Goal: Information Seeking & Learning: Learn about a topic

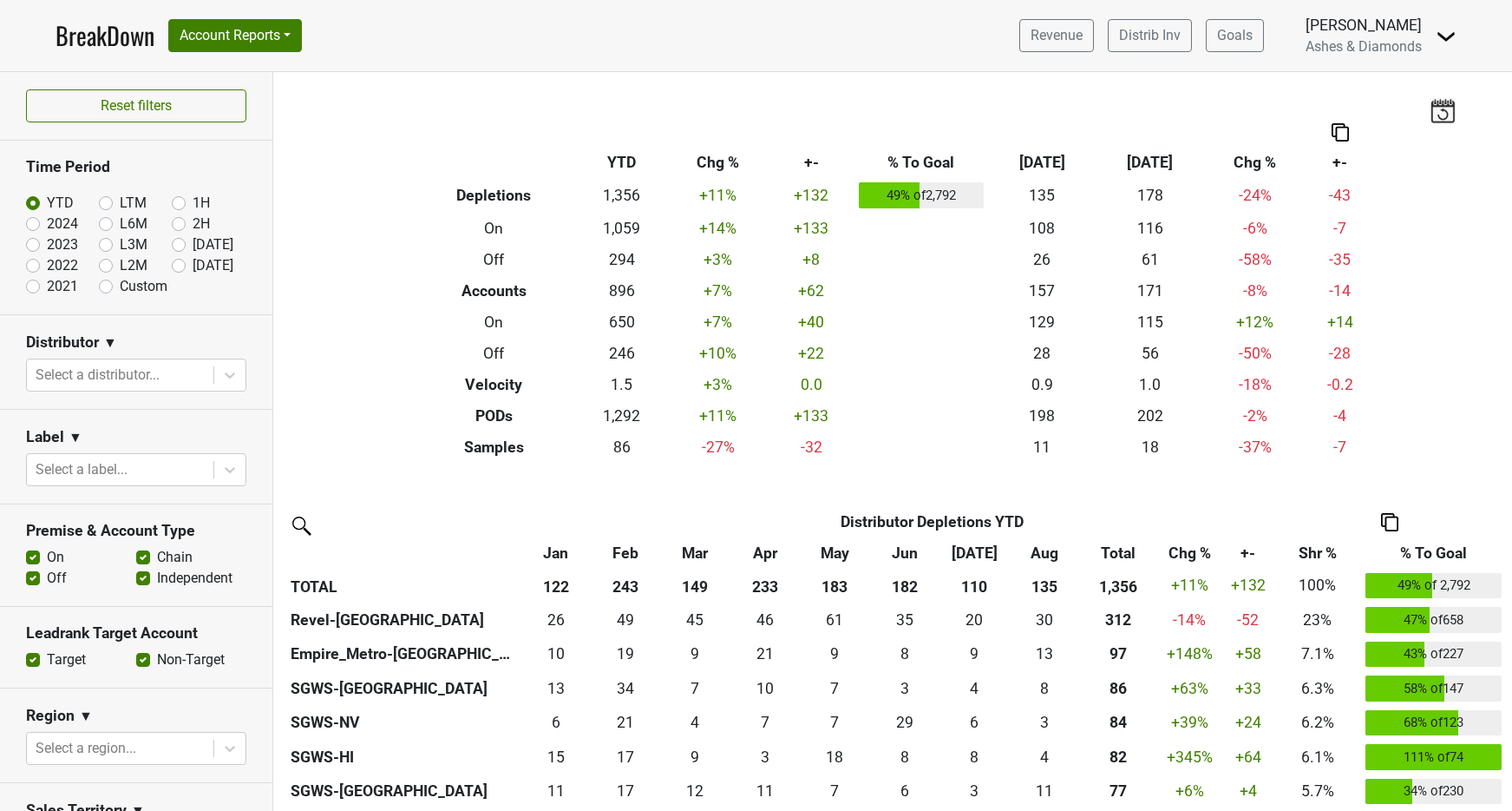
click at [192, 260] on label "[DATE]" at bounding box center [213, 266] width 41 height 21
click at [182, 260] on input "[DATE]" at bounding box center [206, 264] width 70 height 18
radio input "true"
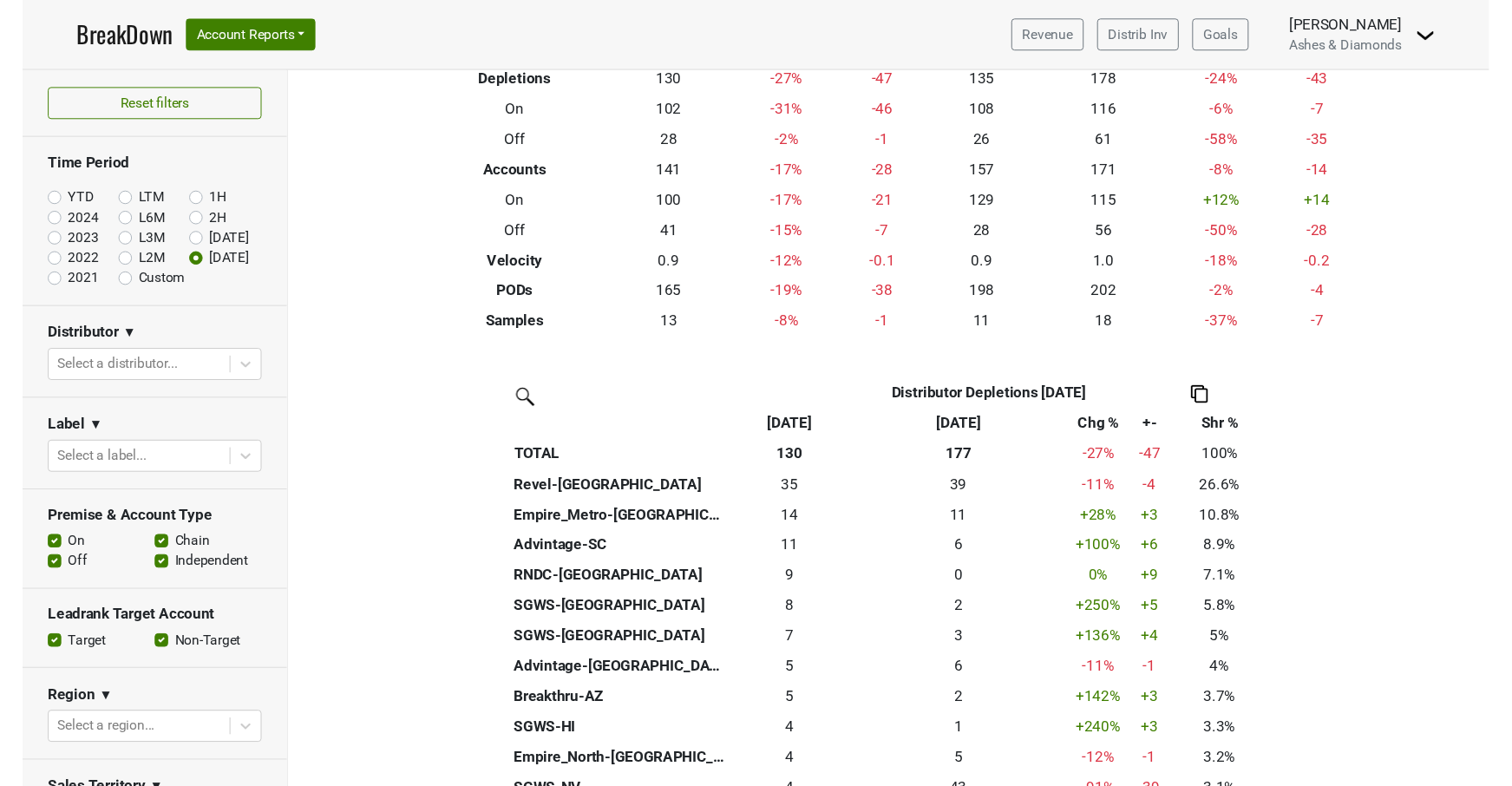
scroll to position [134, 0]
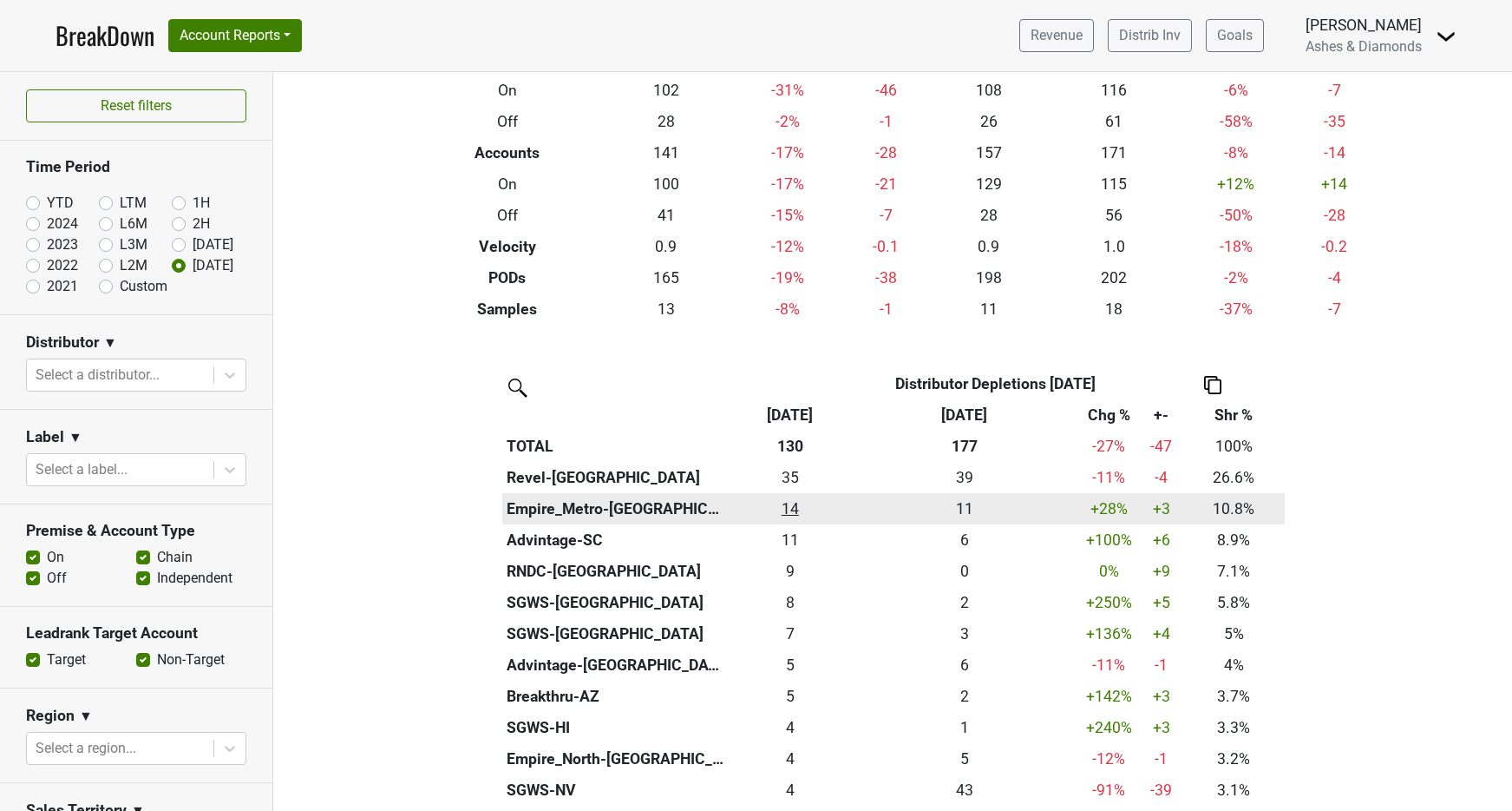
click at [797, 503] on div "14 14" at bounding box center [790, 509] width 115 height 23
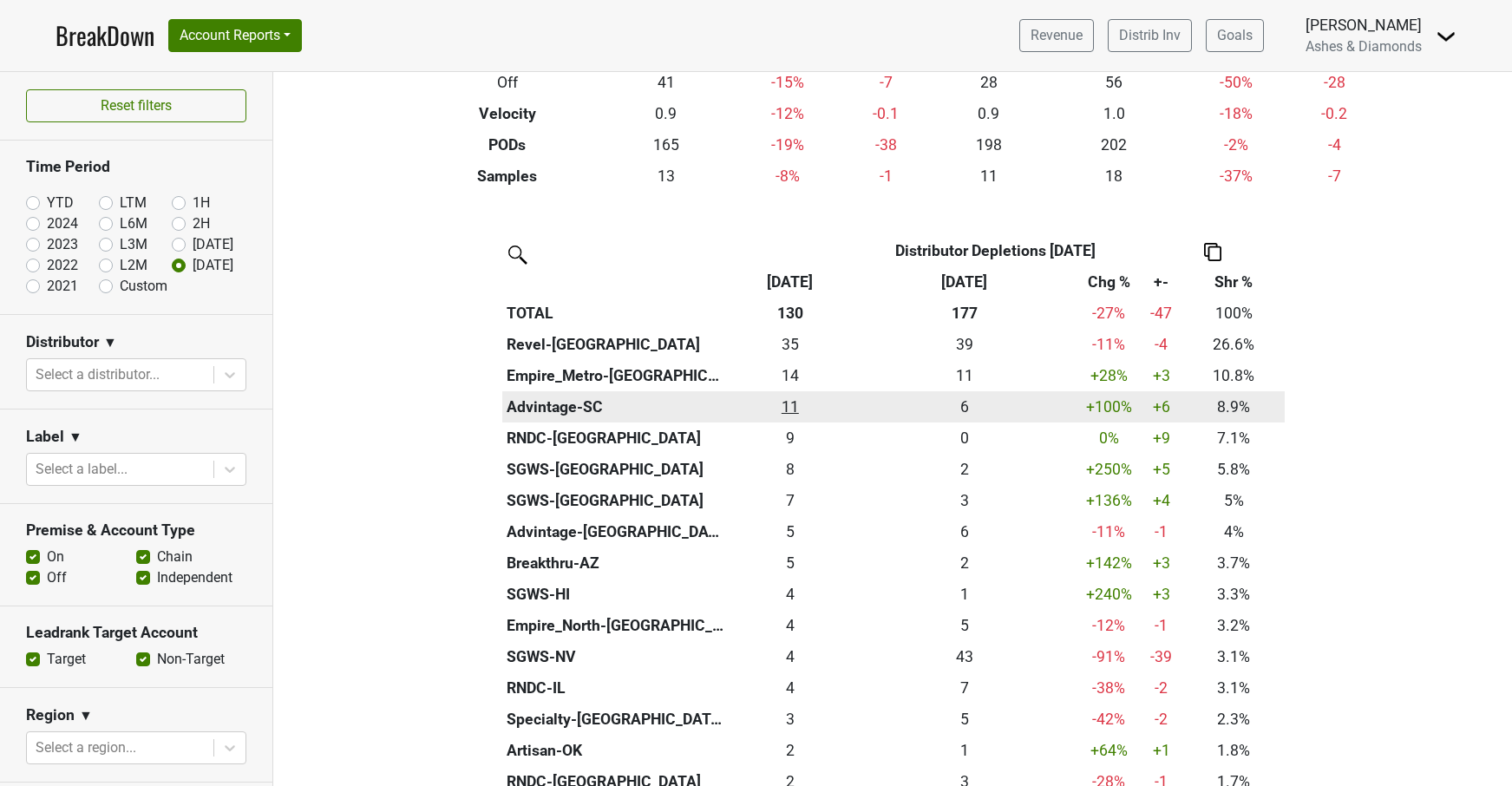
scroll to position [287, 0]
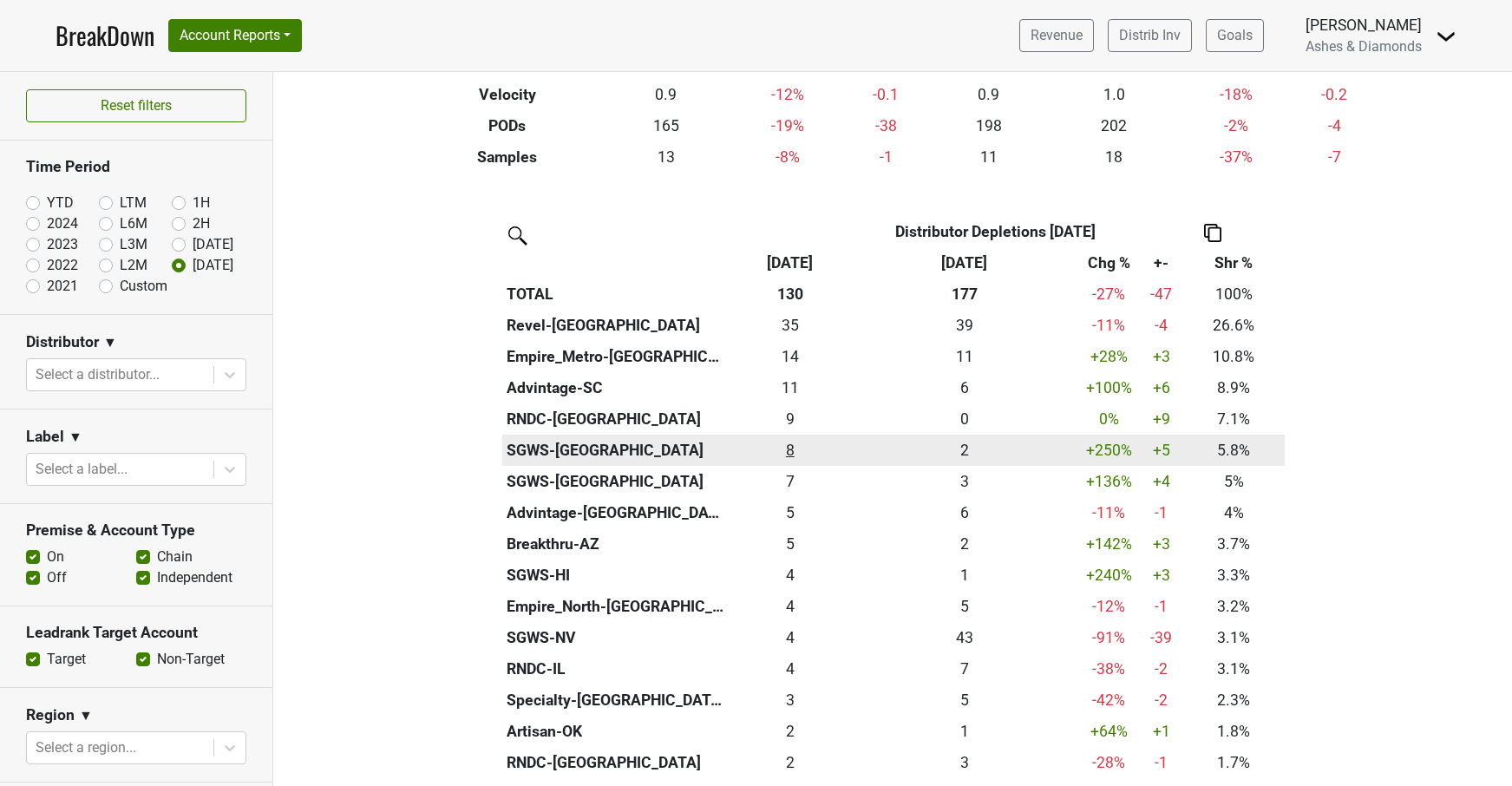
click at [789, 442] on div "7.584 8" at bounding box center [790, 451] width 115 height 23
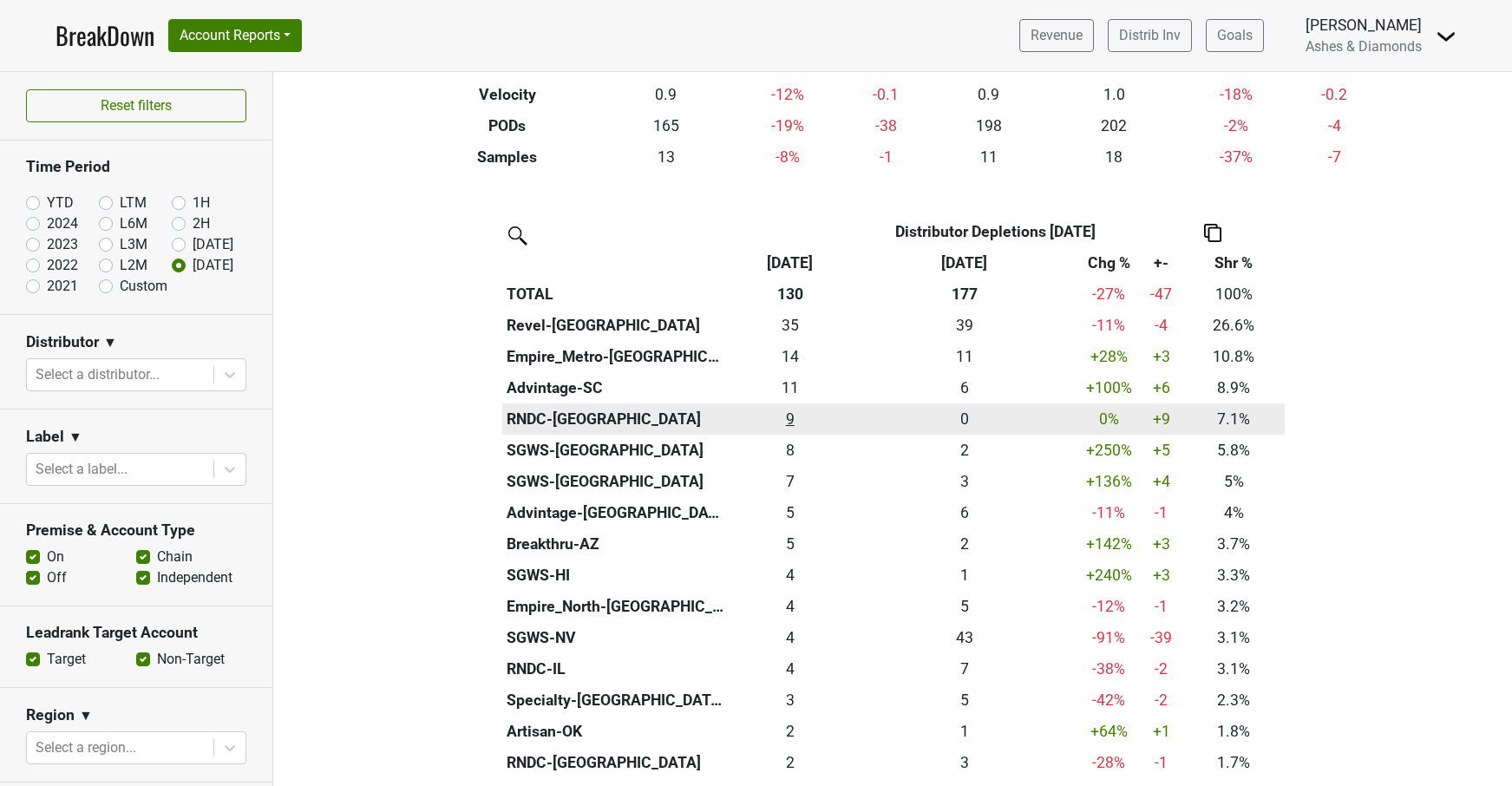
click at [793, 414] on div "9.25 9" at bounding box center [790, 419] width 115 height 23
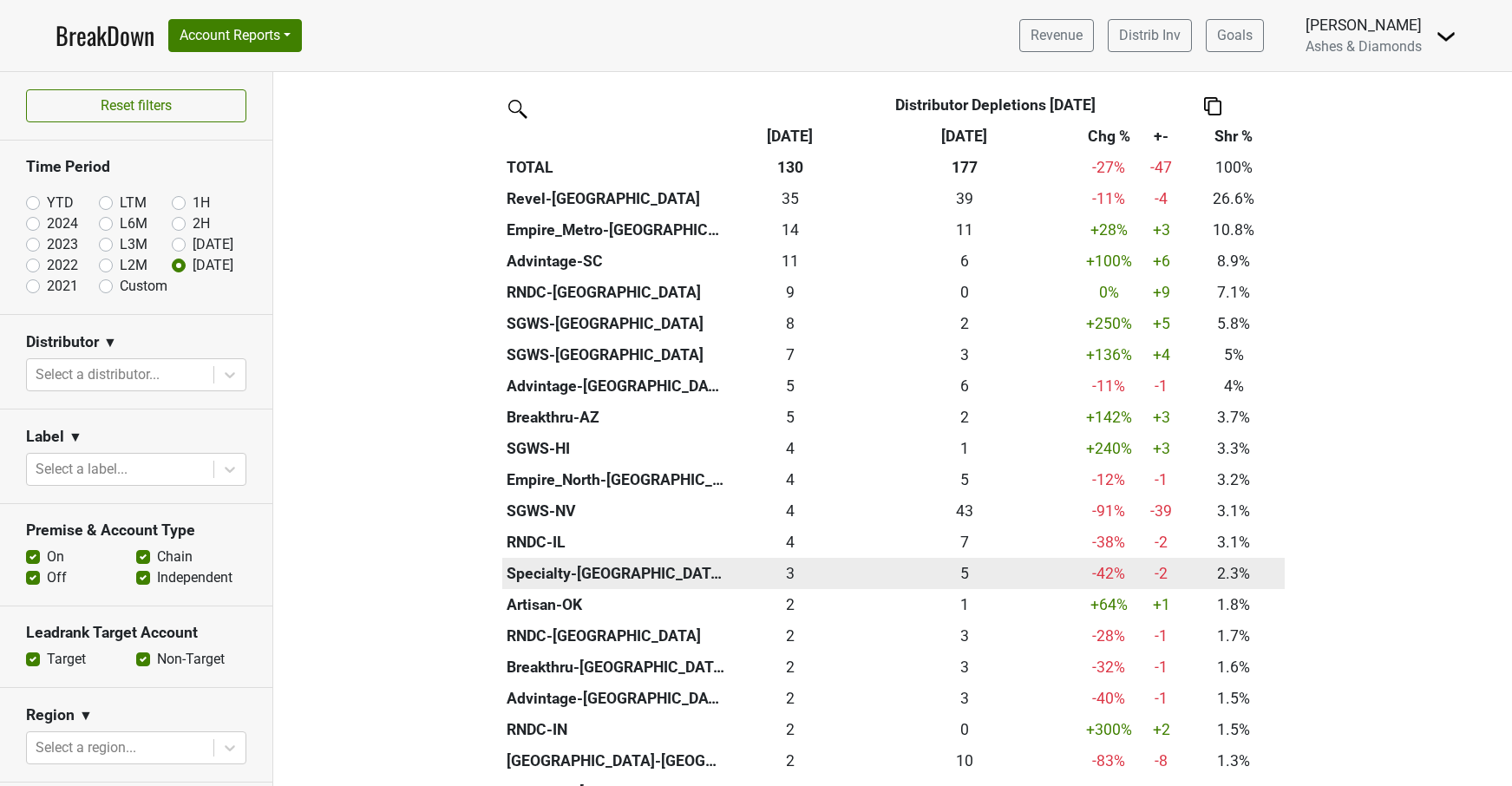
scroll to position [414, 0]
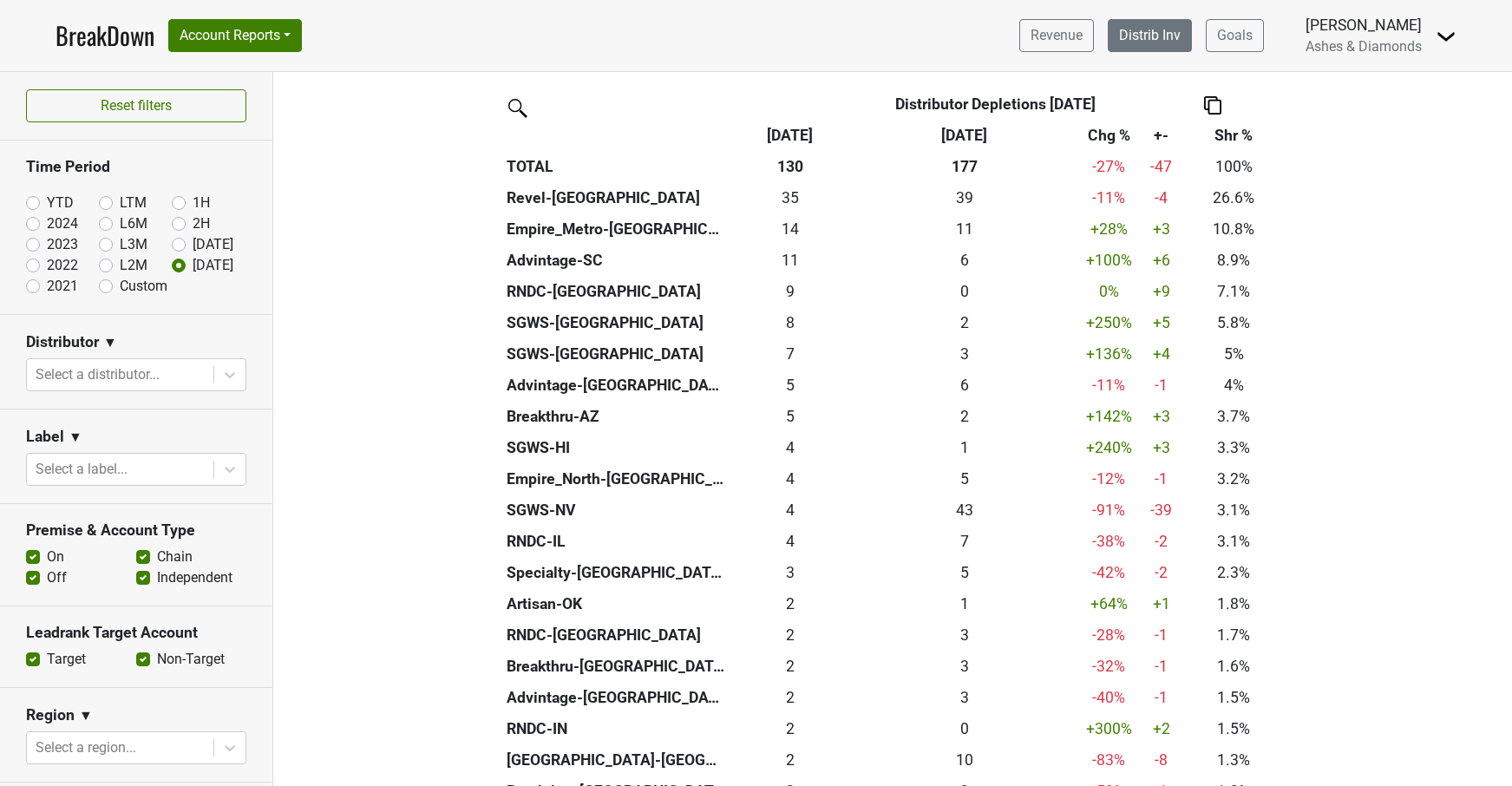
click at [1133, 26] on link "Distrib Inv" at bounding box center [1149, 35] width 84 height 33
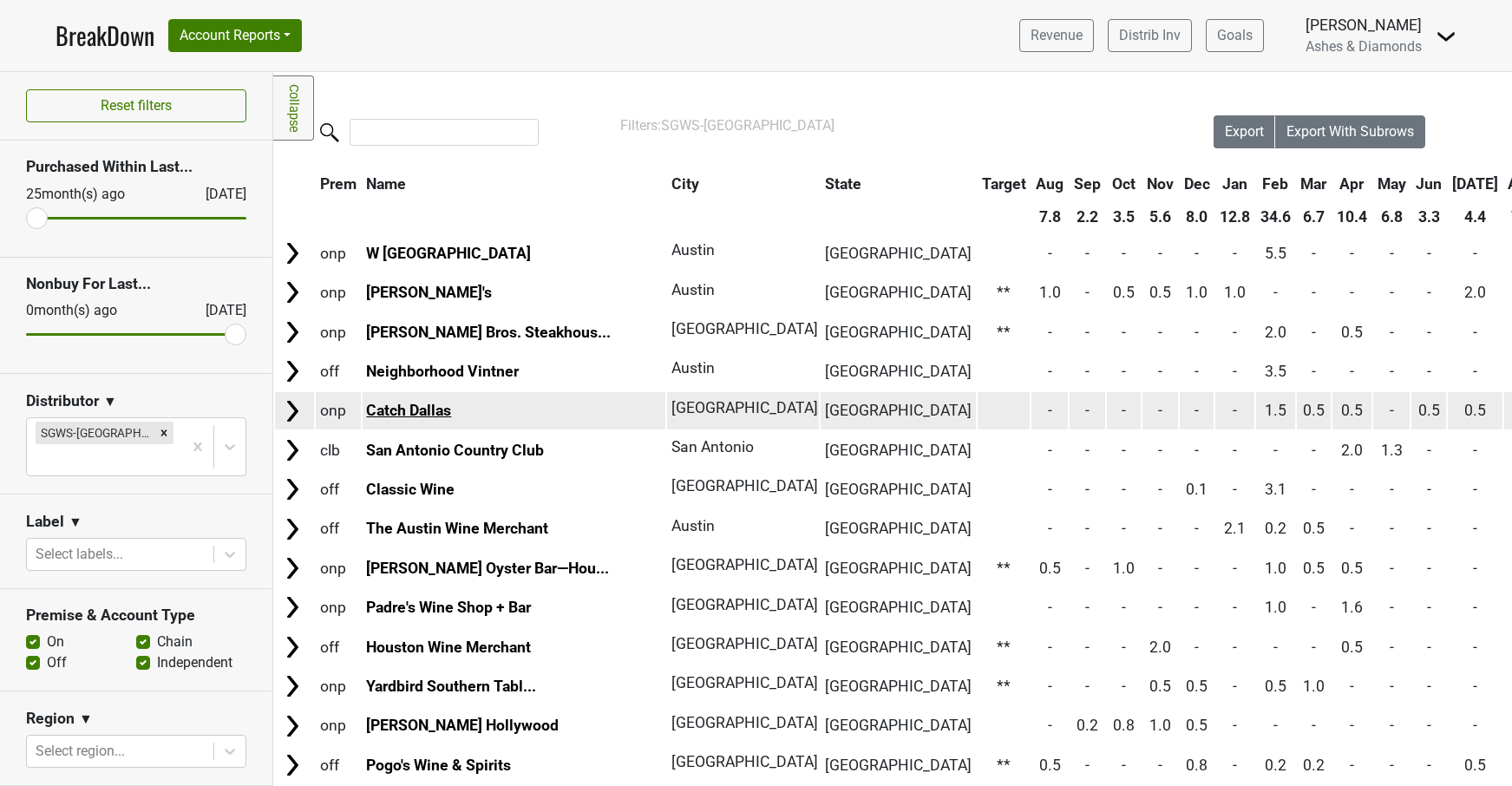
click at [436, 409] on link "Catch Dallas" at bounding box center [408, 410] width 85 height 18
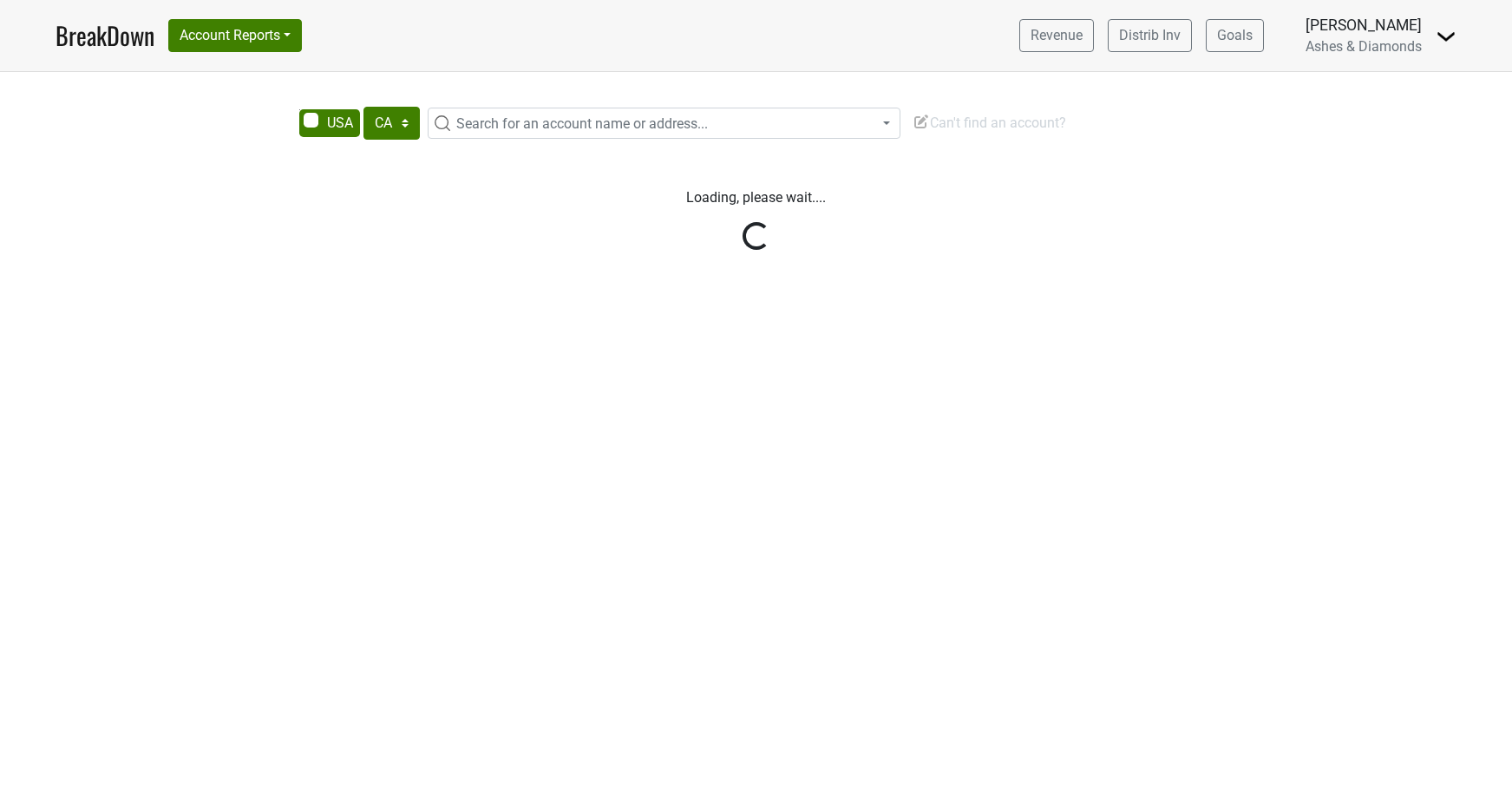
select select "CA"
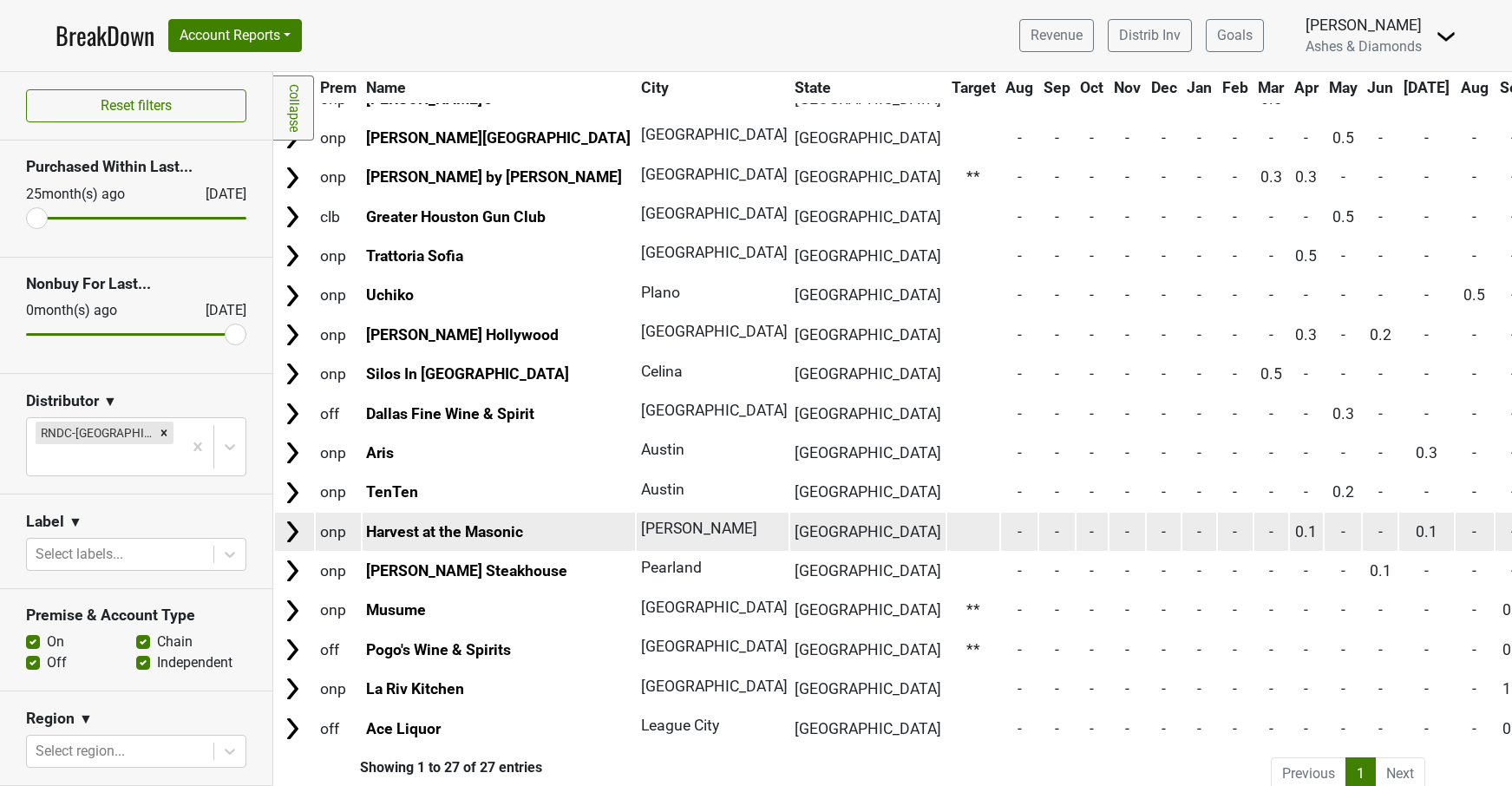
scroll to position [548, 0]
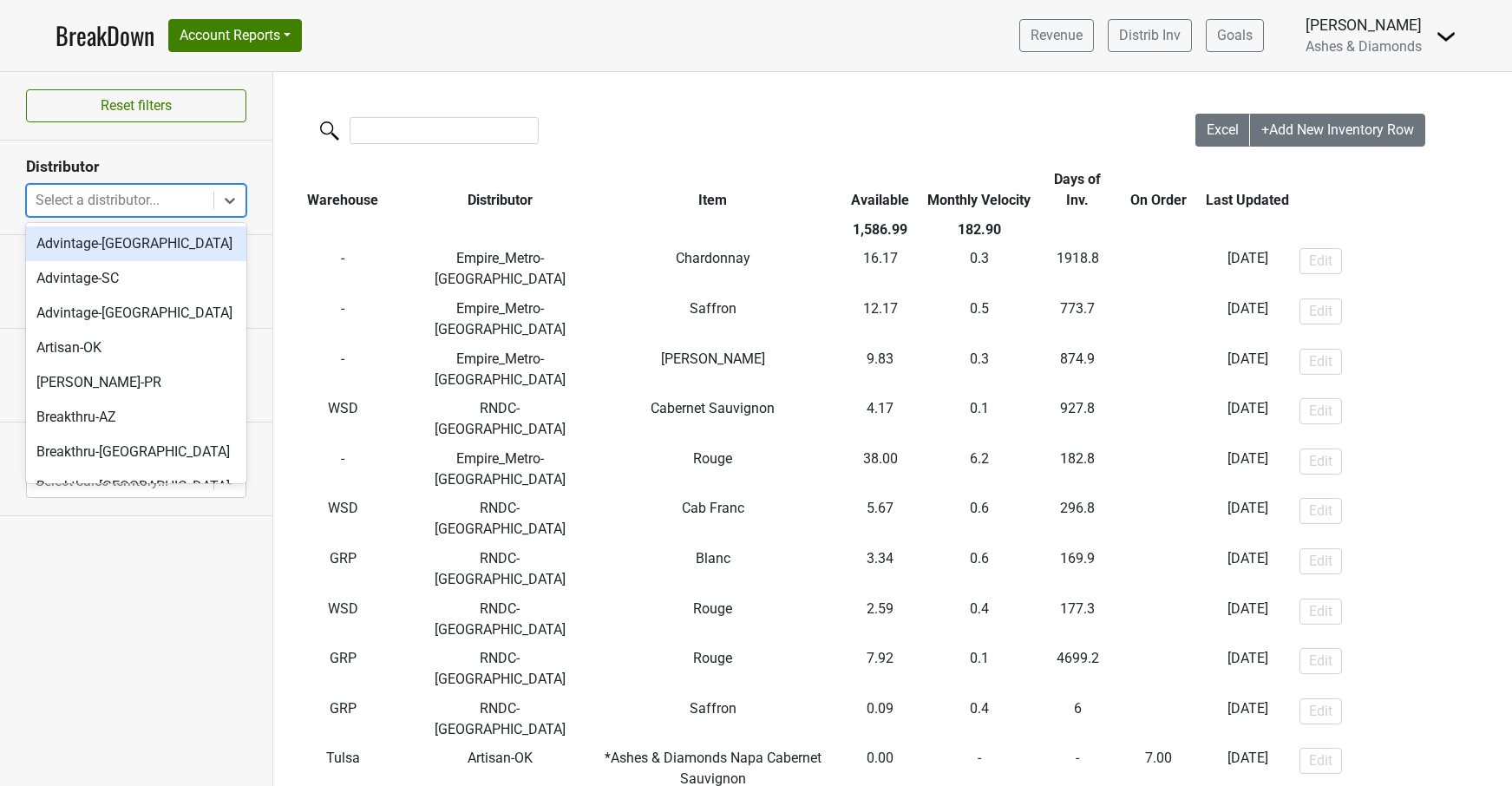
click at [161, 199] on div "Select a distributor..." at bounding box center [120, 200] width 169 height 21
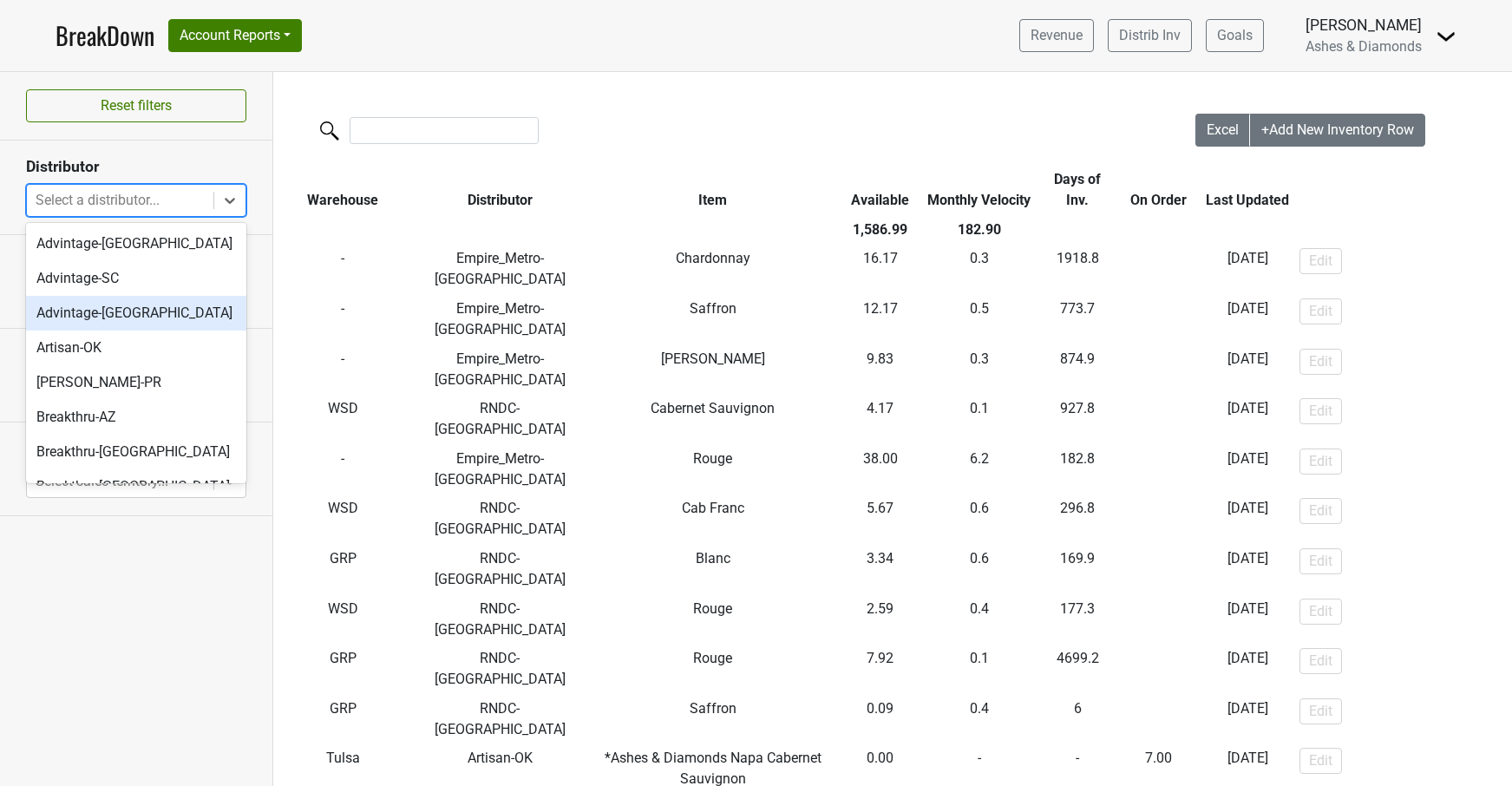
click at [150, 321] on div "Advintage-TN" at bounding box center [137, 312] width 221 height 34
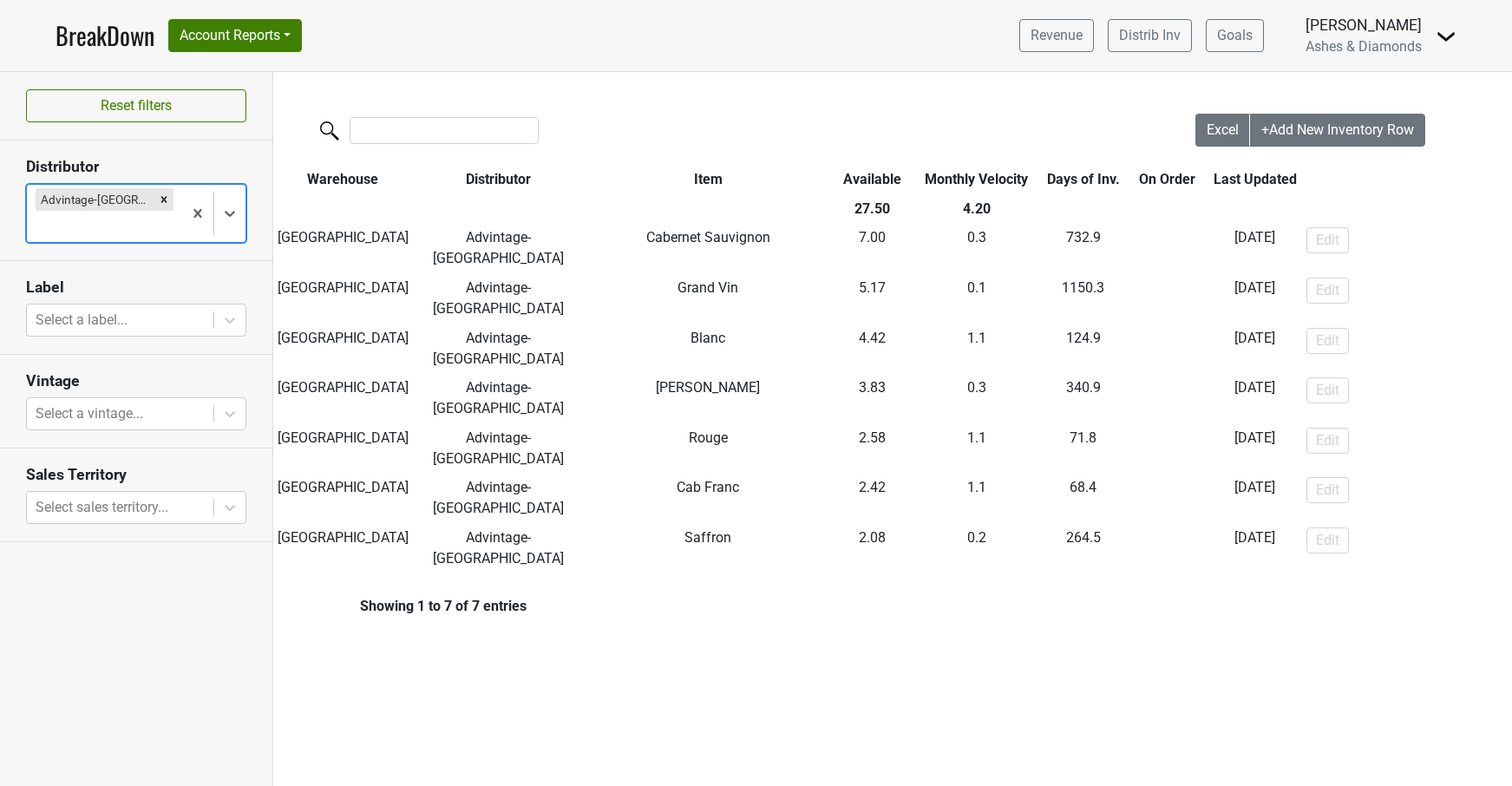
click at [158, 198] on icon "Remove Advintage-TN" at bounding box center [164, 199] width 12 height 12
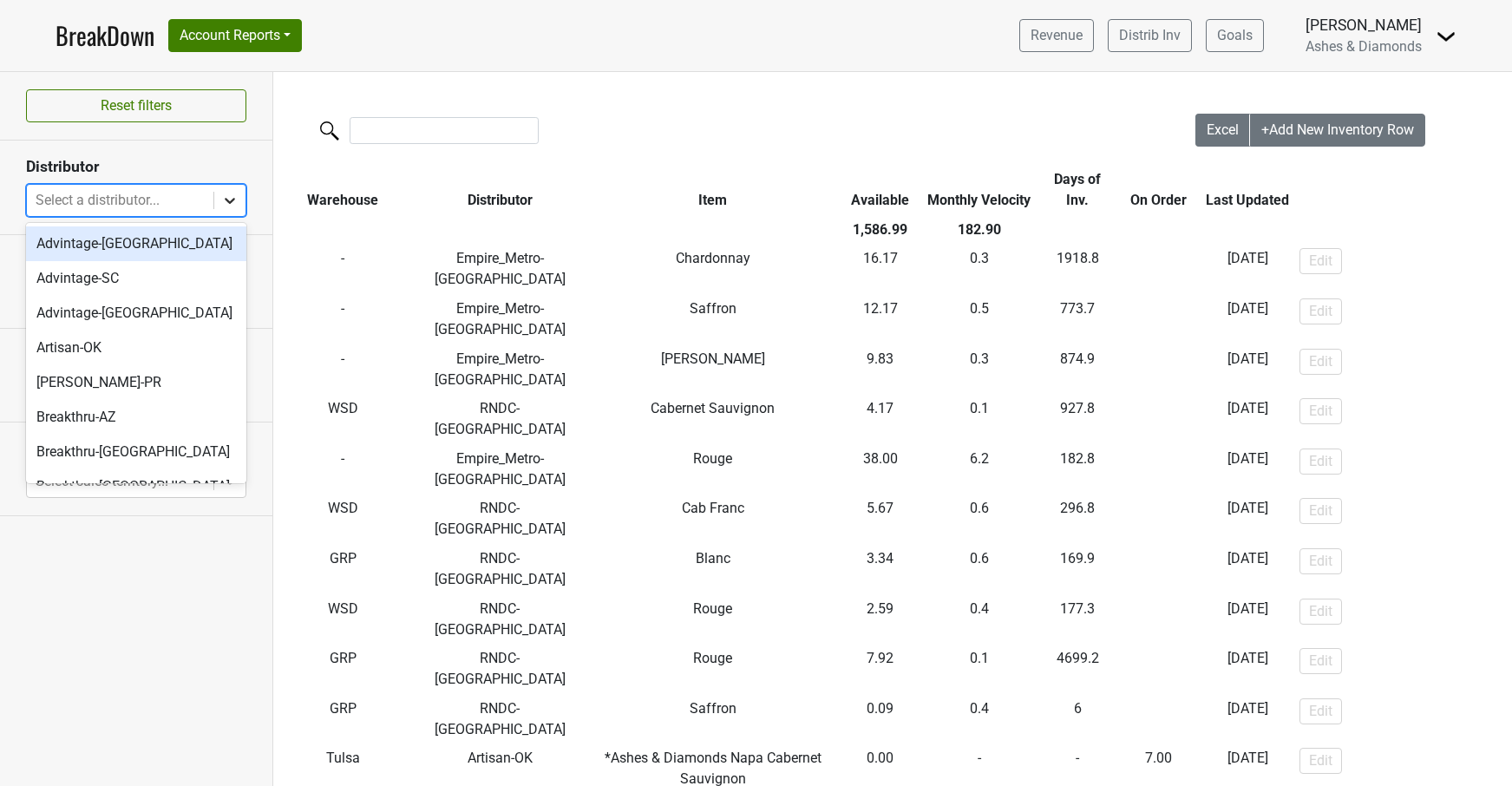
click at [231, 196] on icon at bounding box center [230, 200] width 18 height 18
click at [181, 283] on div "Advintage-SC" at bounding box center [137, 278] width 221 height 34
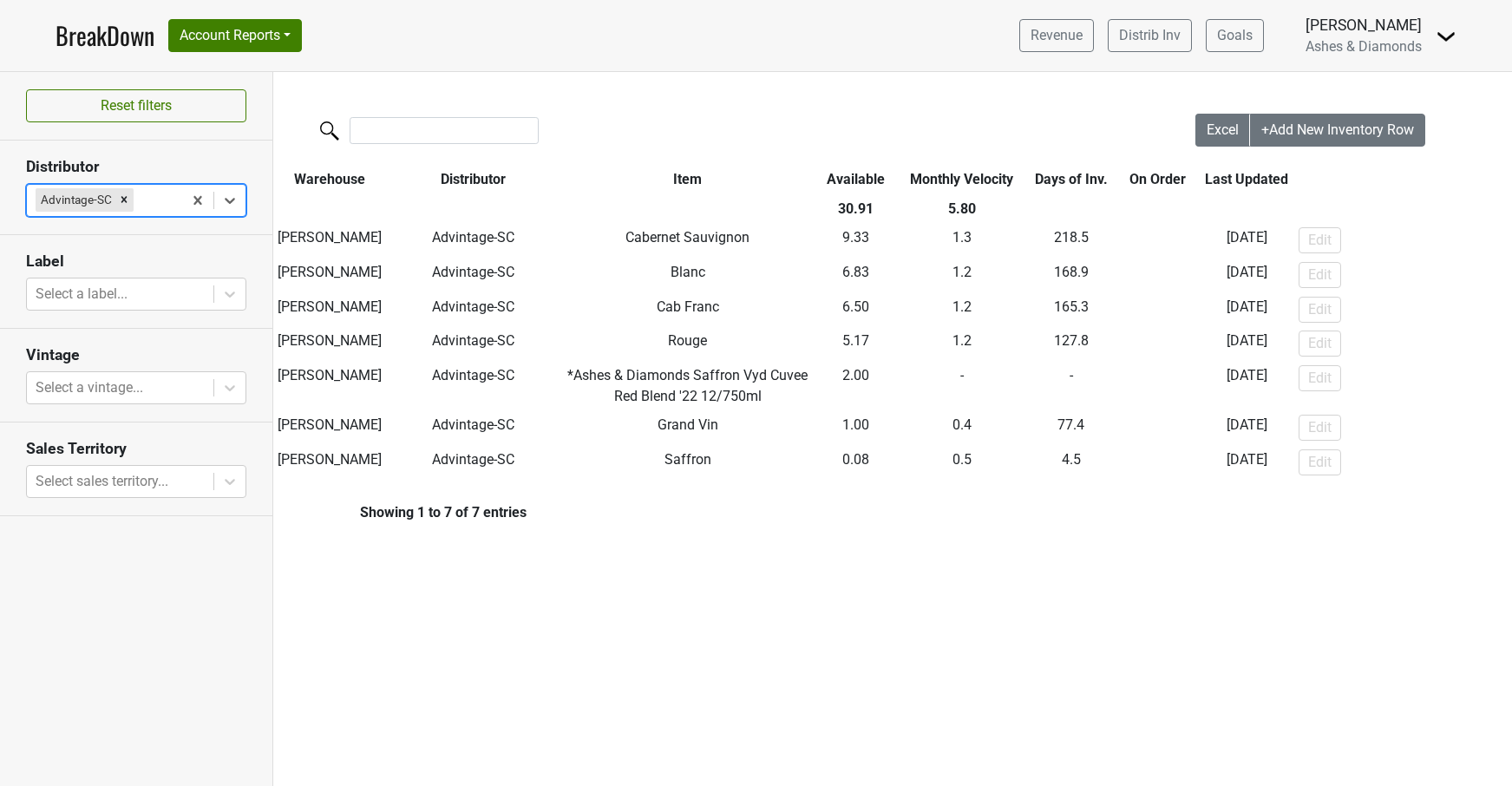
click at [127, 199] on icon "Remove Advintage-SC" at bounding box center [124, 199] width 12 height 12
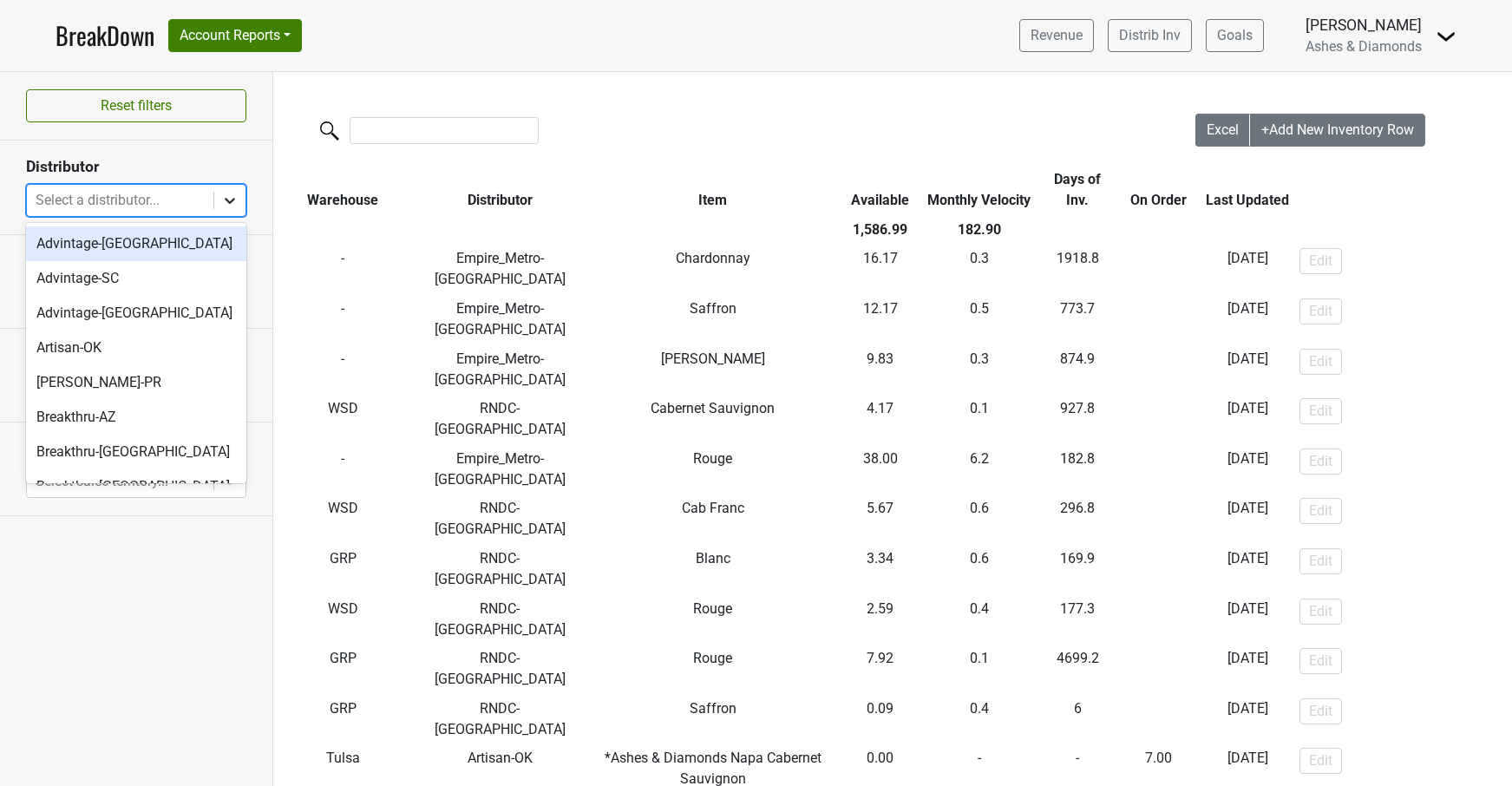
click at [228, 198] on icon at bounding box center [230, 200] width 18 height 18
click at [162, 251] on div "Advintage-[GEOGRAPHIC_DATA]" at bounding box center [137, 243] width 221 height 34
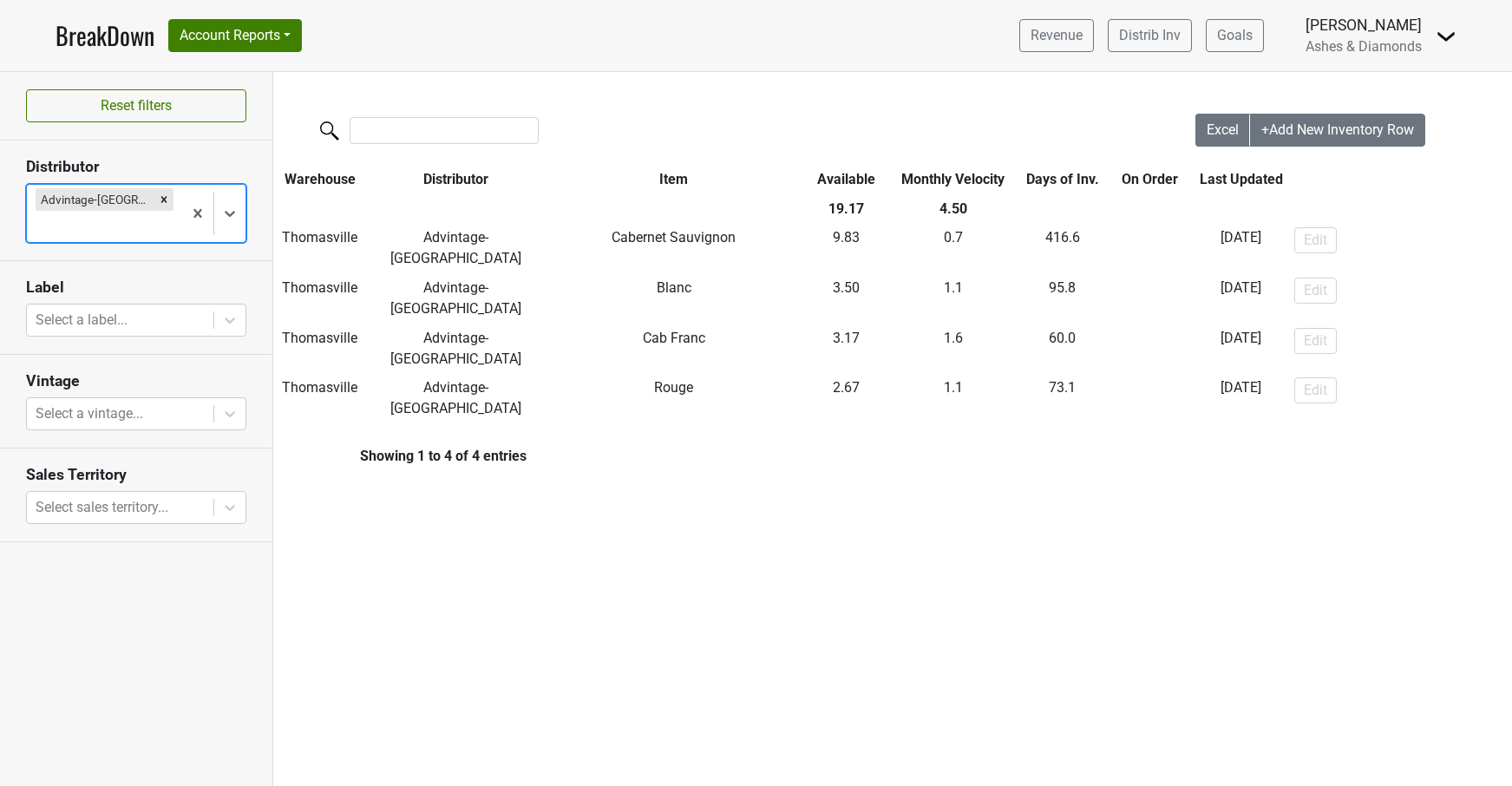
click at [158, 195] on icon "Remove Advintage-NC" at bounding box center [164, 199] width 12 height 12
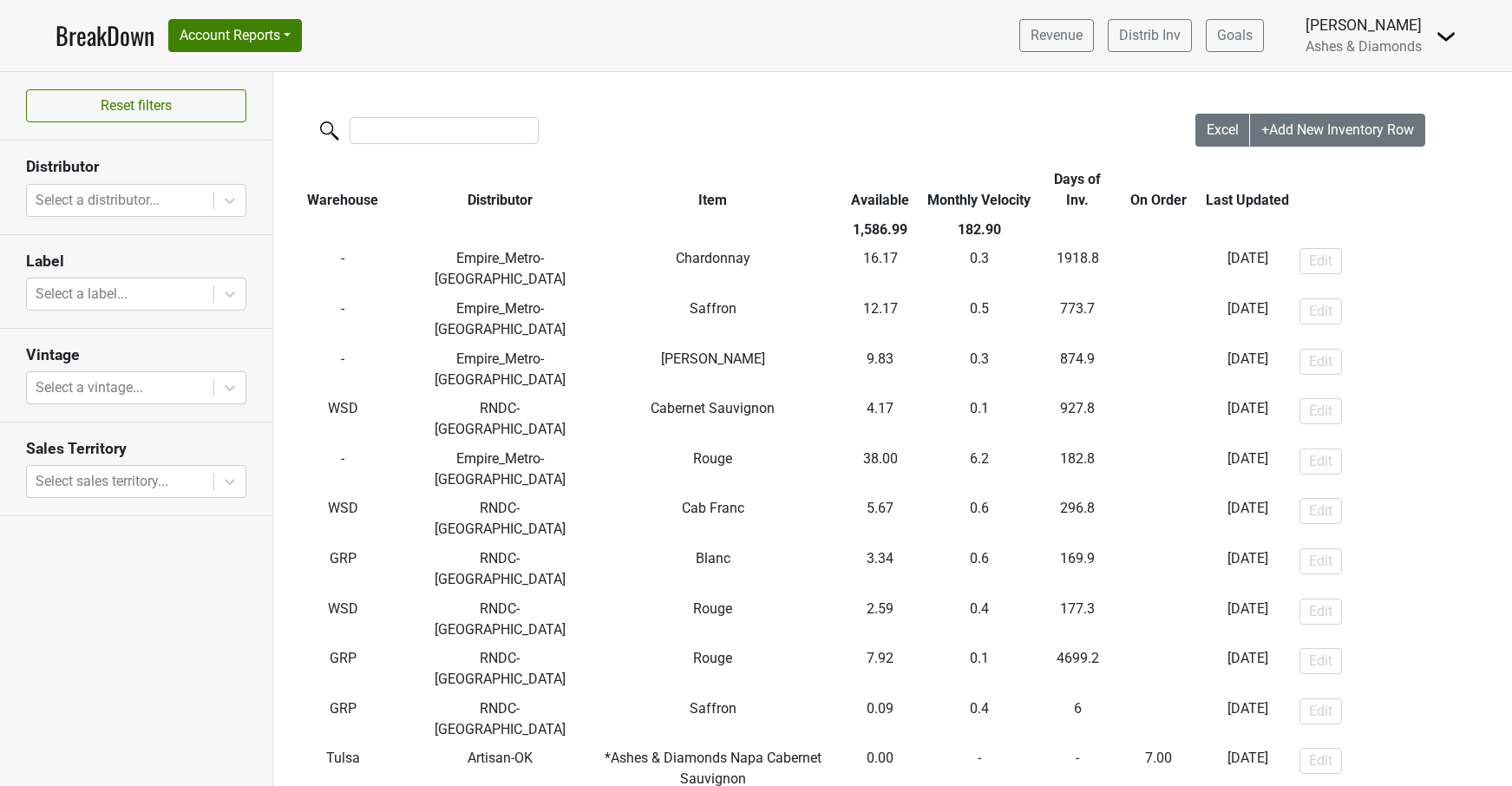
click at [86, 30] on link "BreakDown" at bounding box center [105, 35] width 99 height 36
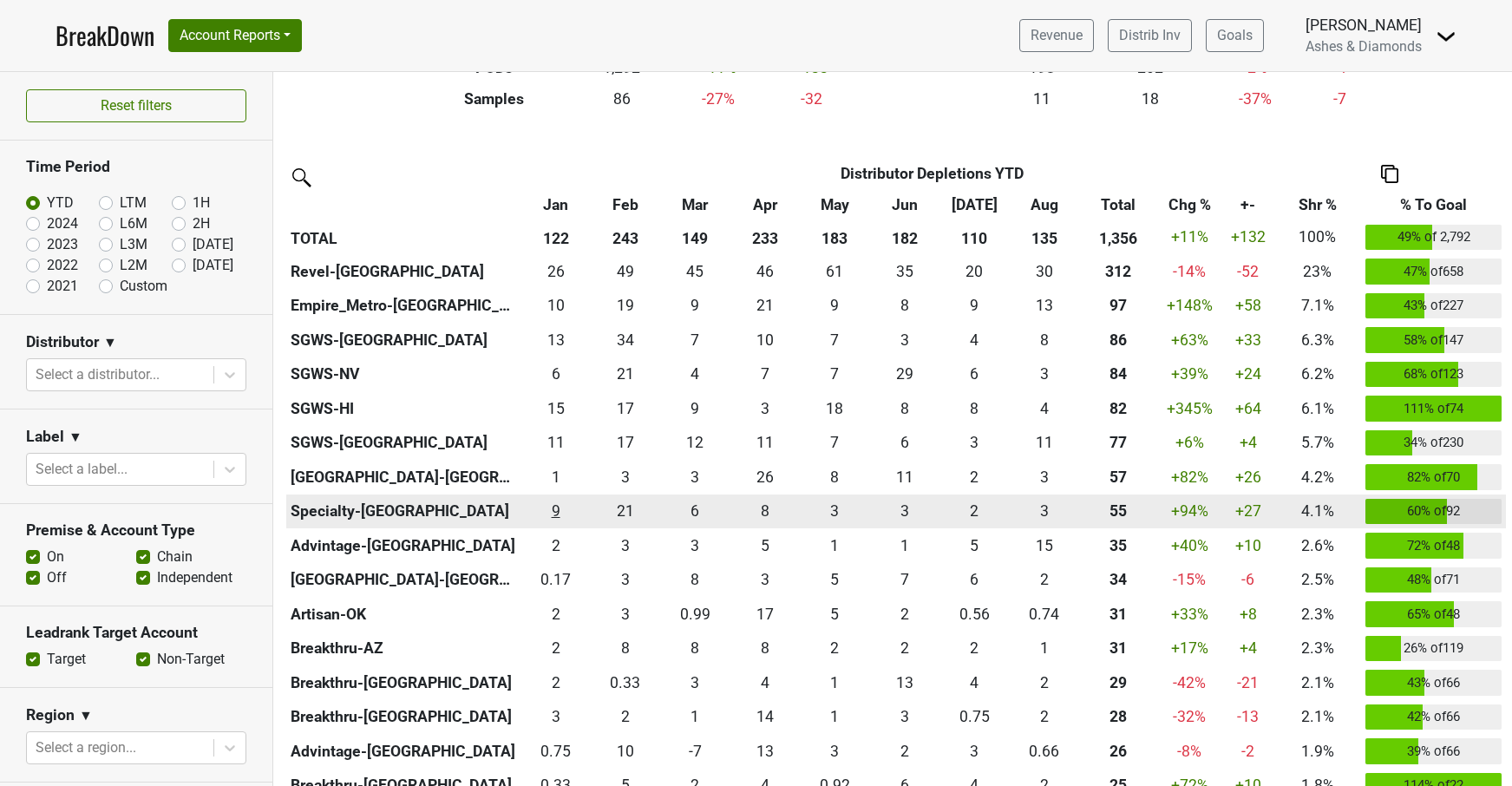
scroll to position [348, 0]
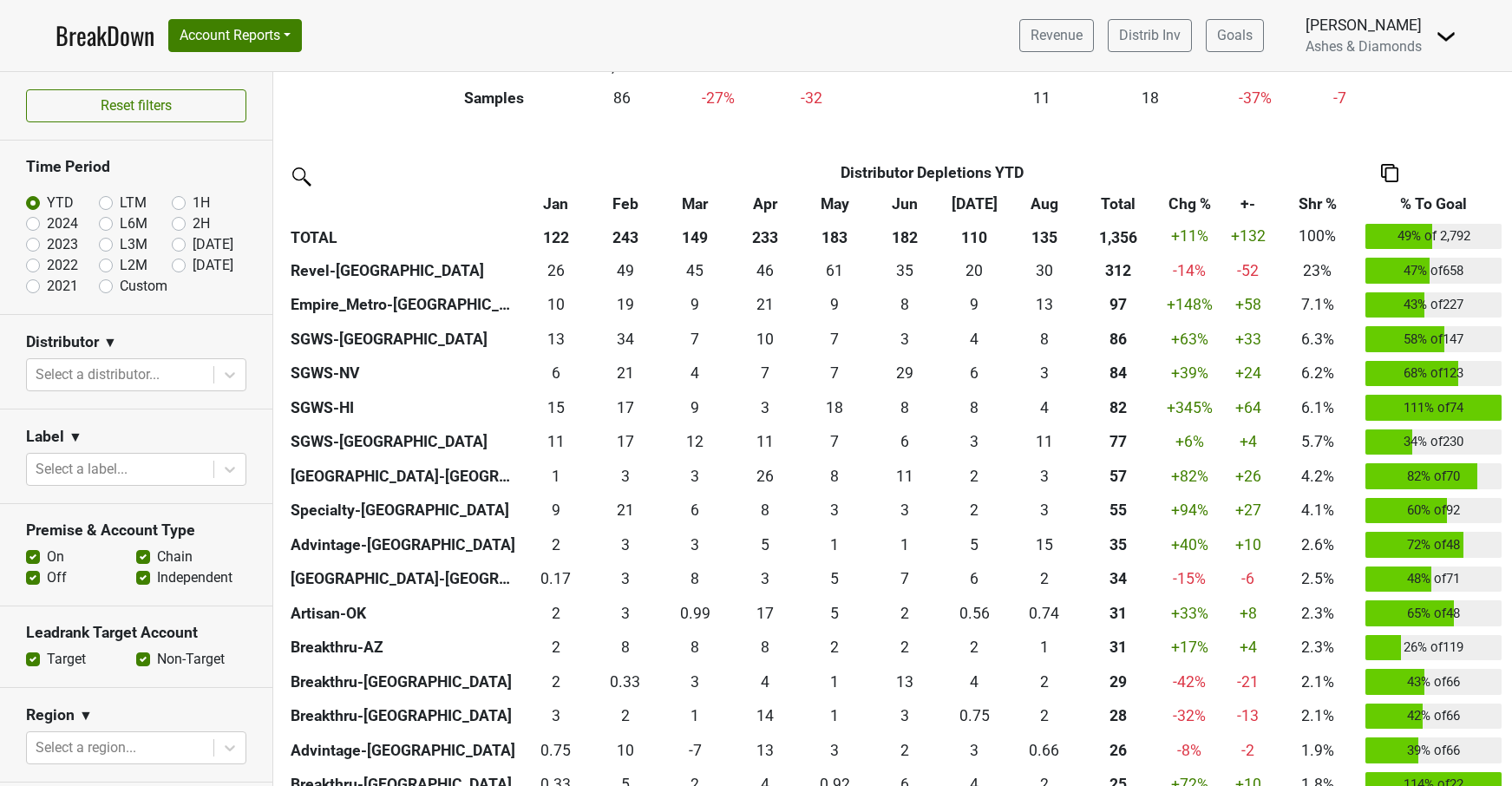
click at [192, 261] on label "Sep '25" at bounding box center [213, 266] width 41 height 21
click at [177, 261] on input "Sep '25" at bounding box center [206, 264] width 70 height 18
radio input "true"
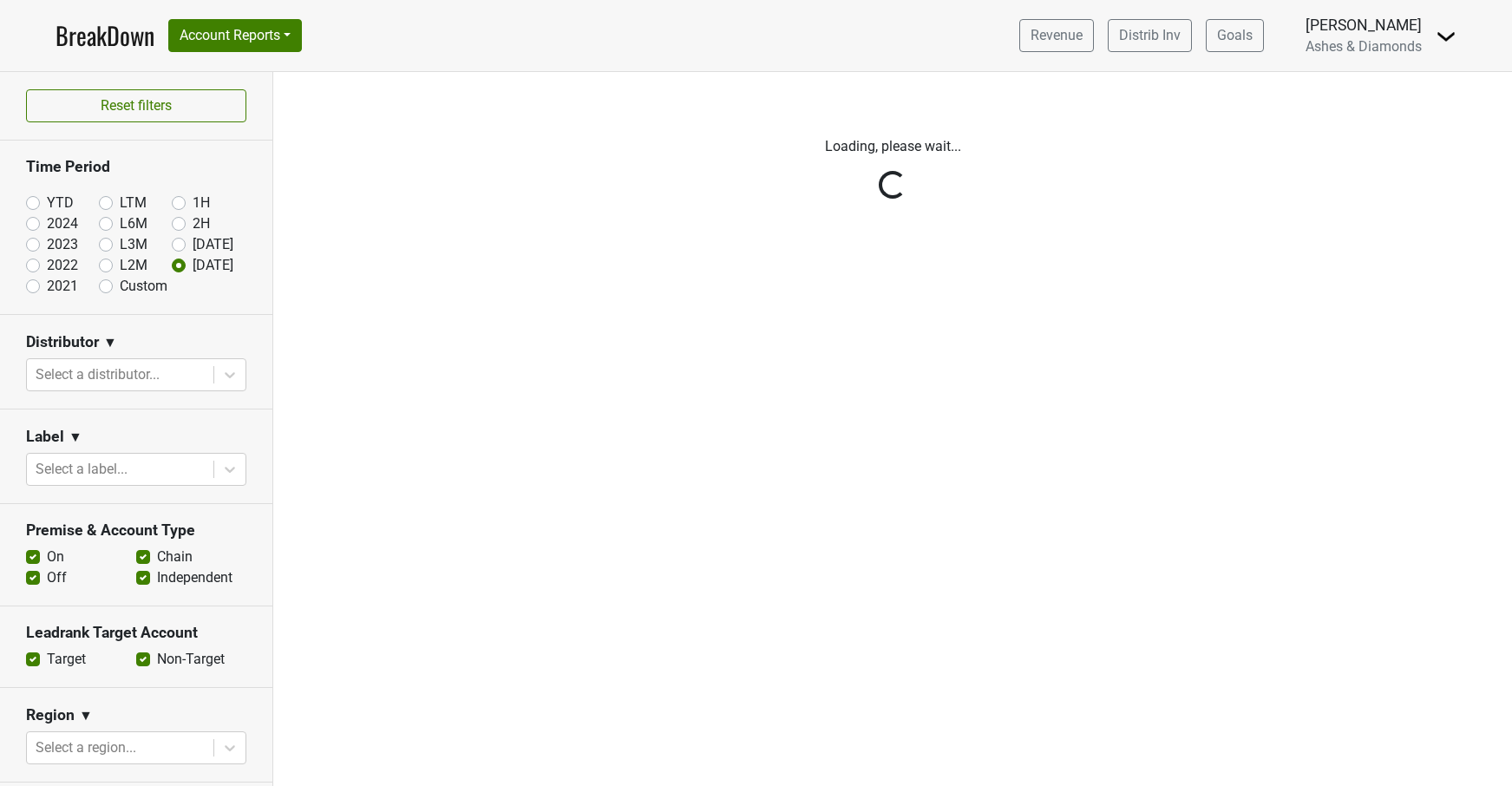
scroll to position [0, 0]
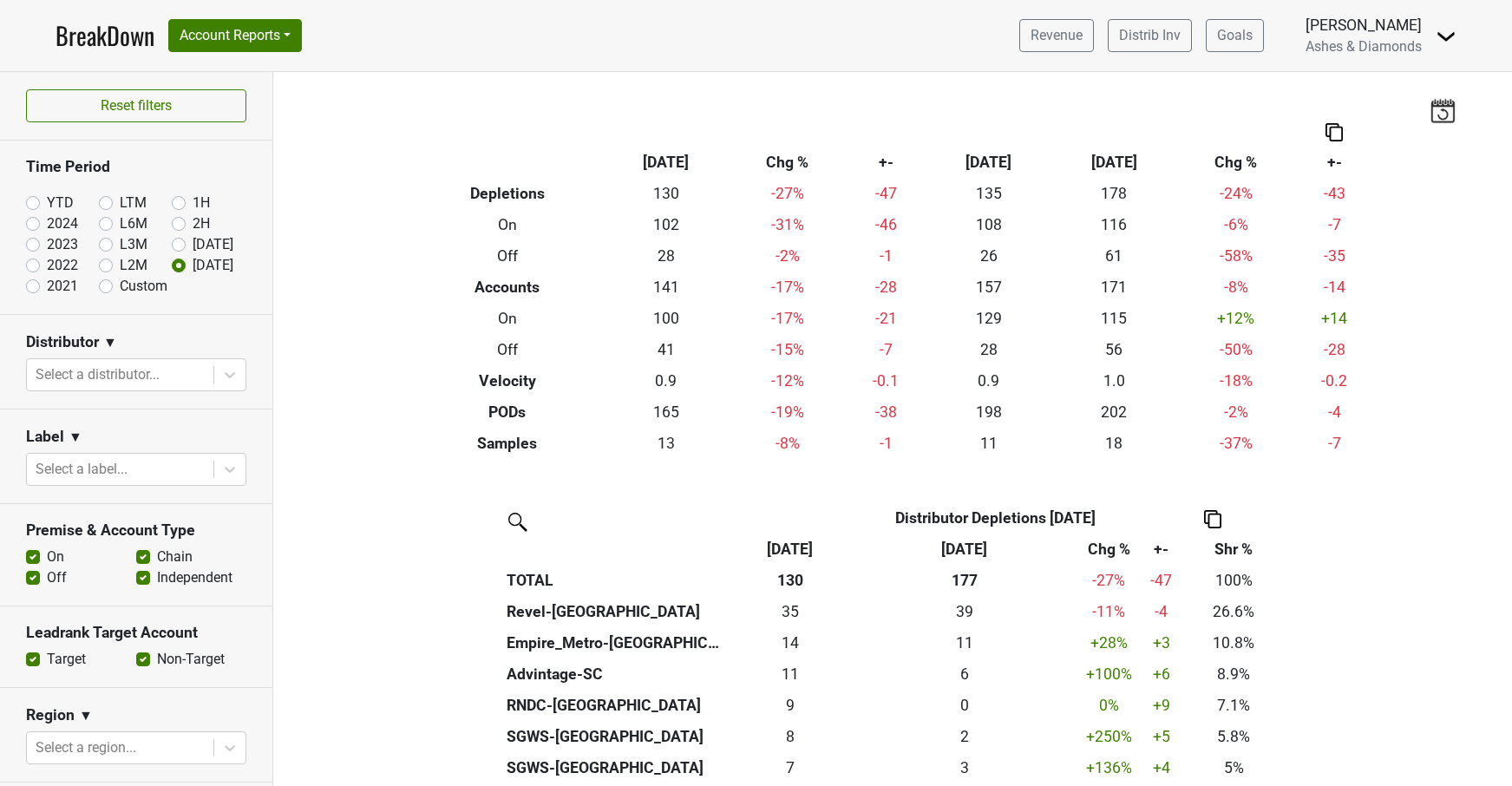
click at [47, 201] on label "YTD" at bounding box center [60, 203] width 26 height 21
click at [34, 201] on input "YTD" at bounding box center [61, 201] width 70 height 18
radio input "true"
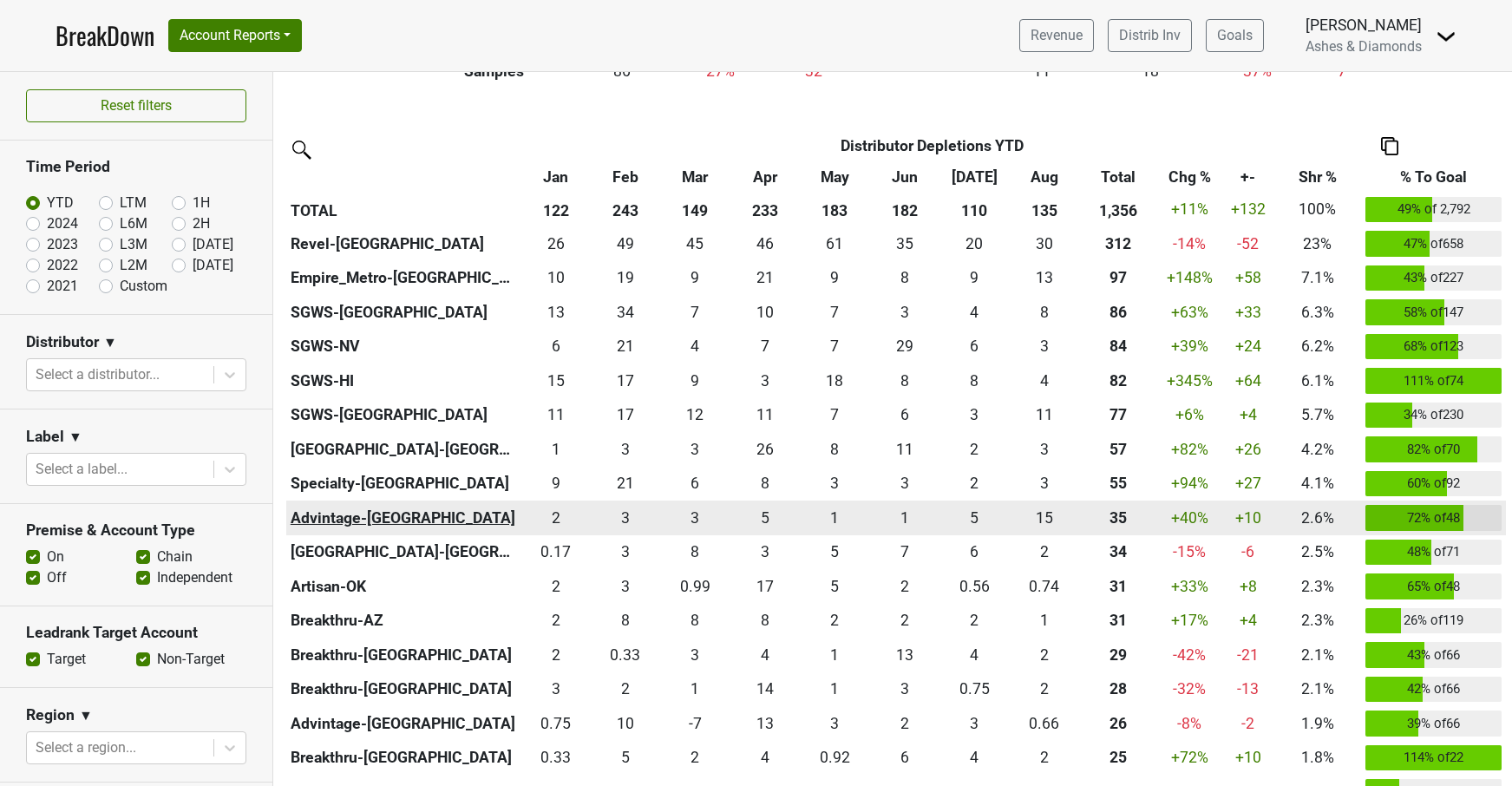
scroll to position [373, 0]
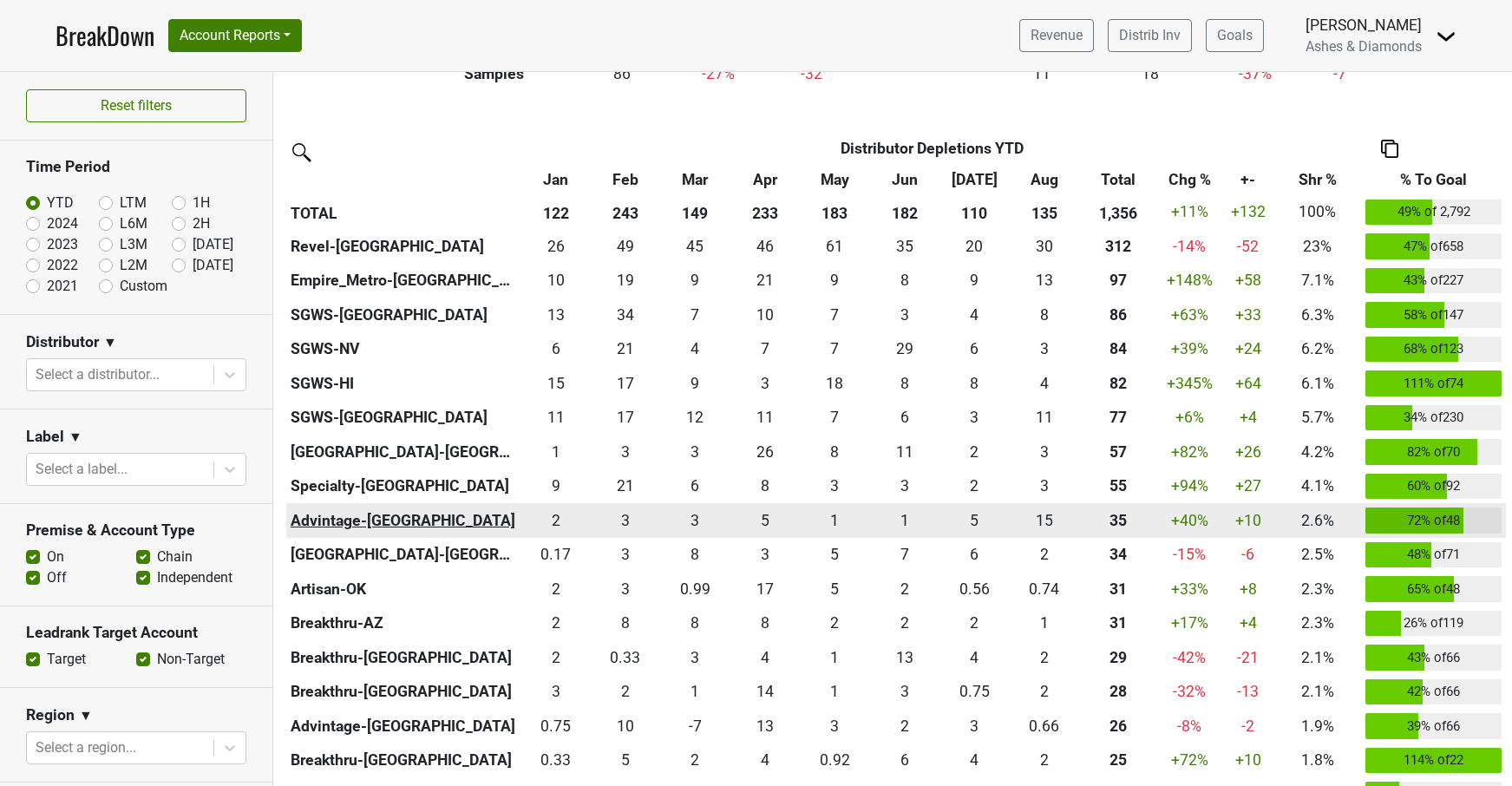
click at [333, 511] on th "Advintage-NC" at bounding box center [404, 520] width 235 height 34
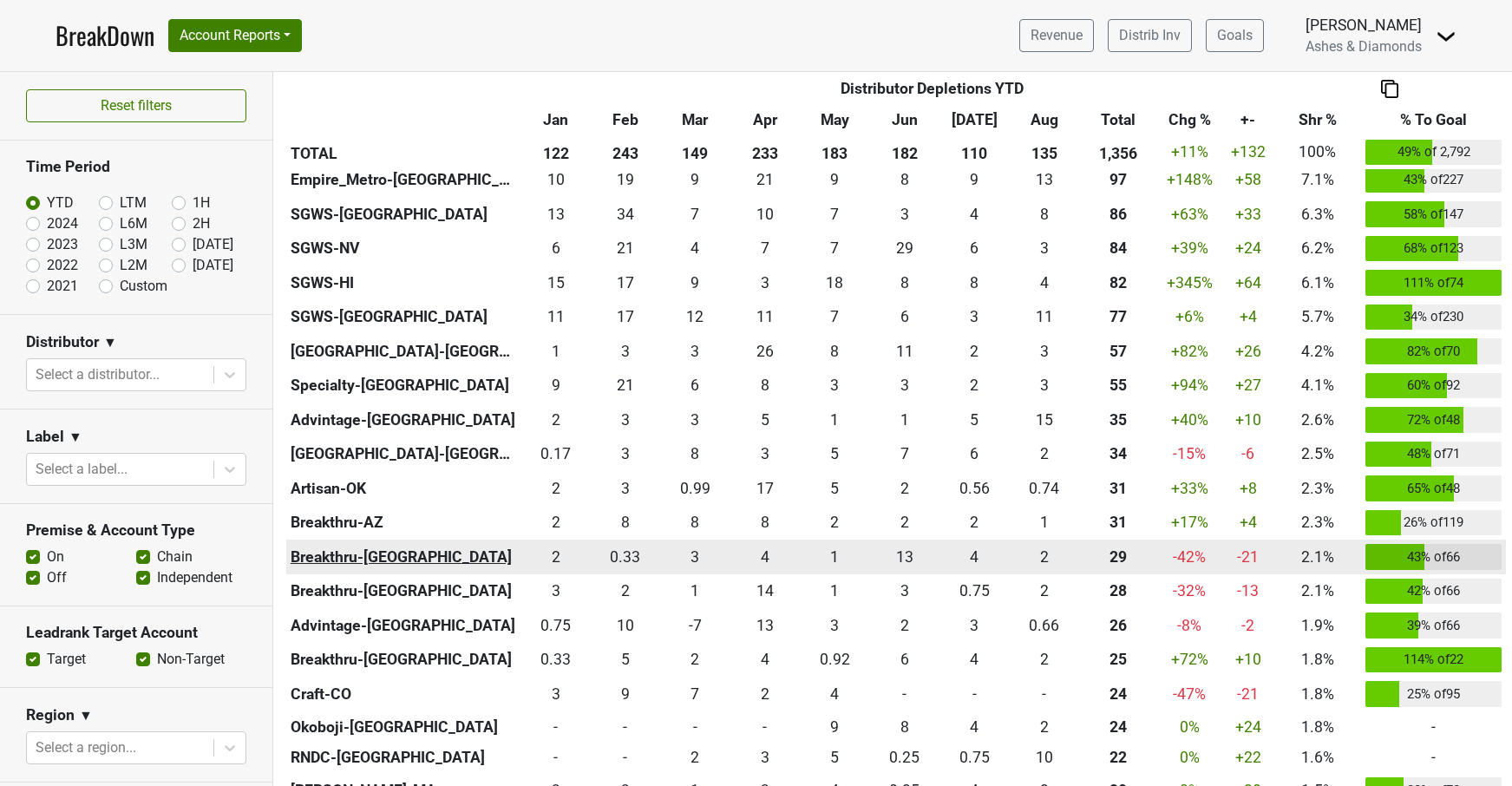
scroll to position [475, 0]
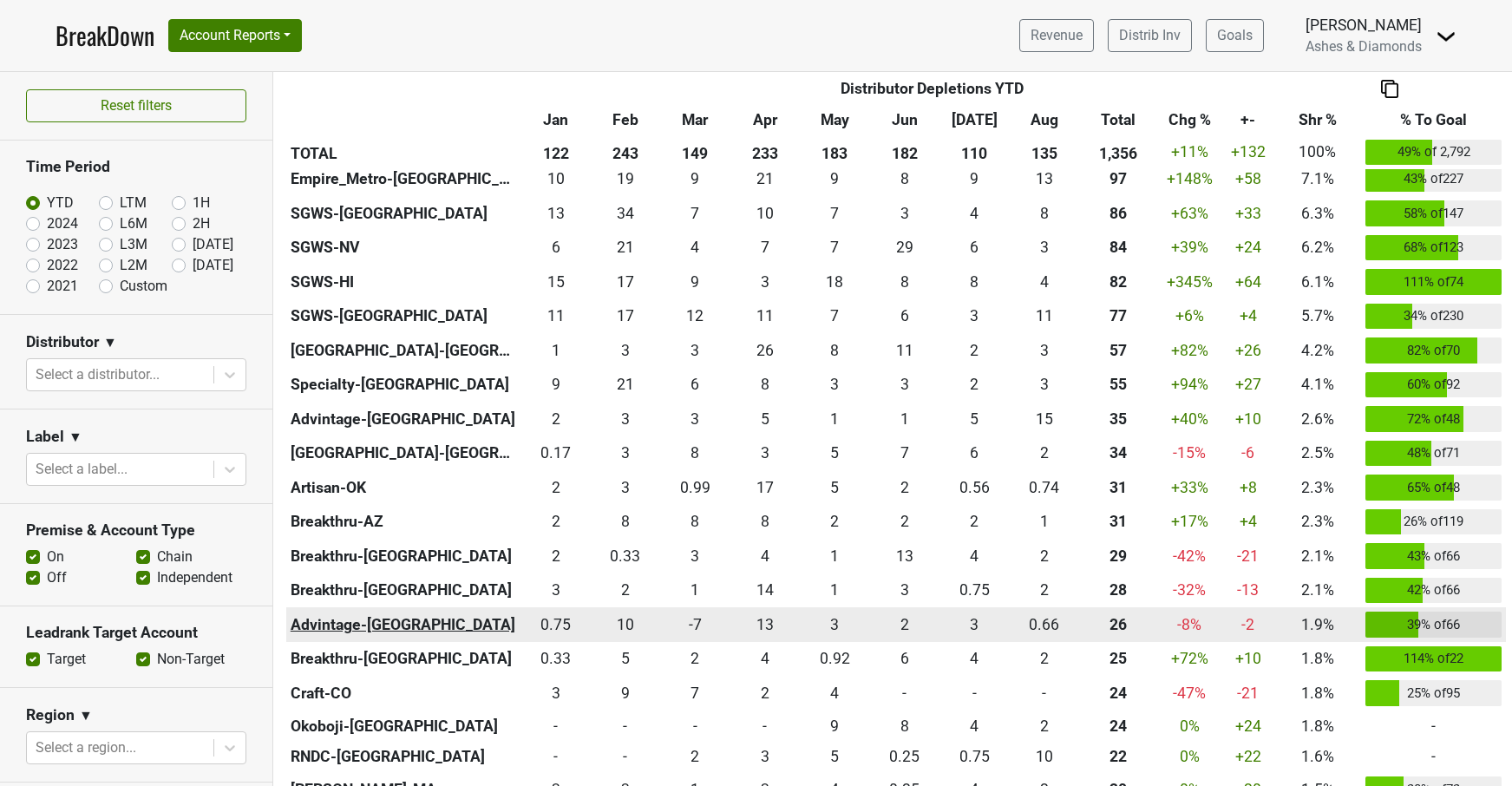
click at [371, 618] on th "Advintage-TN" at bounding box center [404, 624] width 235 height 34
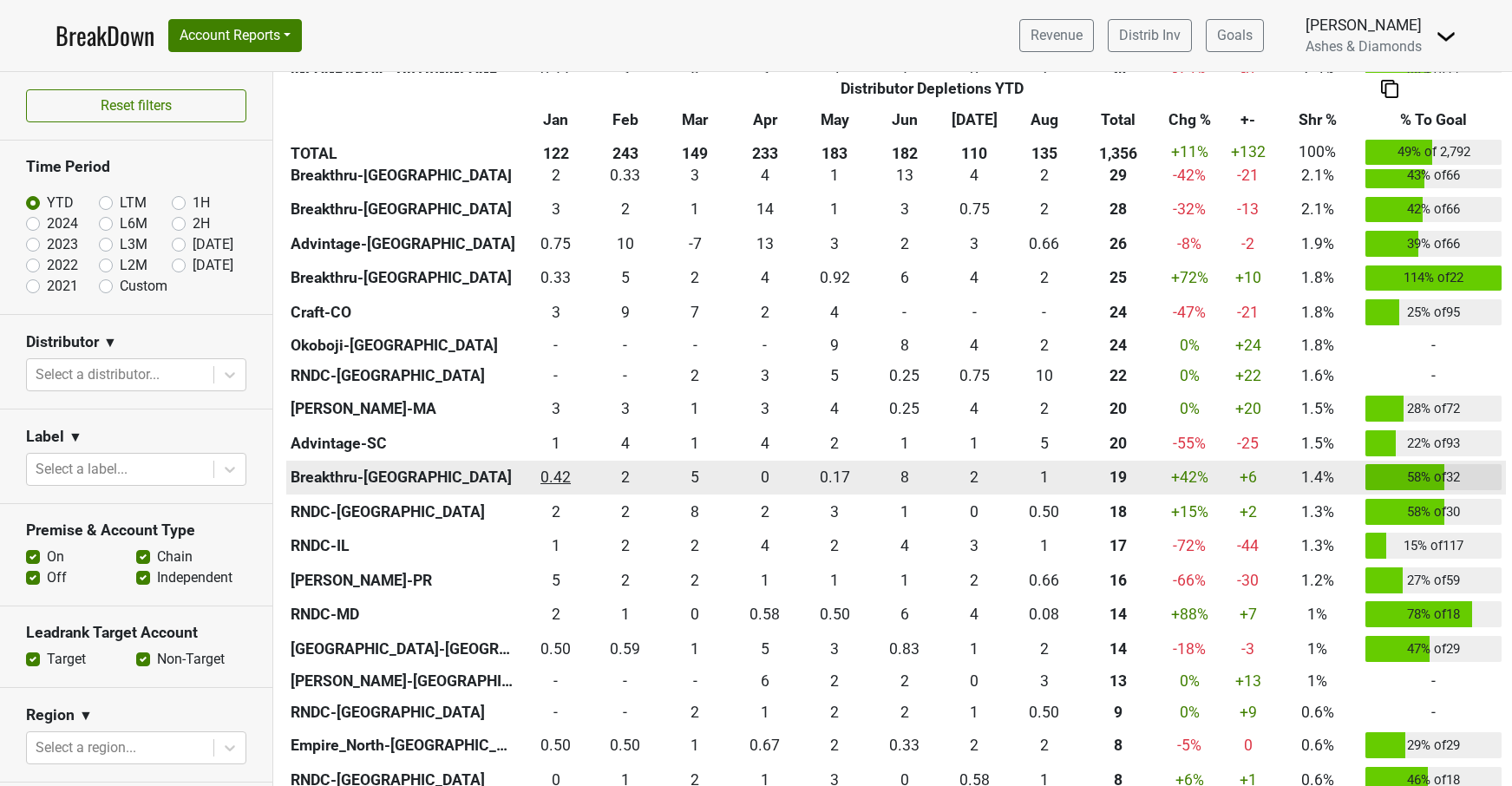
scroll to position [857, 0]
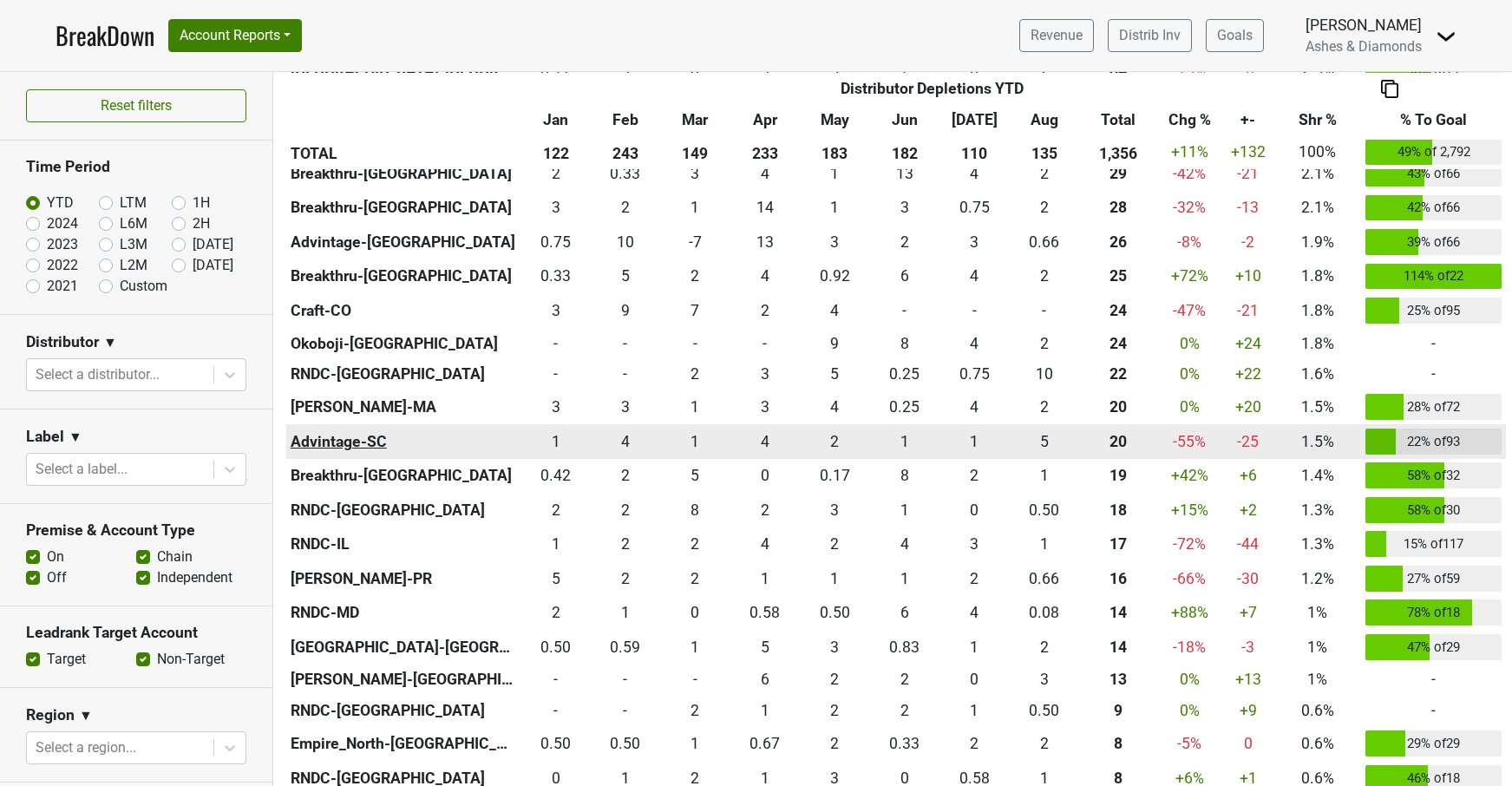
click at [376, 440] on th "Advintage-SC" at bounding box center [404, 441] width 235 height 34
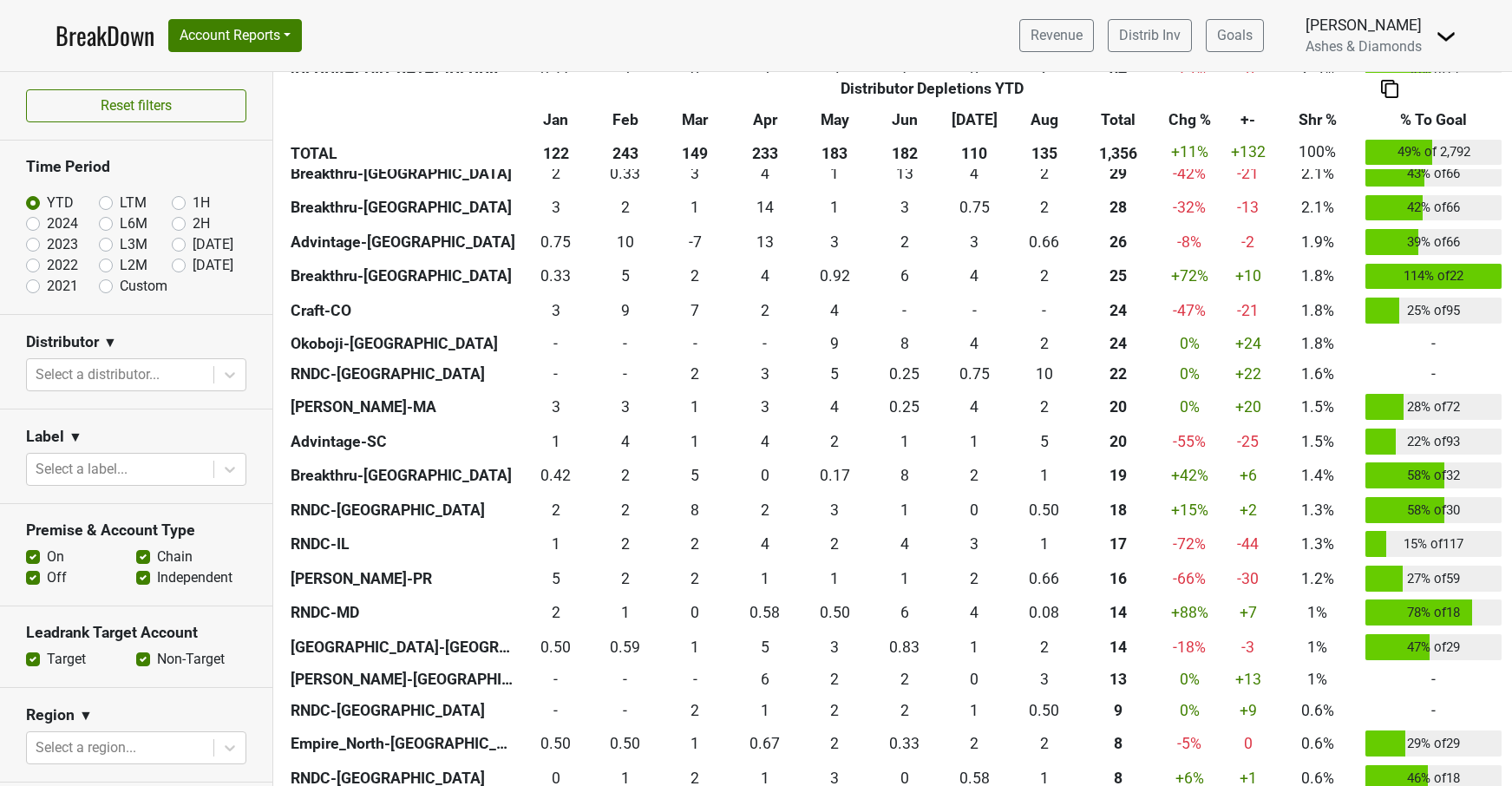
click at [192, 265] on label "[DATE]" at bounding box center [213, 266] width 41 height 21
click at [181, 265] on input "[DATE]" at bounding box center [206, 264] width 70 height 18
radio input "true"
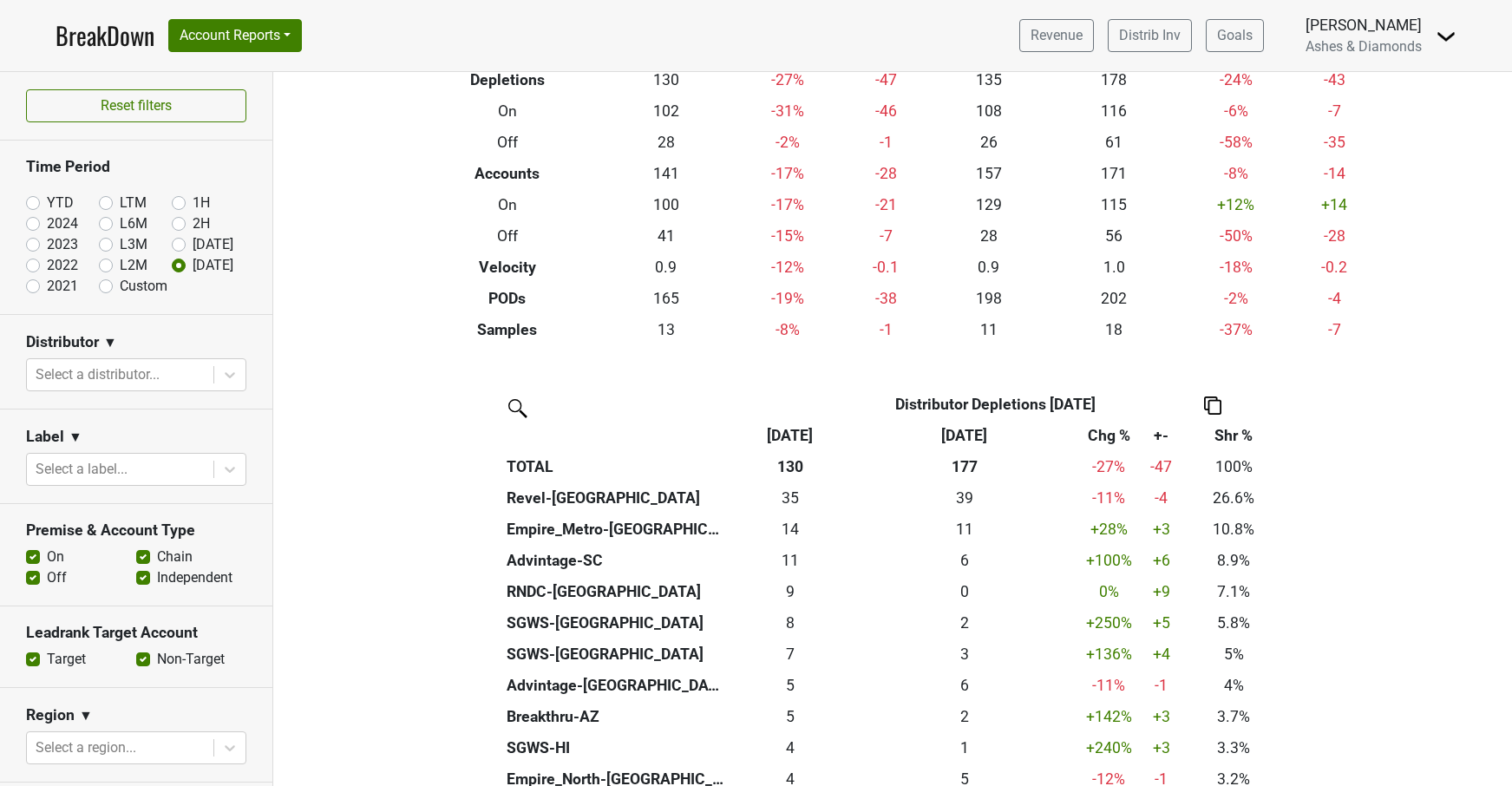
scroll to position [157, 0]
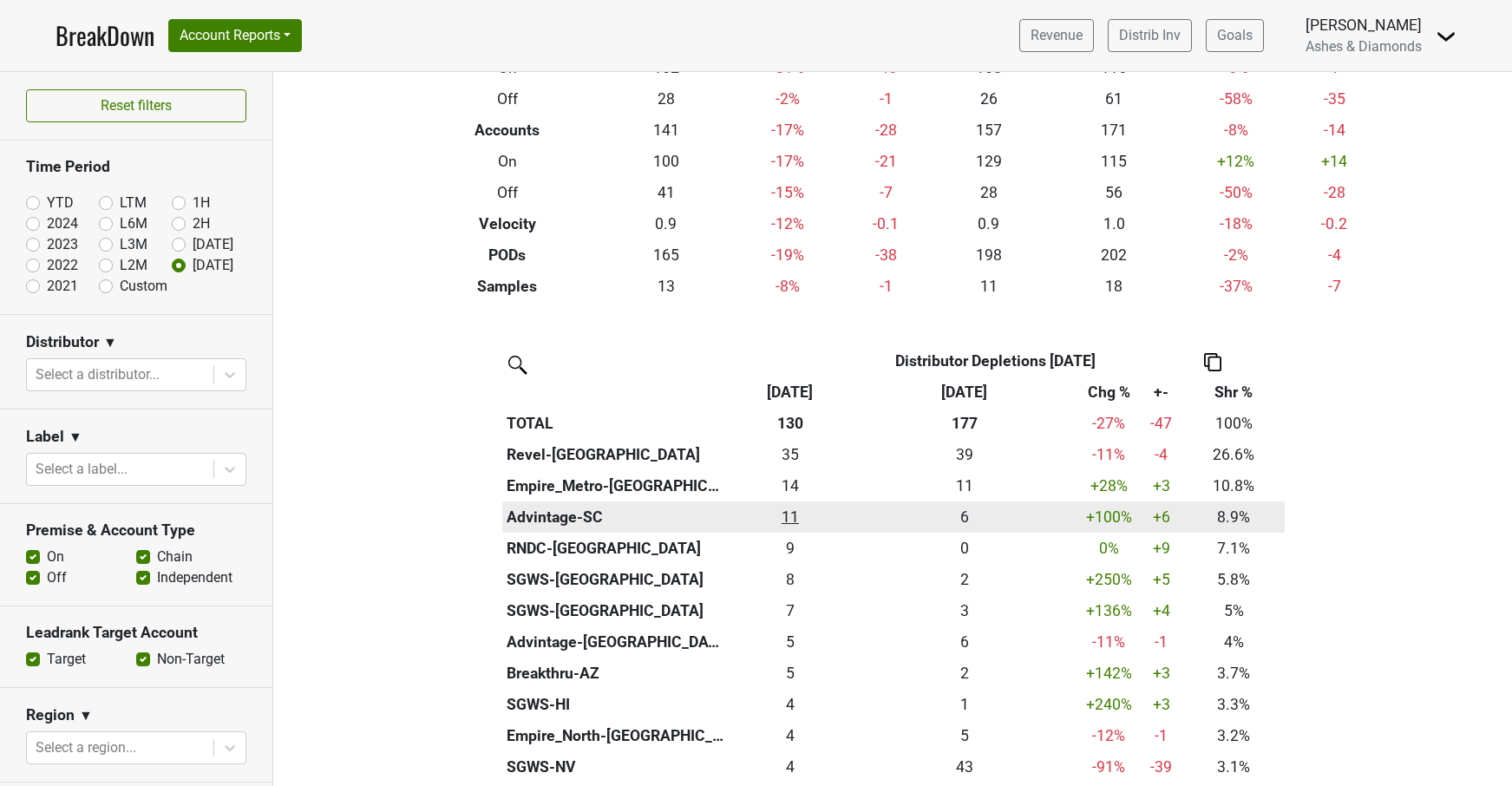
click at [787, 509] on div "11.49 11" at bounding box center [790, 517] width 115 height 23
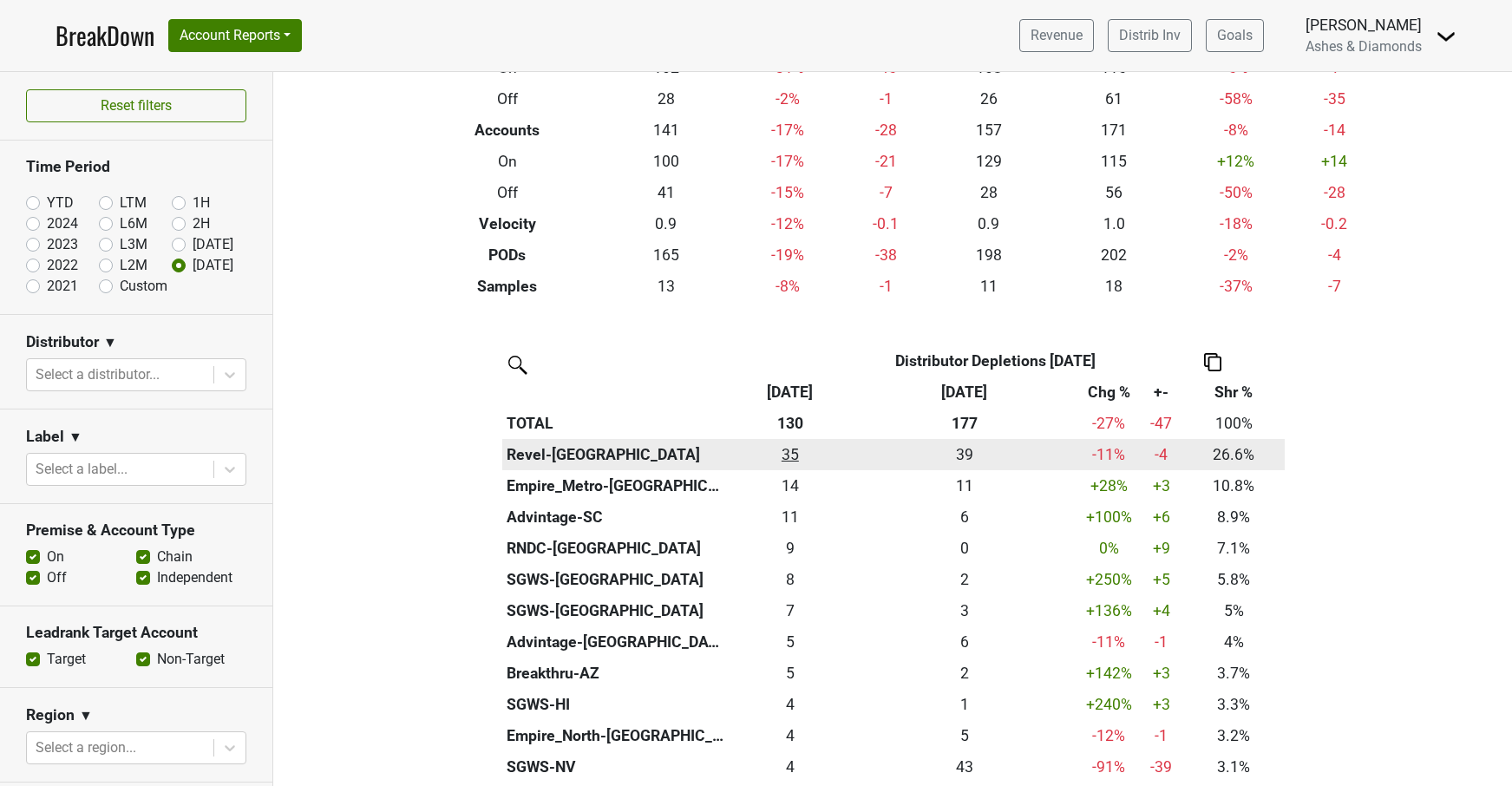
click at [793, 447] on div "34.5 35" at bounding box center [790, 455] width 115 height 23
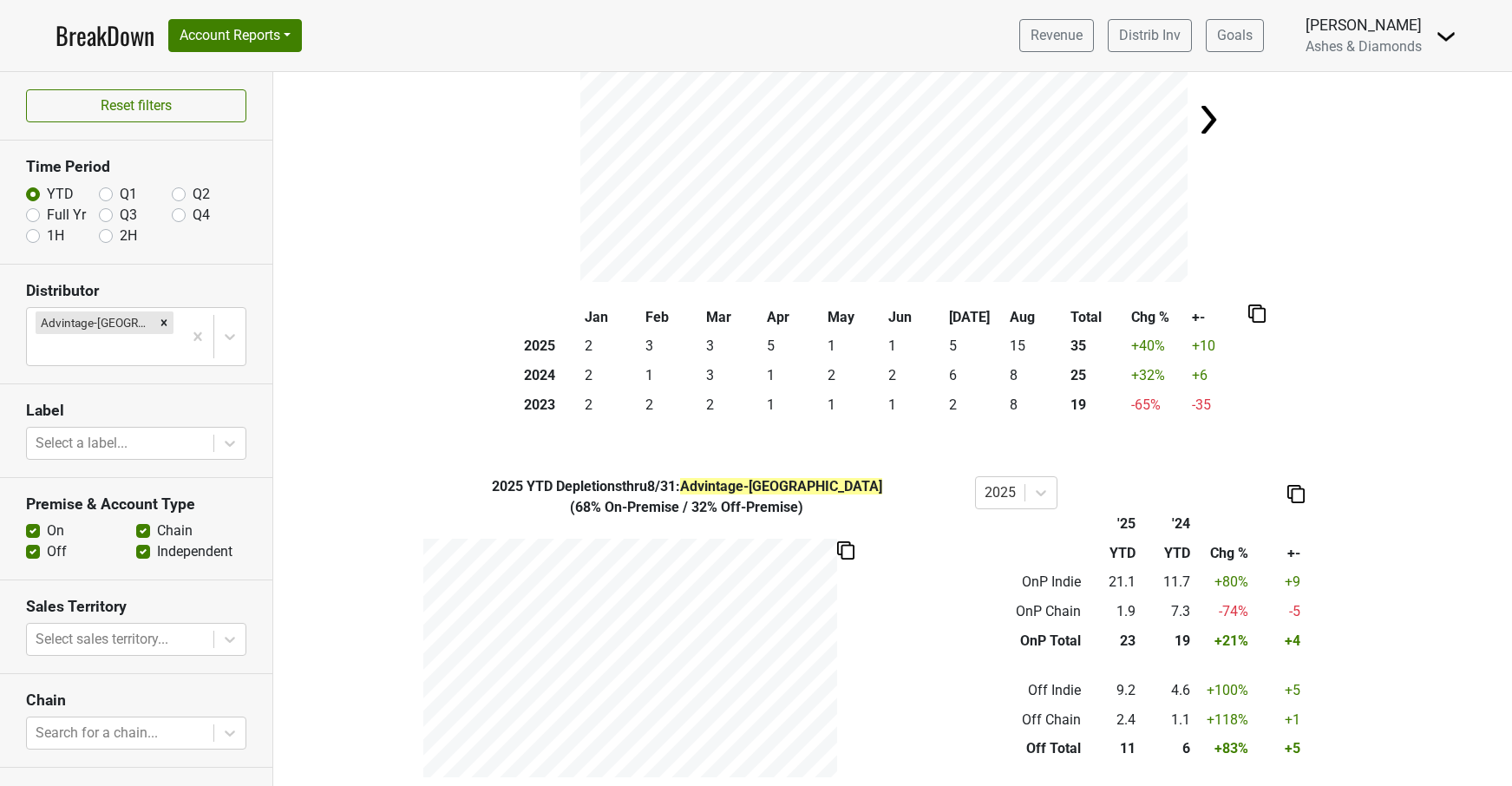
scroll to position [187, 0]
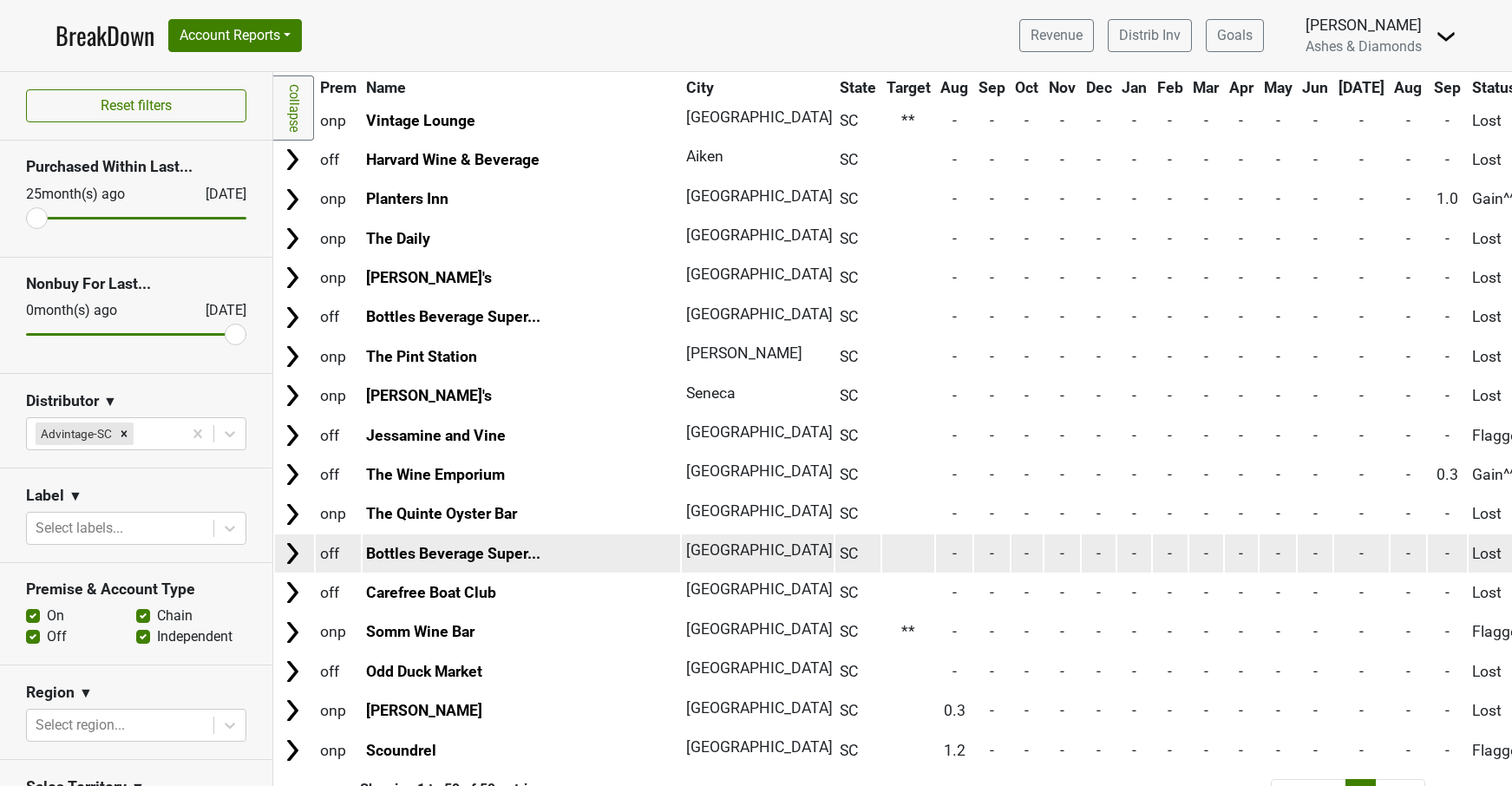
scroll to position [1785, 0]
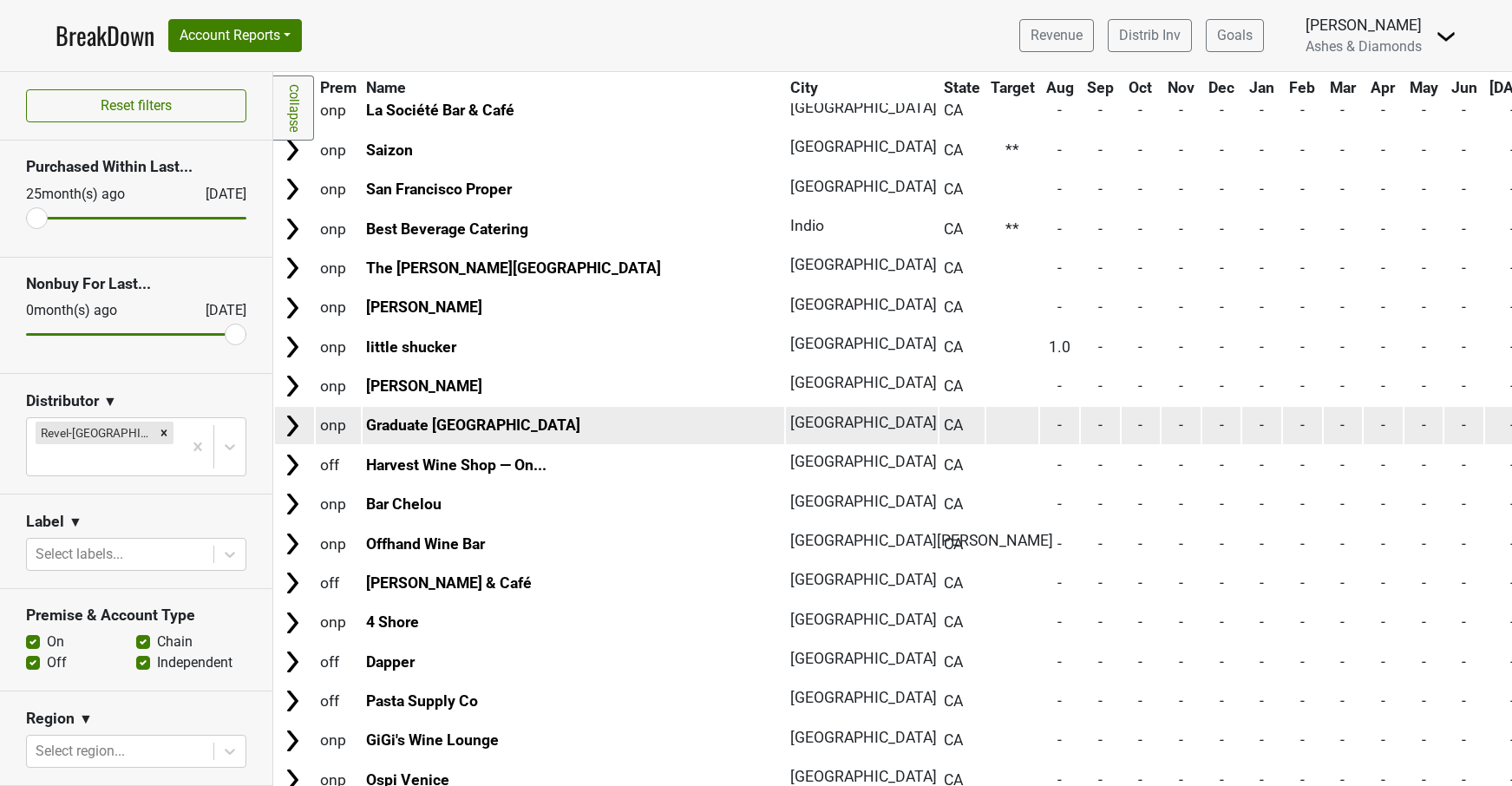
scroll to position [7976, 0]
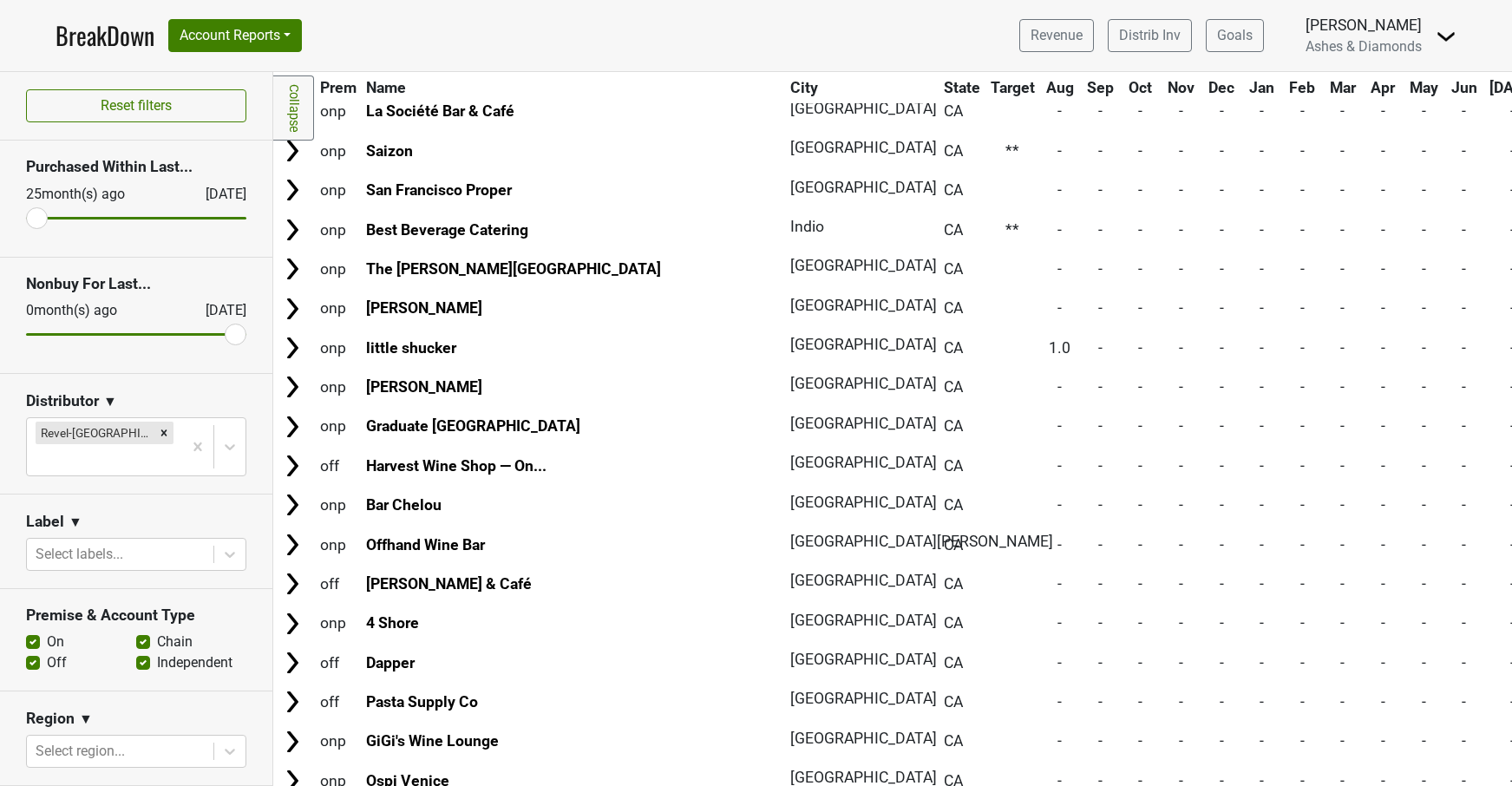
click at [109, 48] on link "BreakDown" at bounding box center [105, 35] width 99 height 36
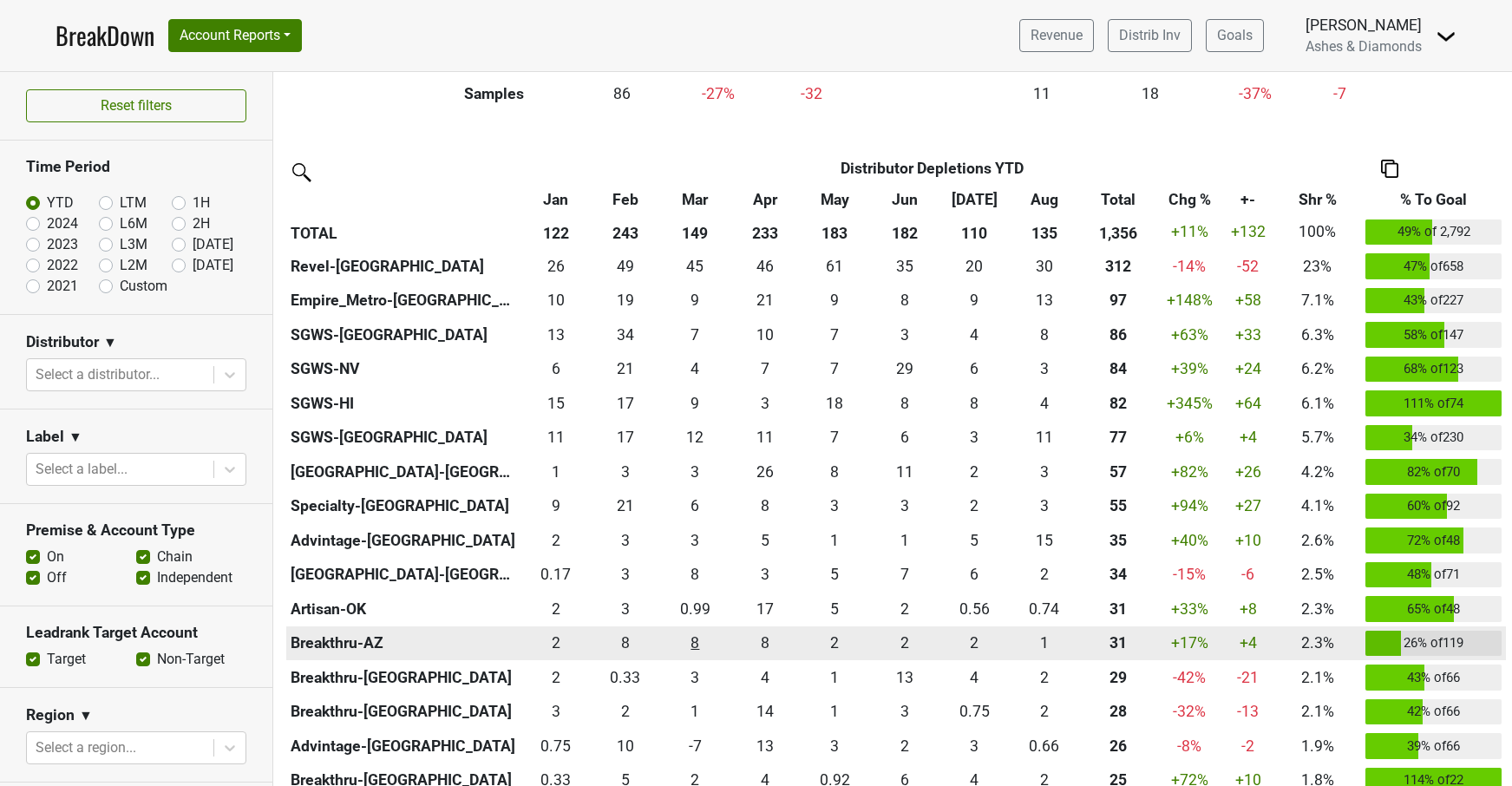
scroll to position [452, 0]
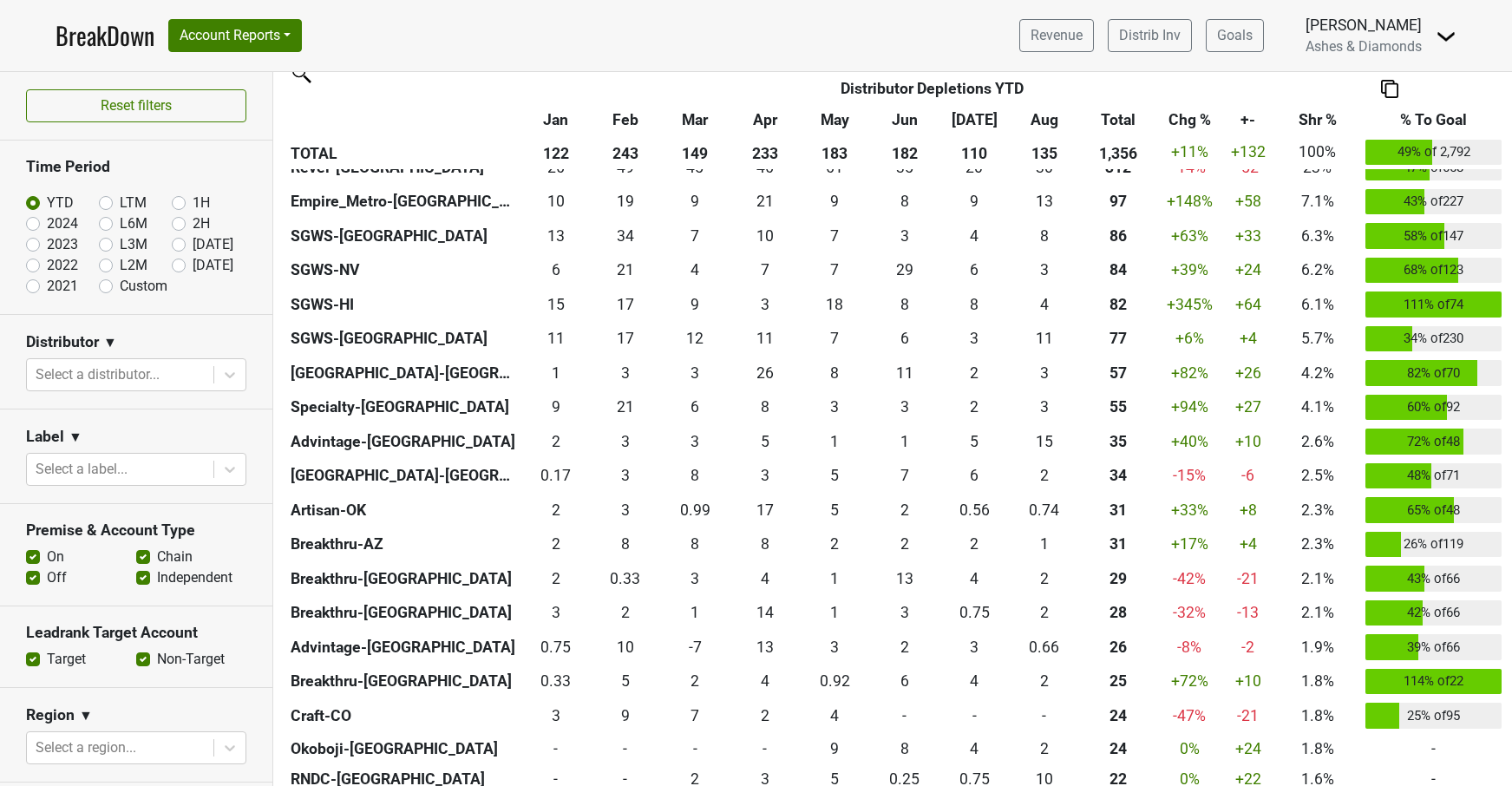
click at [1148, 19] on div "Revenue Distrib Inv Goals Kashy Khaledi Ashes & Diamonds Control Center Open Le…" at bounding box center [1231, 35] width 451 height 43
click at [1144, 39] on link "Distrib Inv" at bounding box center [1149, 35] width 84 height 33
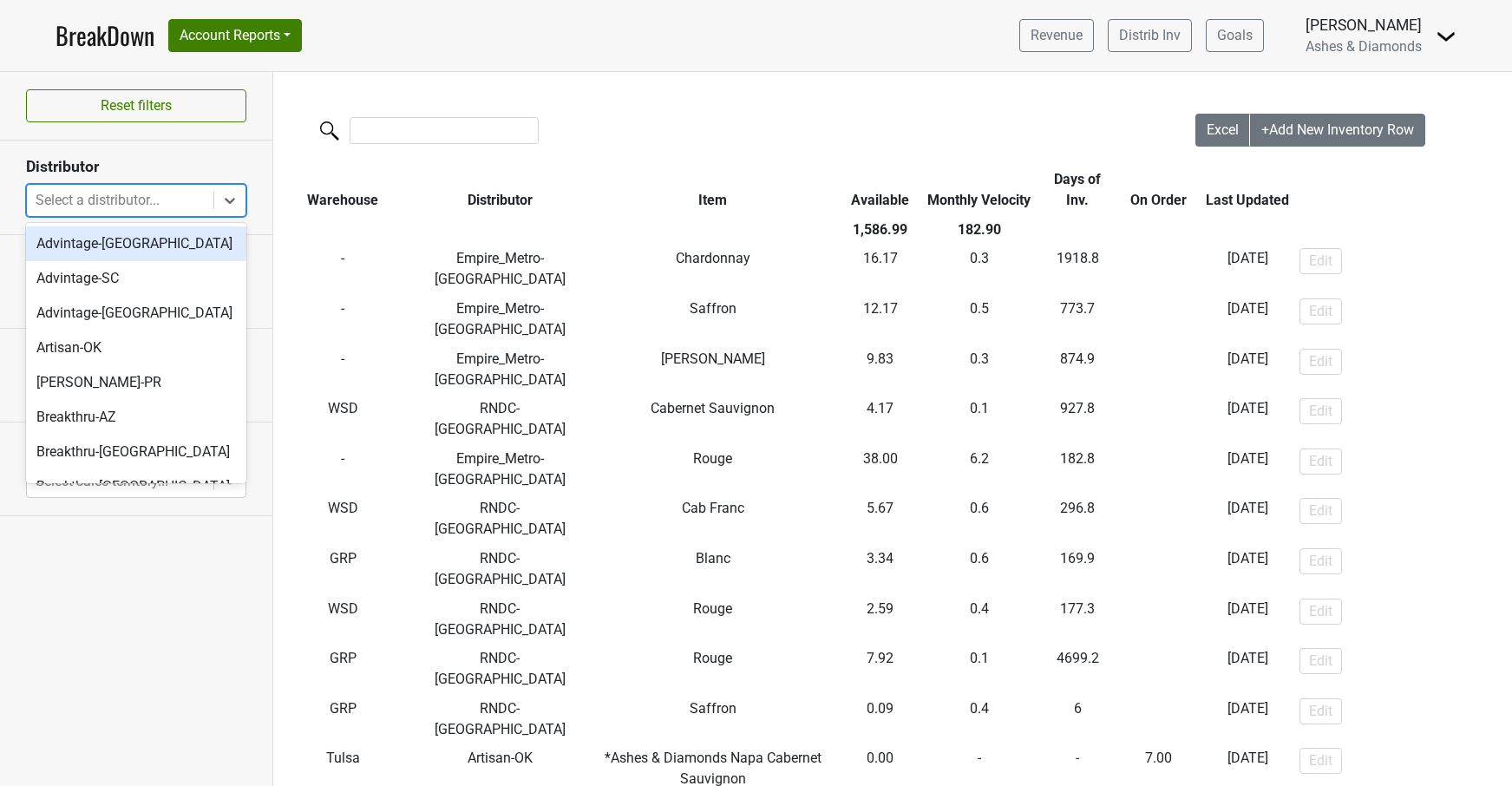
click at [173, 210] on div at bounding box center [120, 200] width 169 height 25
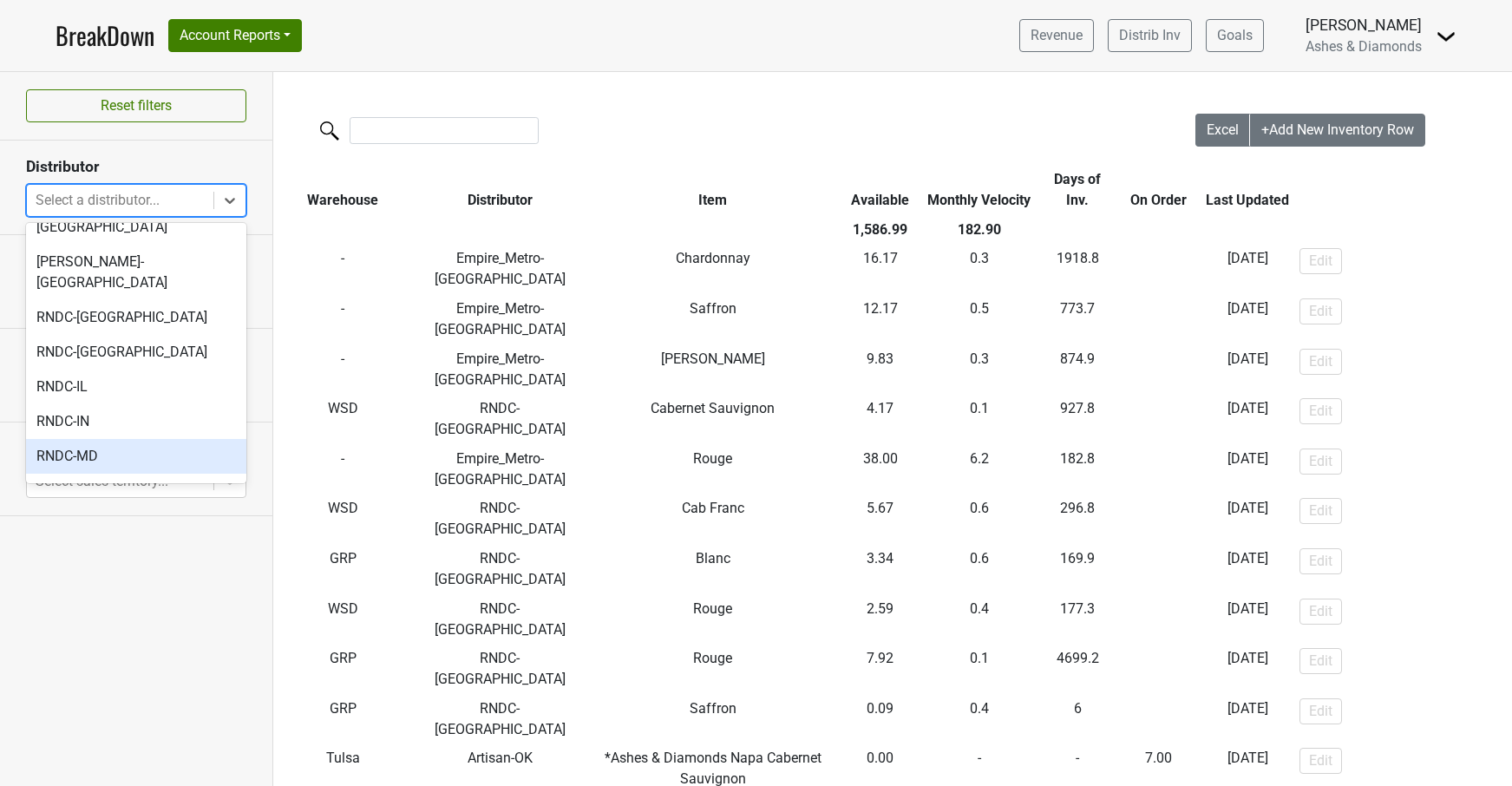
scroll to position [564, 0]
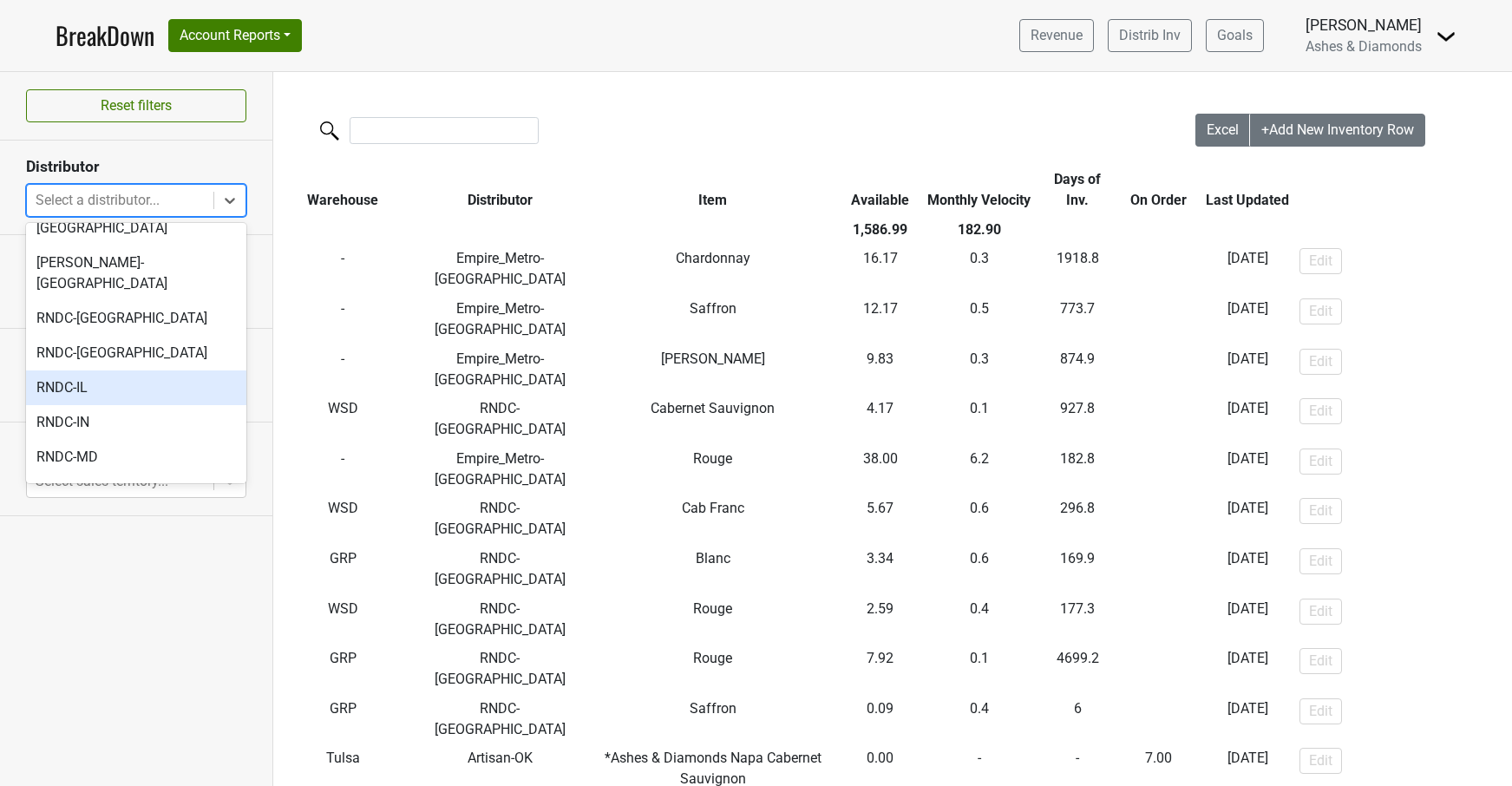
click at [148, 371] on div "RNDC-IL" at bounding box center [137, 387] width 221 height 34
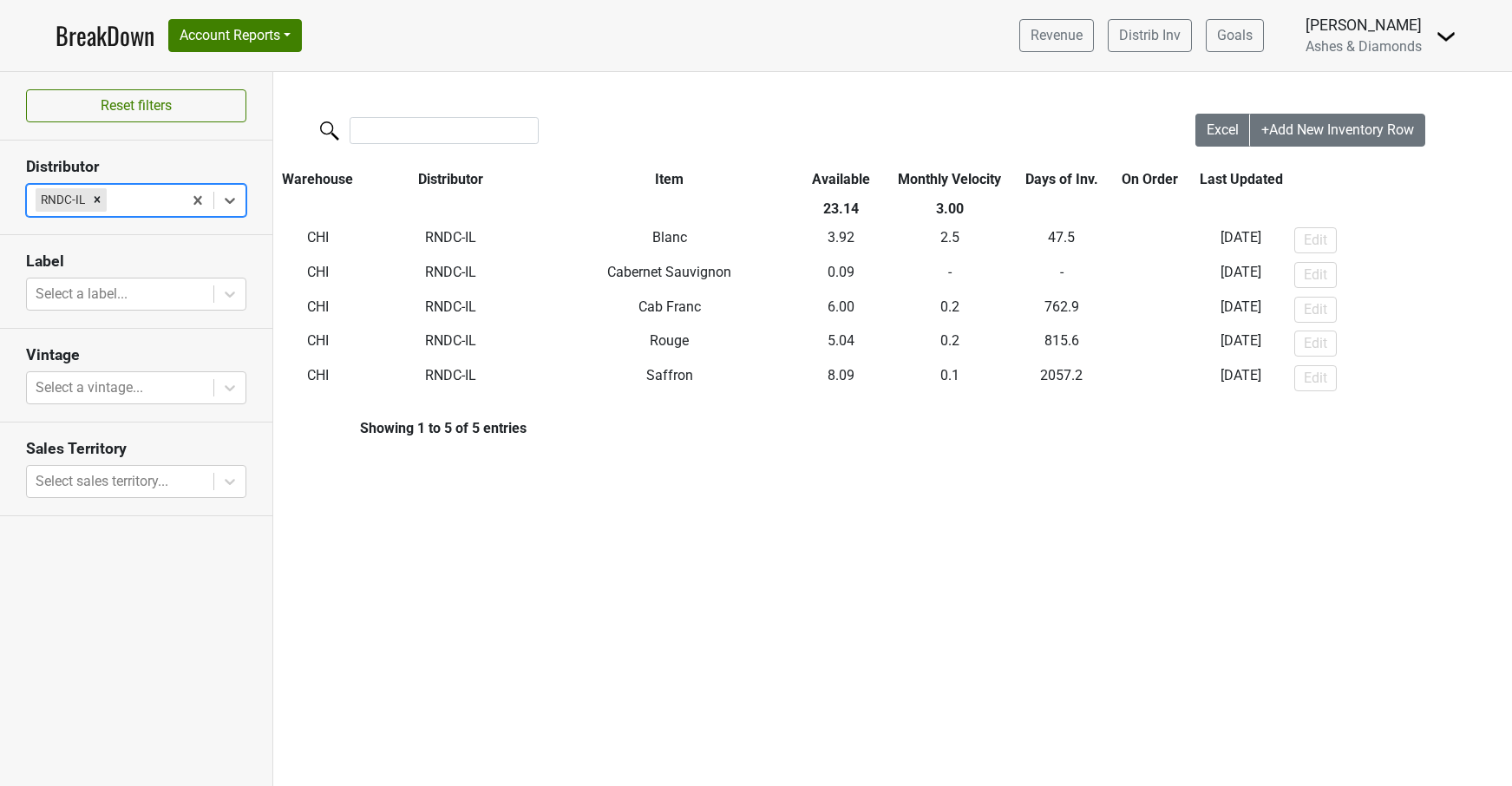
click at [100, 33] on link "BreakDown" at bounding box center [105, 35] width 99 height 36
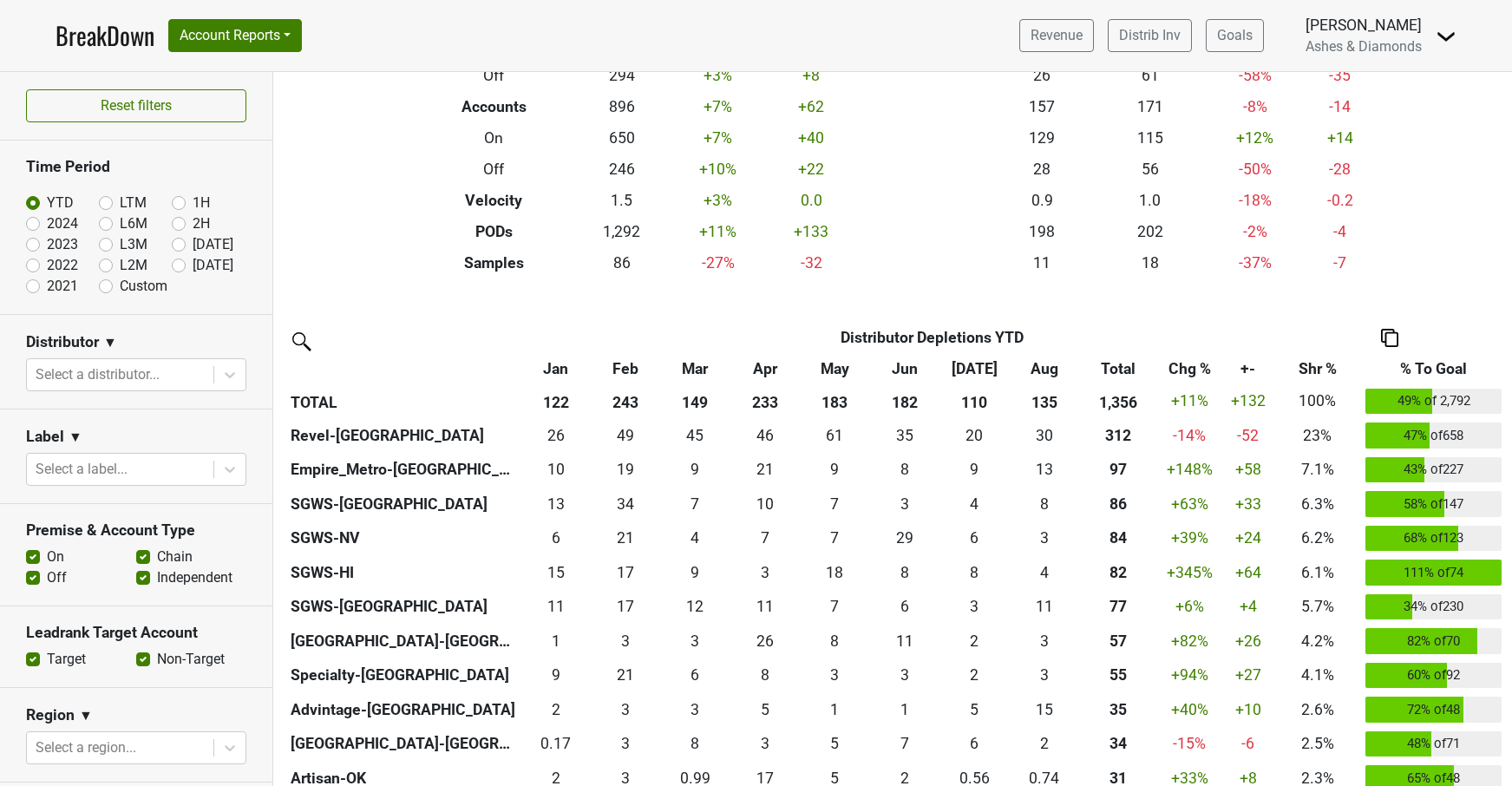
scroll to position [189, 0]
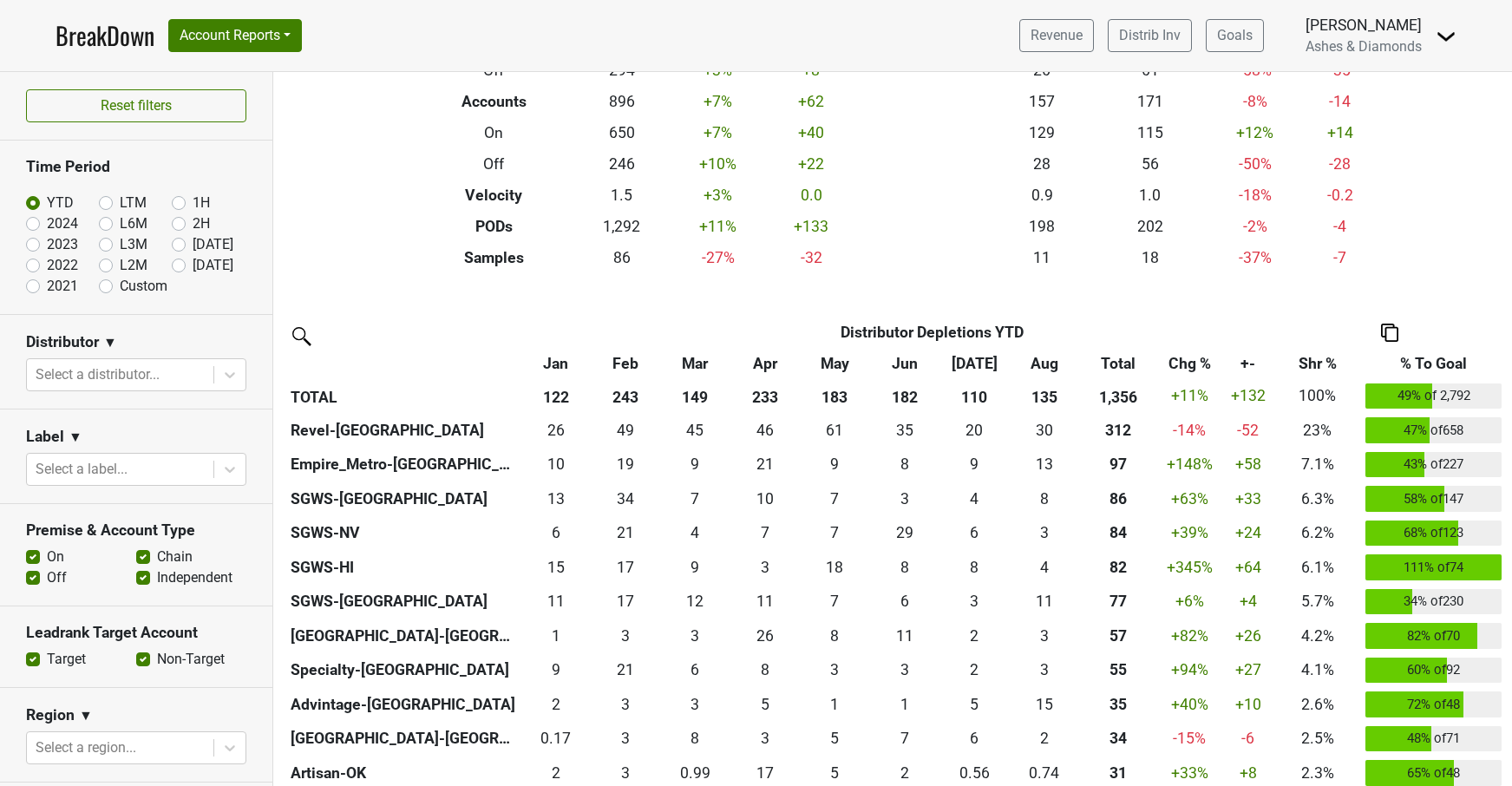
drag, startPoint x: 180, startPoint y: 263, endPoint x: 305, endPoint y: 311, distance: 133.9
click at [192, 263] on label "[DATE]" at bounding box center [213, 266] width 41 height 21
click at [180, 263] on input "[DATE]" at bounding box center [206, 264] width 70 height 18
radio input "true"
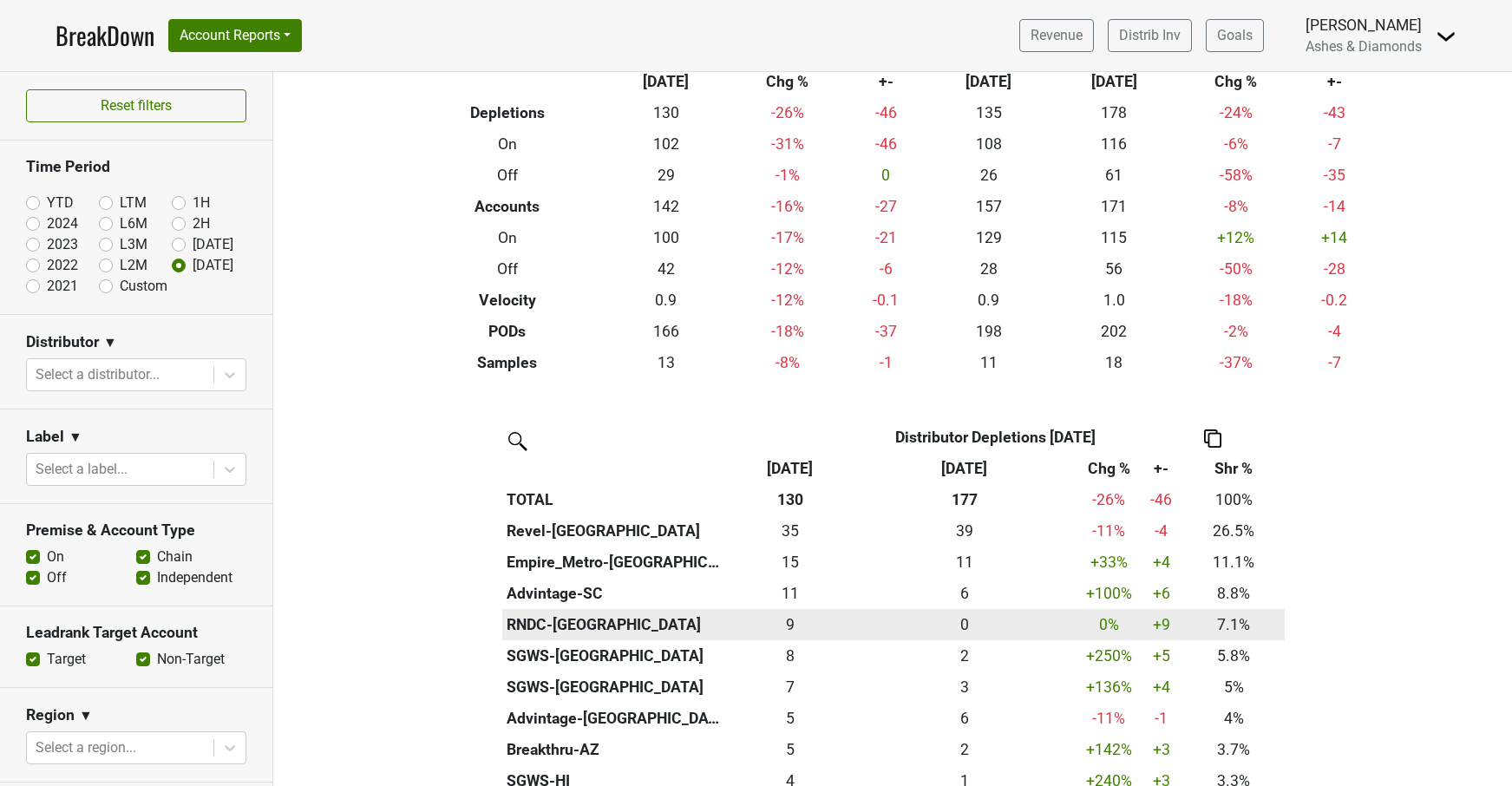
scroll to position [106, 0]
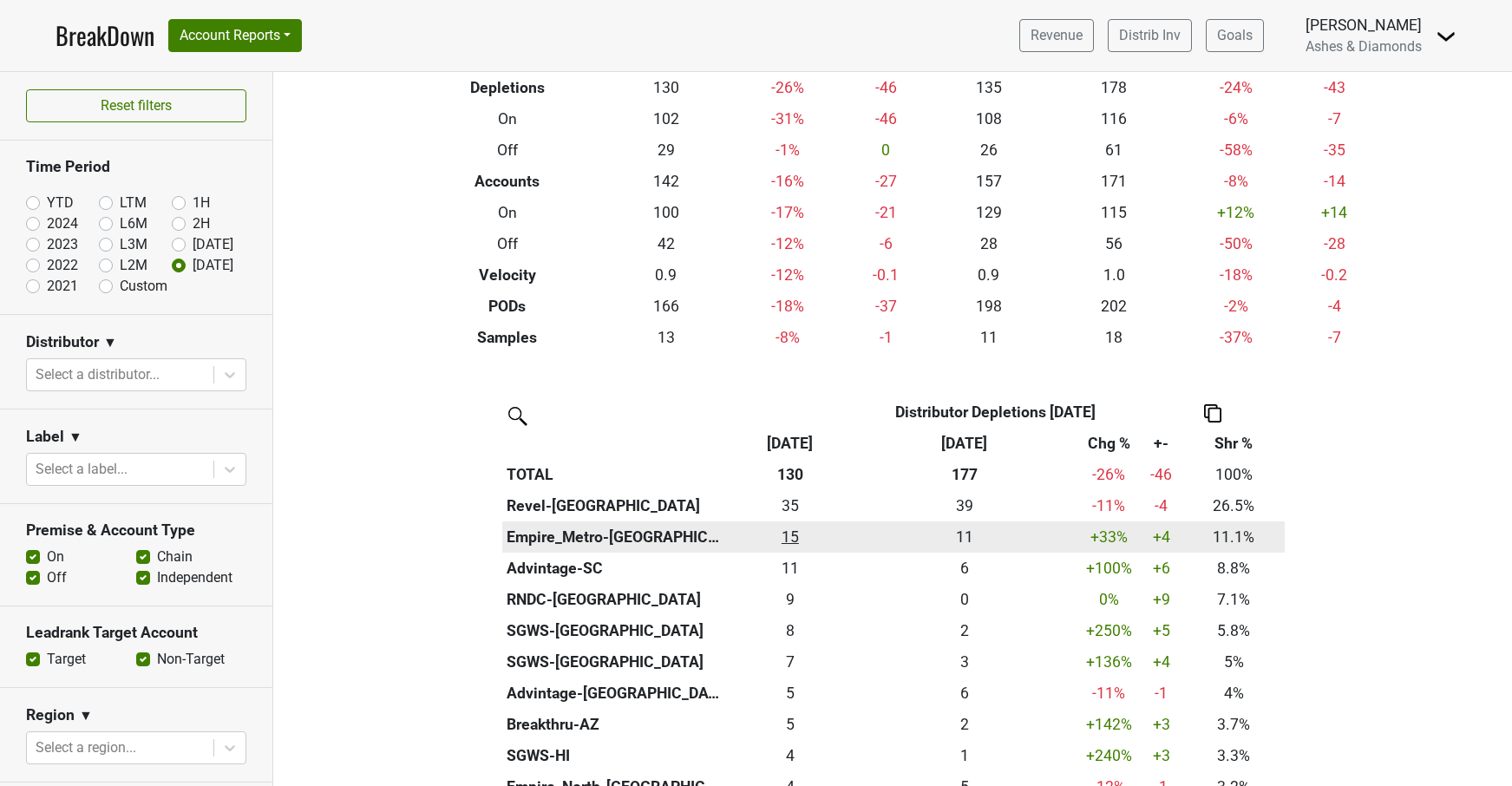
click at [797, 530] on div "14.5 15" at bounding box center [790, 537] width 115 height 23
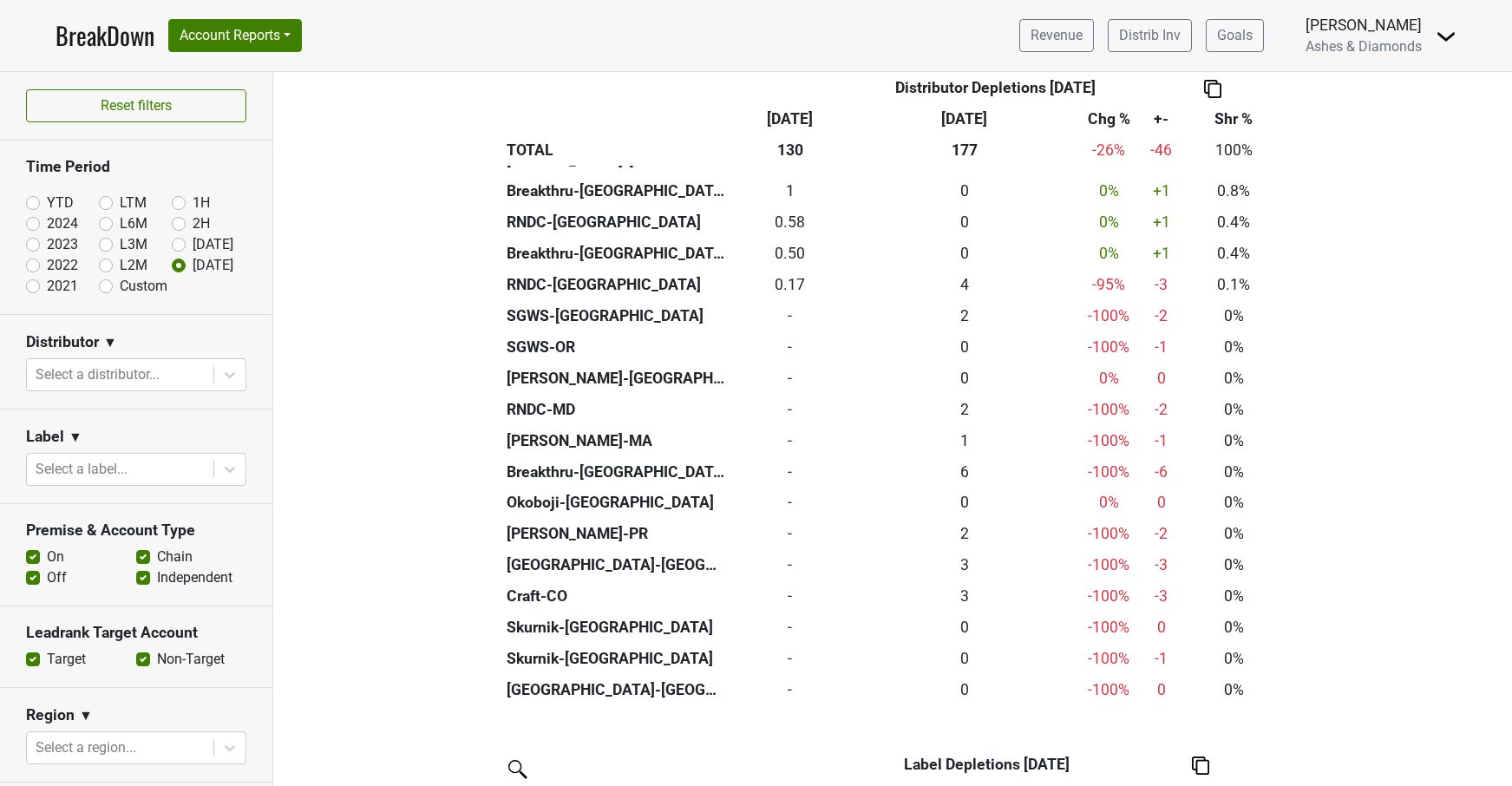
scroll to position [1078, 0]
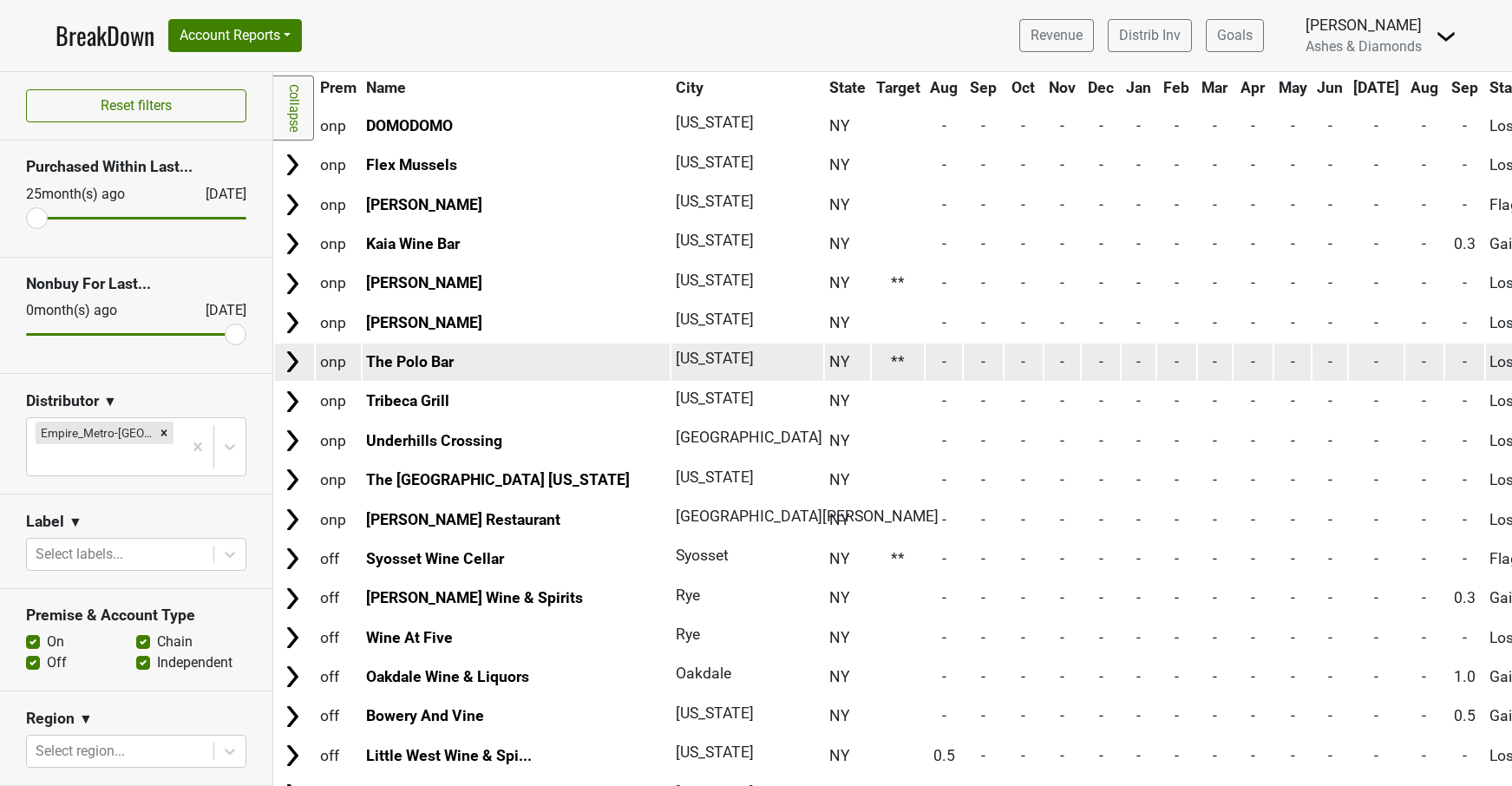
scroll to position [2762, 0]
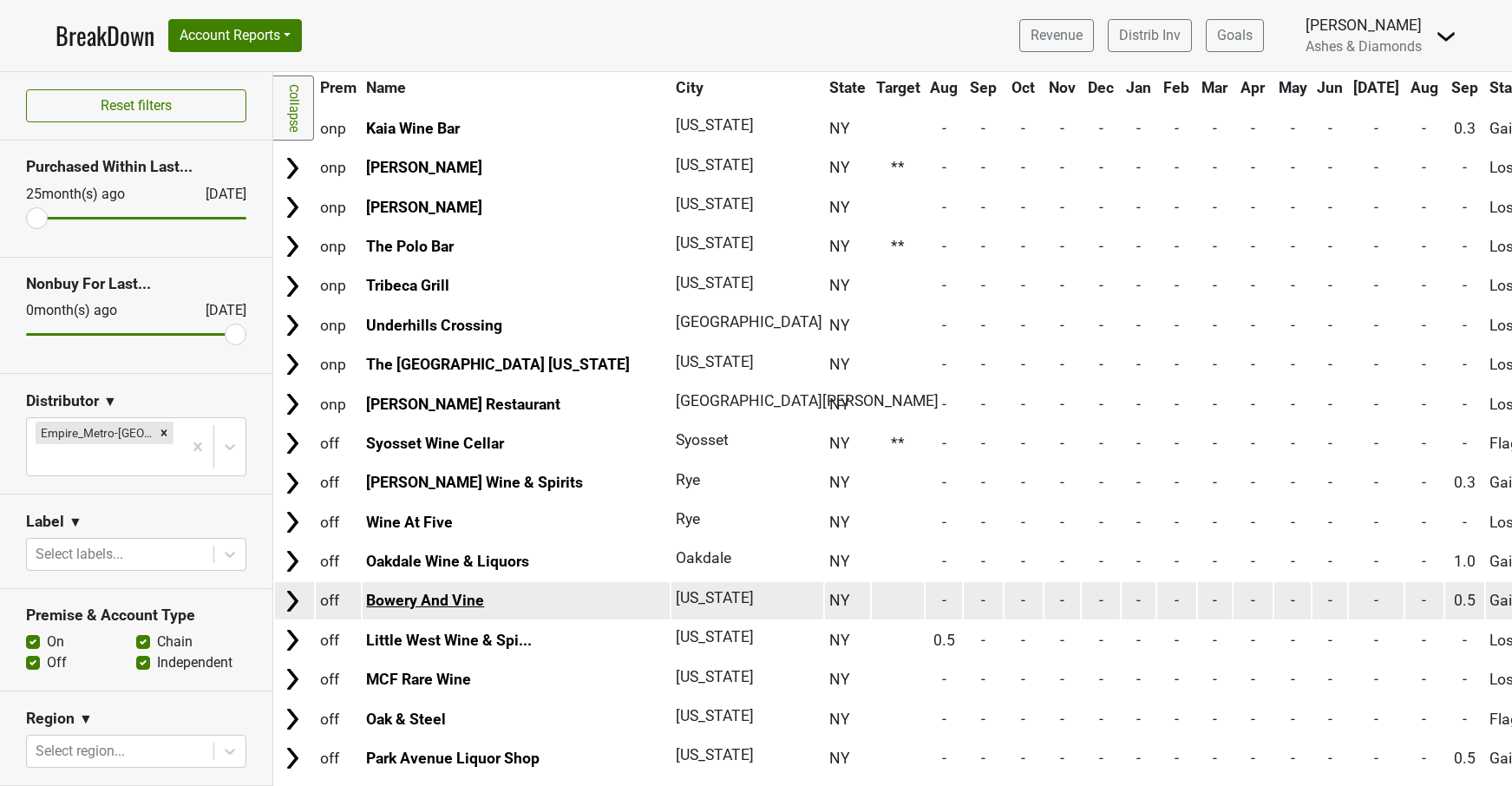
click at [461, 592] on link "Bowery And Vine" at bounding box center [425, 601] width 118 height 18
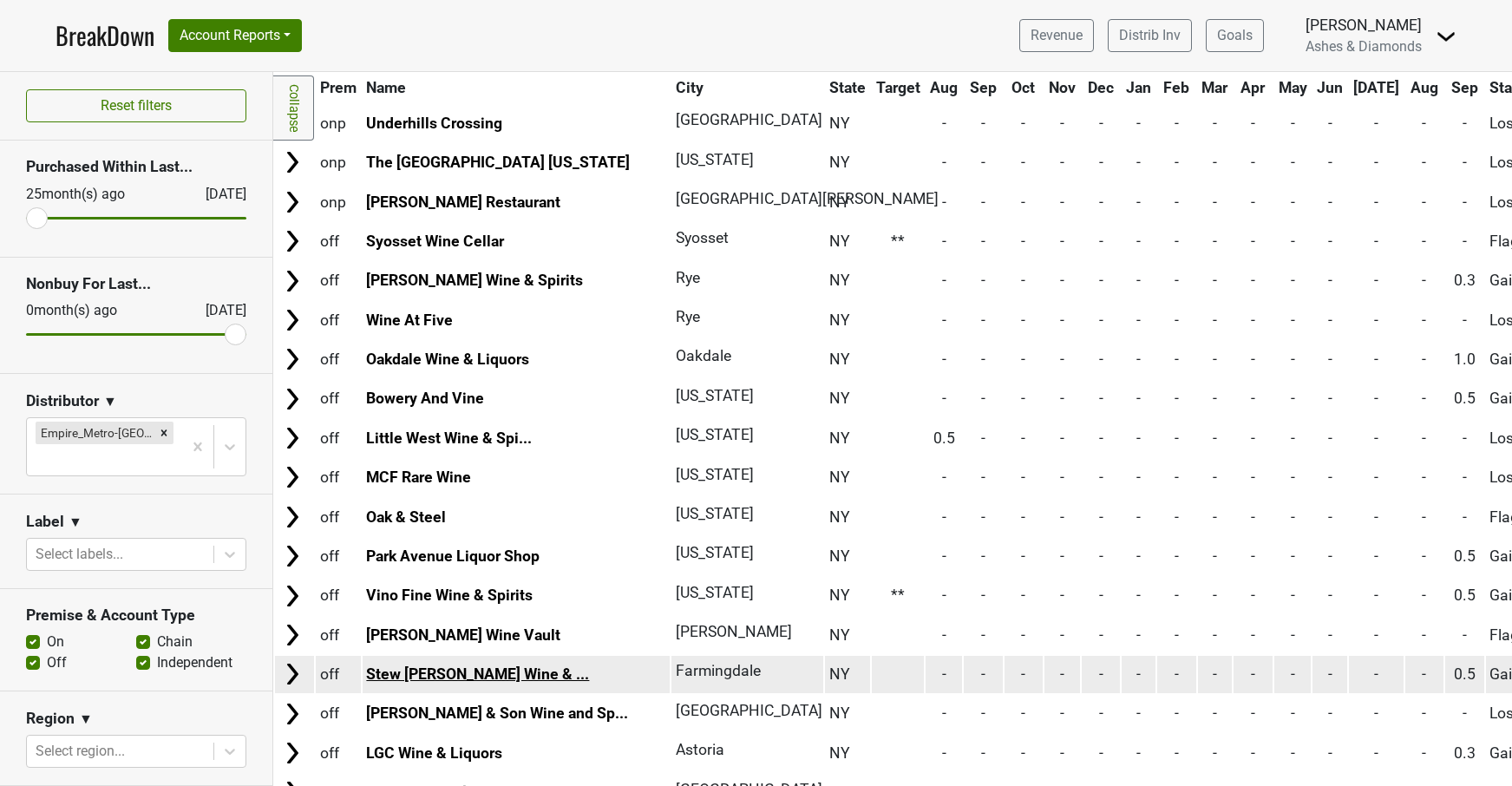
scroll to position [2964, 0]
click at [416, 666] on link "Stew Leonard's Wine & ..." at bounding box center [477, 675] width 223 height 18
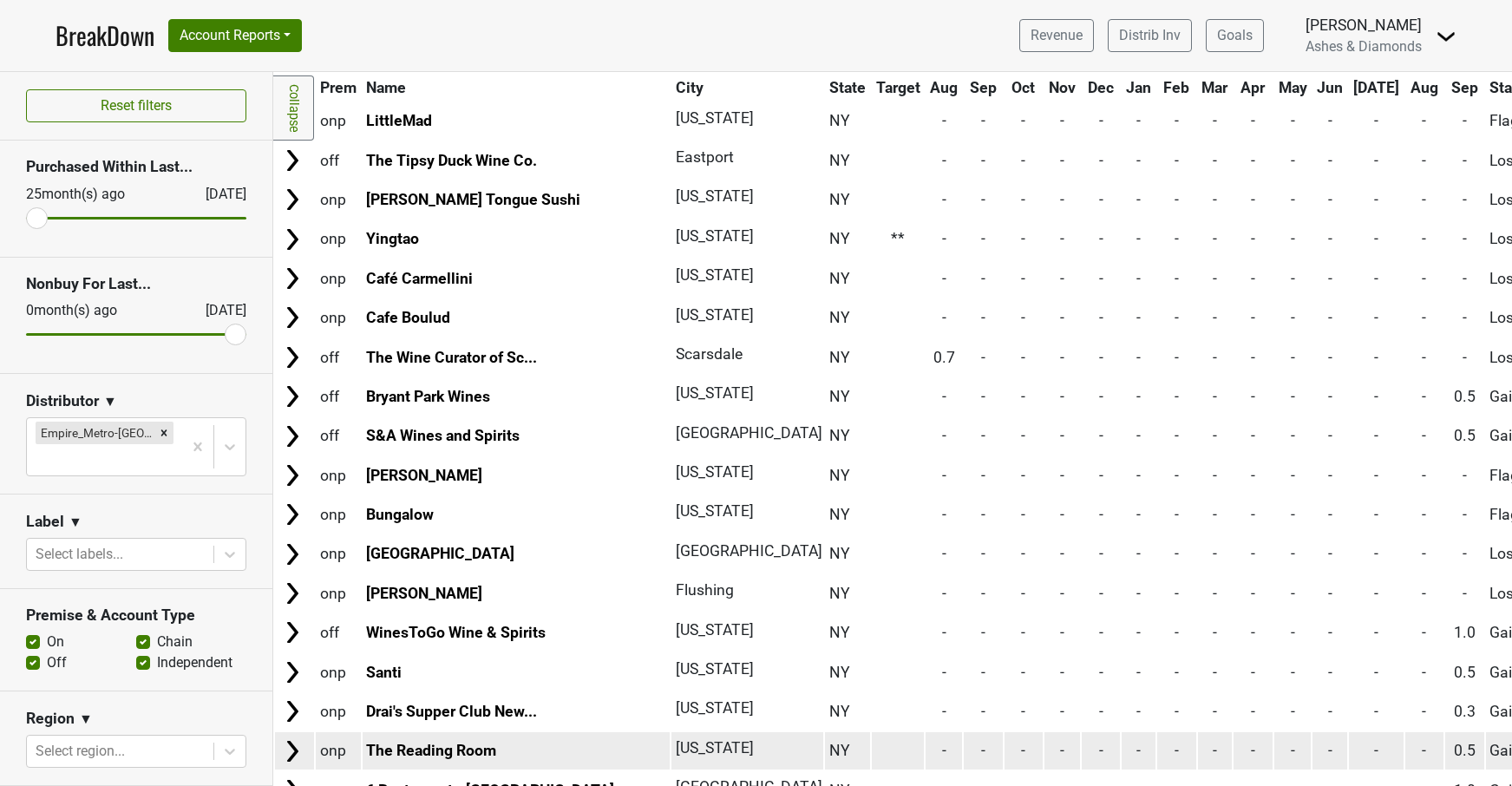
scroll to position [4068, 0]
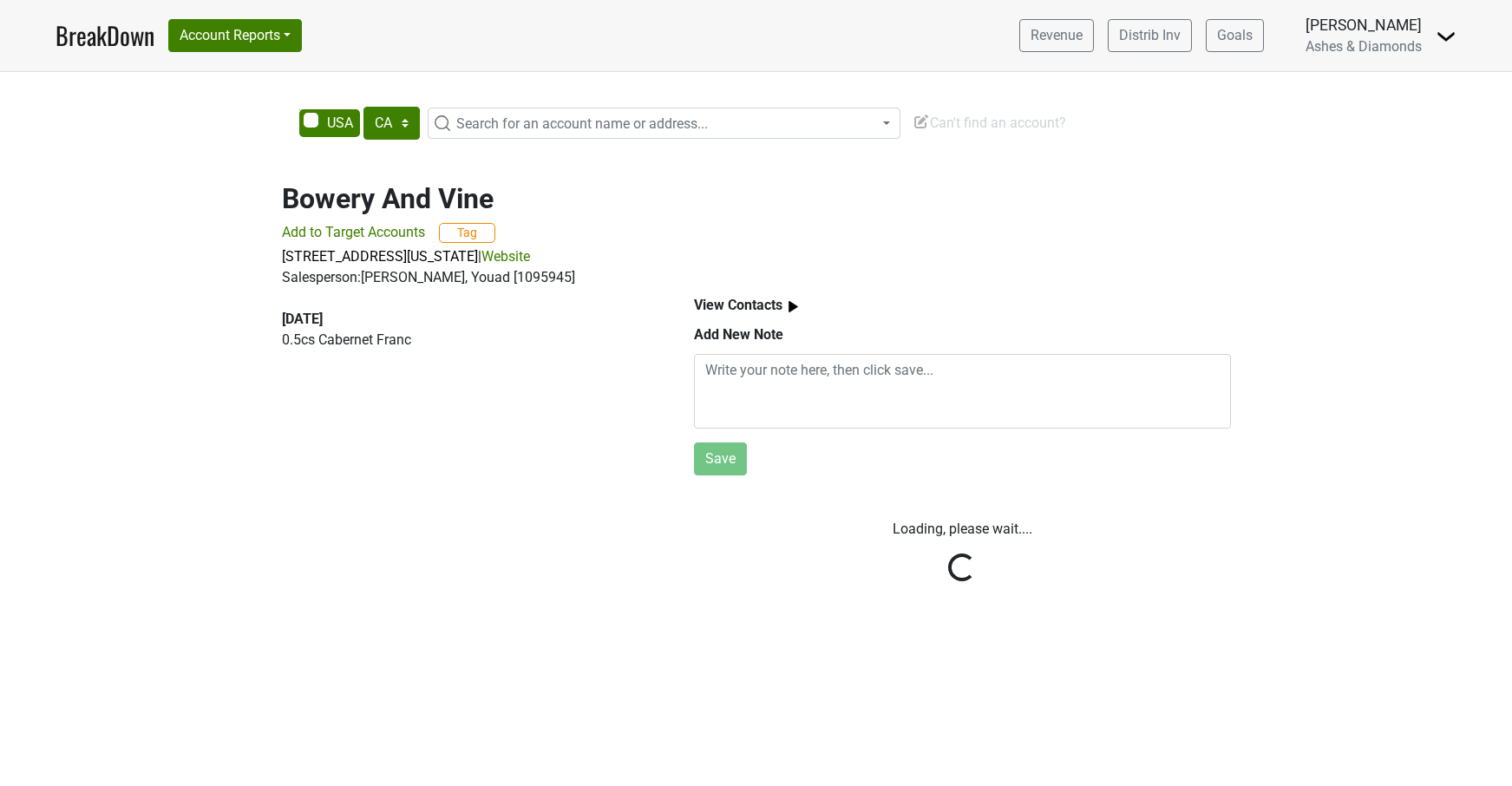
select select "CA"
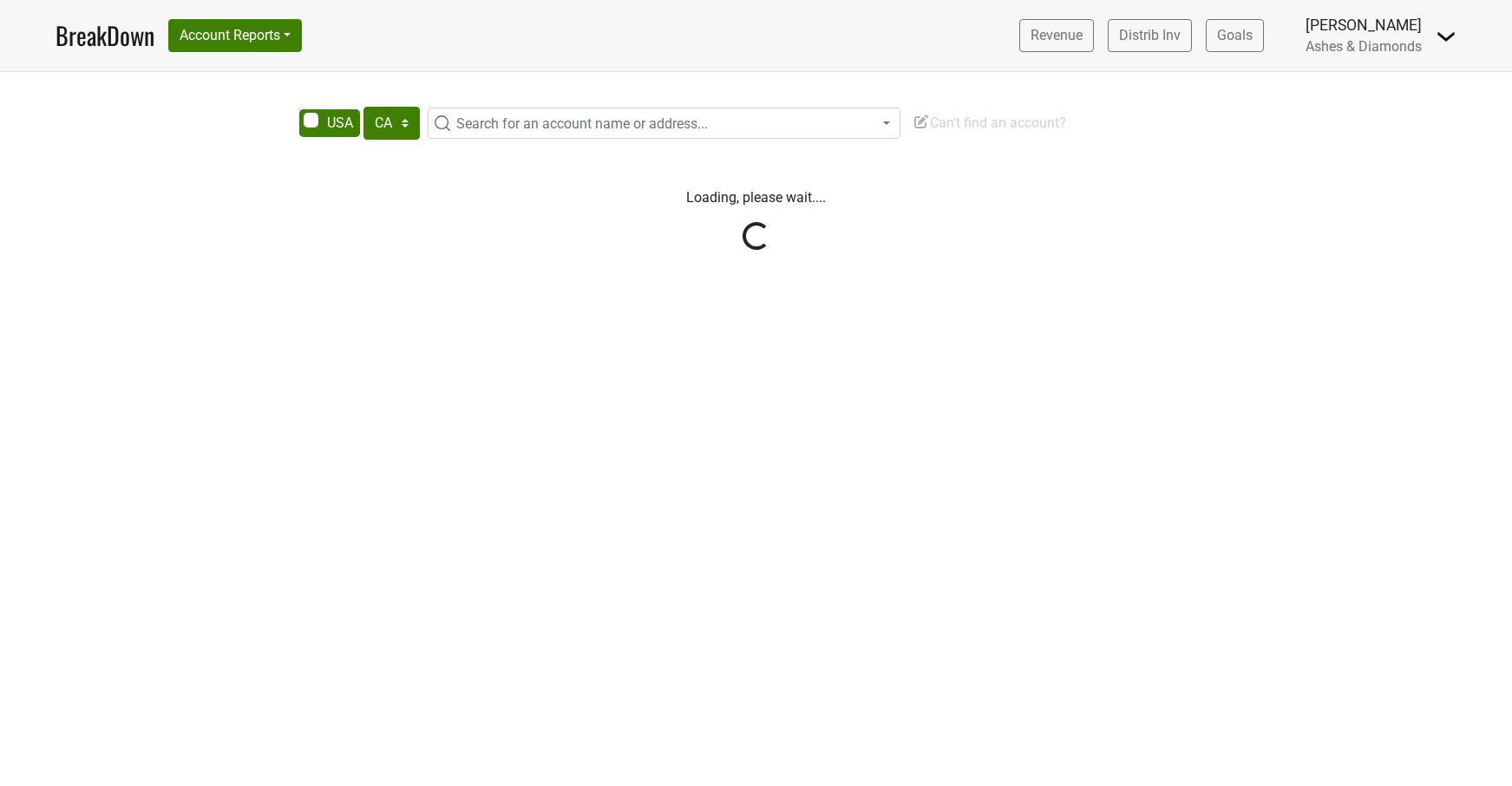
select select "CA"
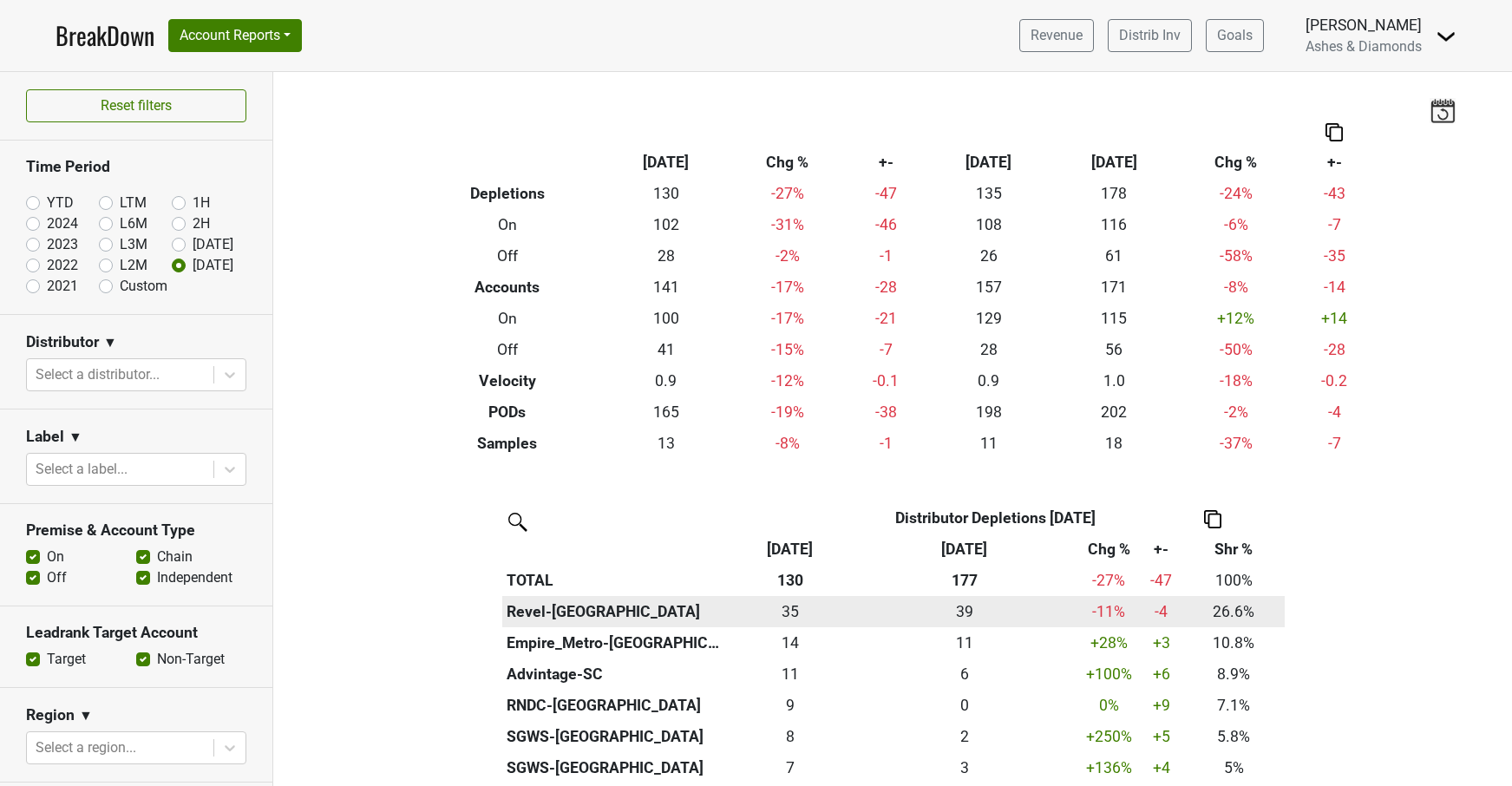
scroll to position [157, 0]
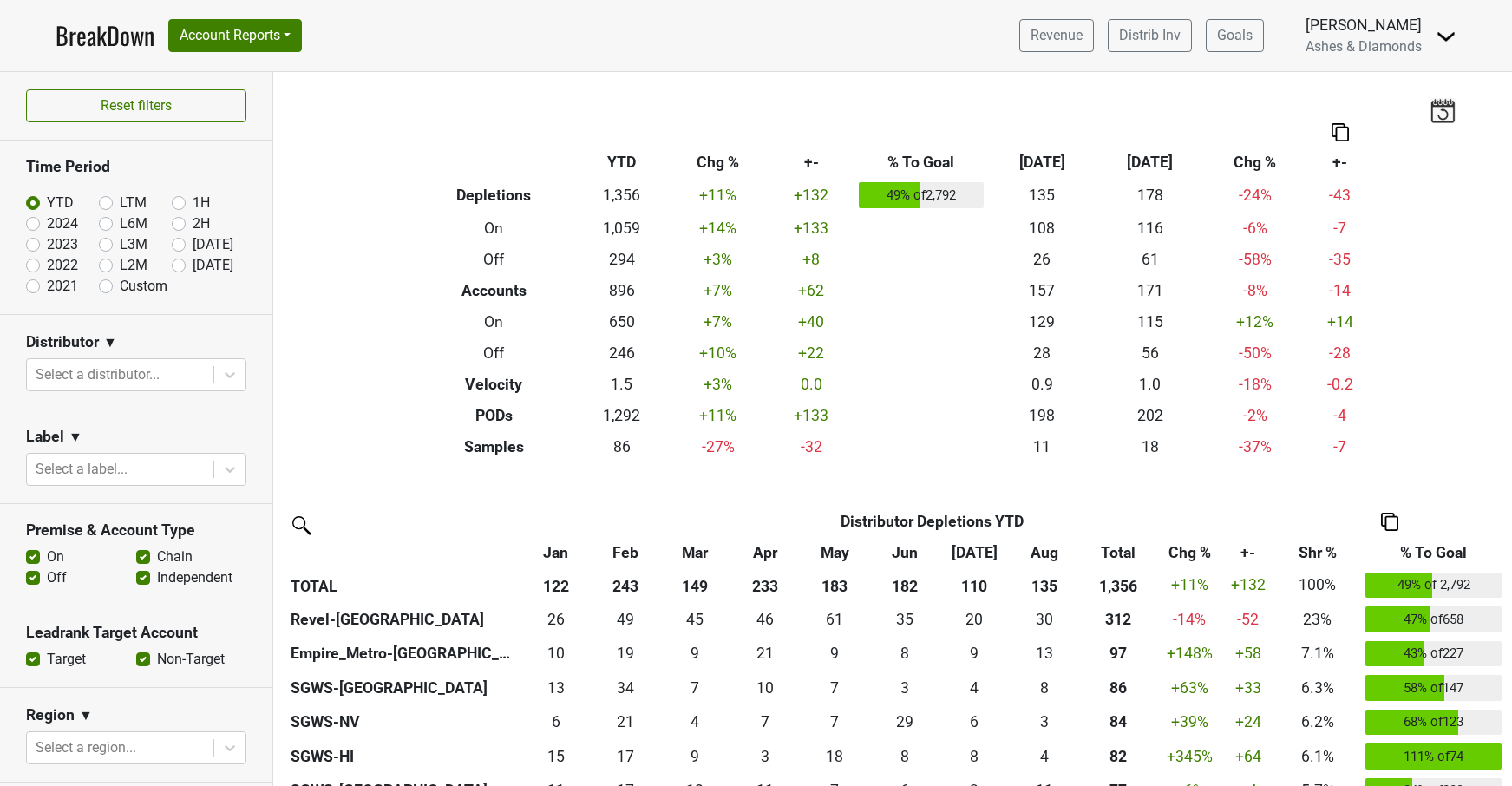
click at [192, 264] on label "[DATE]" at bounding box center [213, 266] width 41 height 21
click at [175, 264] on input "[DATE]" at bounding box center [206, 264] width 70 height 18
radio input "true"
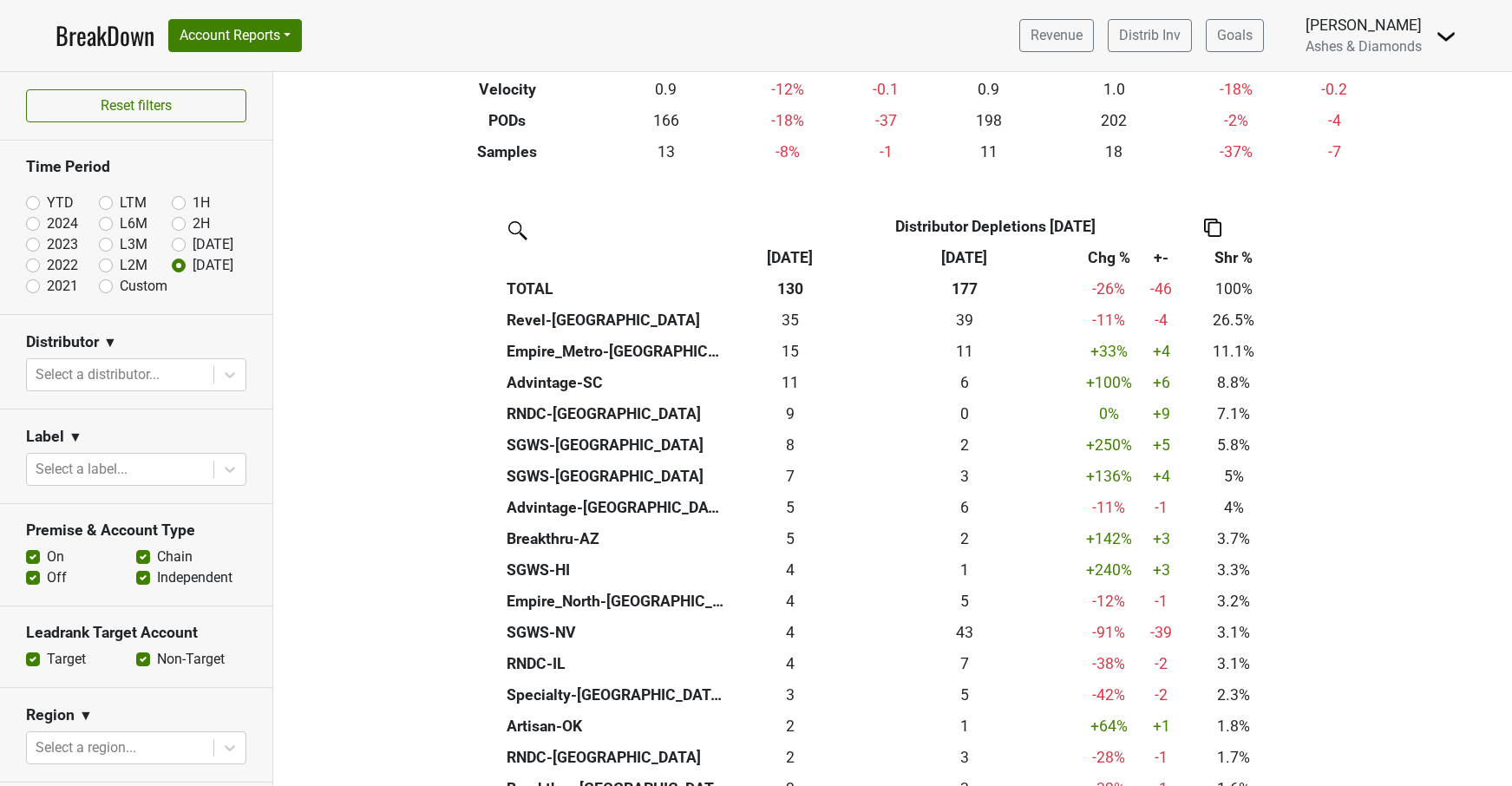
scroll to position [292, 0]
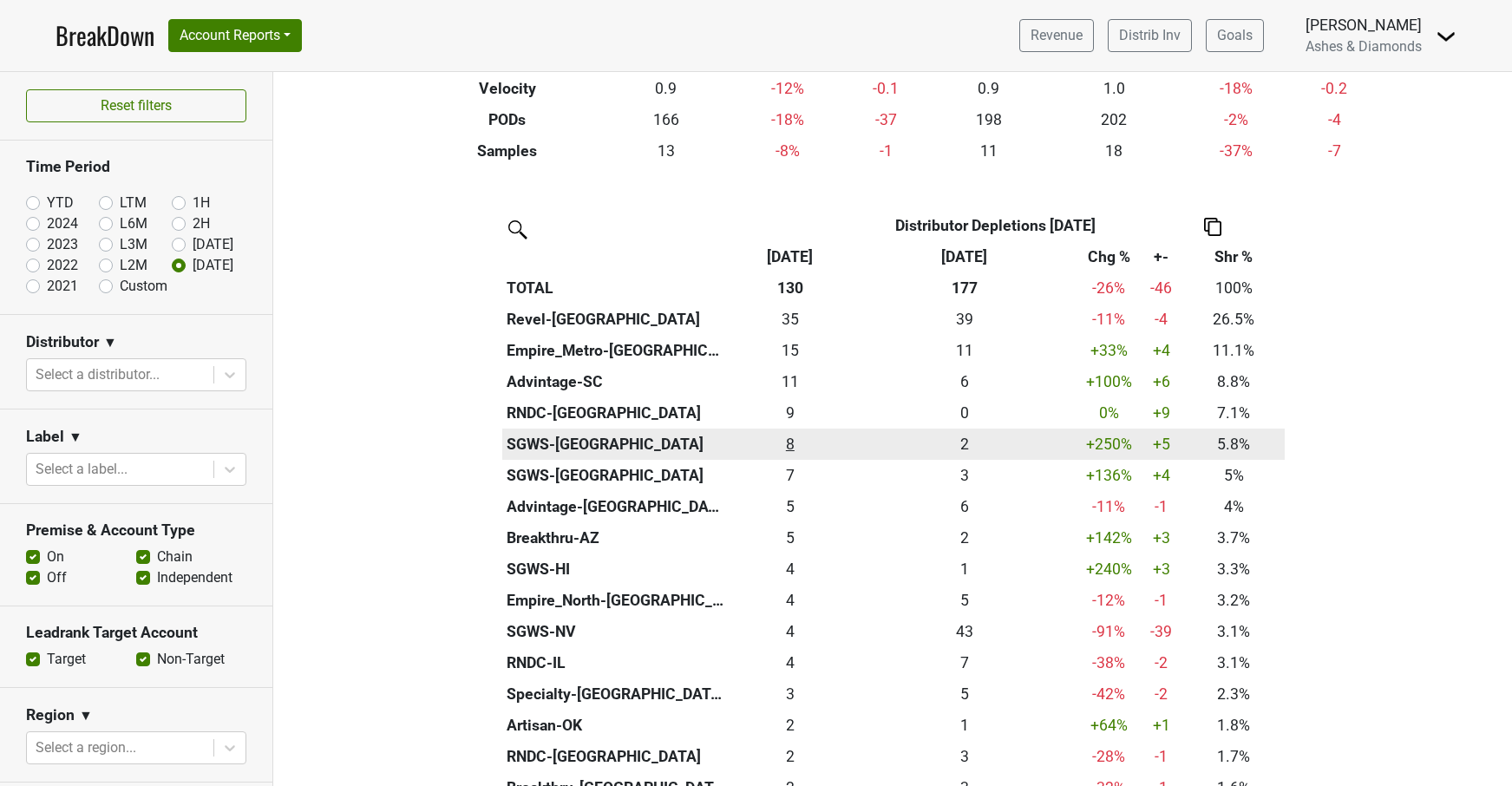
click at [790, 441] on div "7.584 8" at bounding box center [790, 445] width 115 height 23
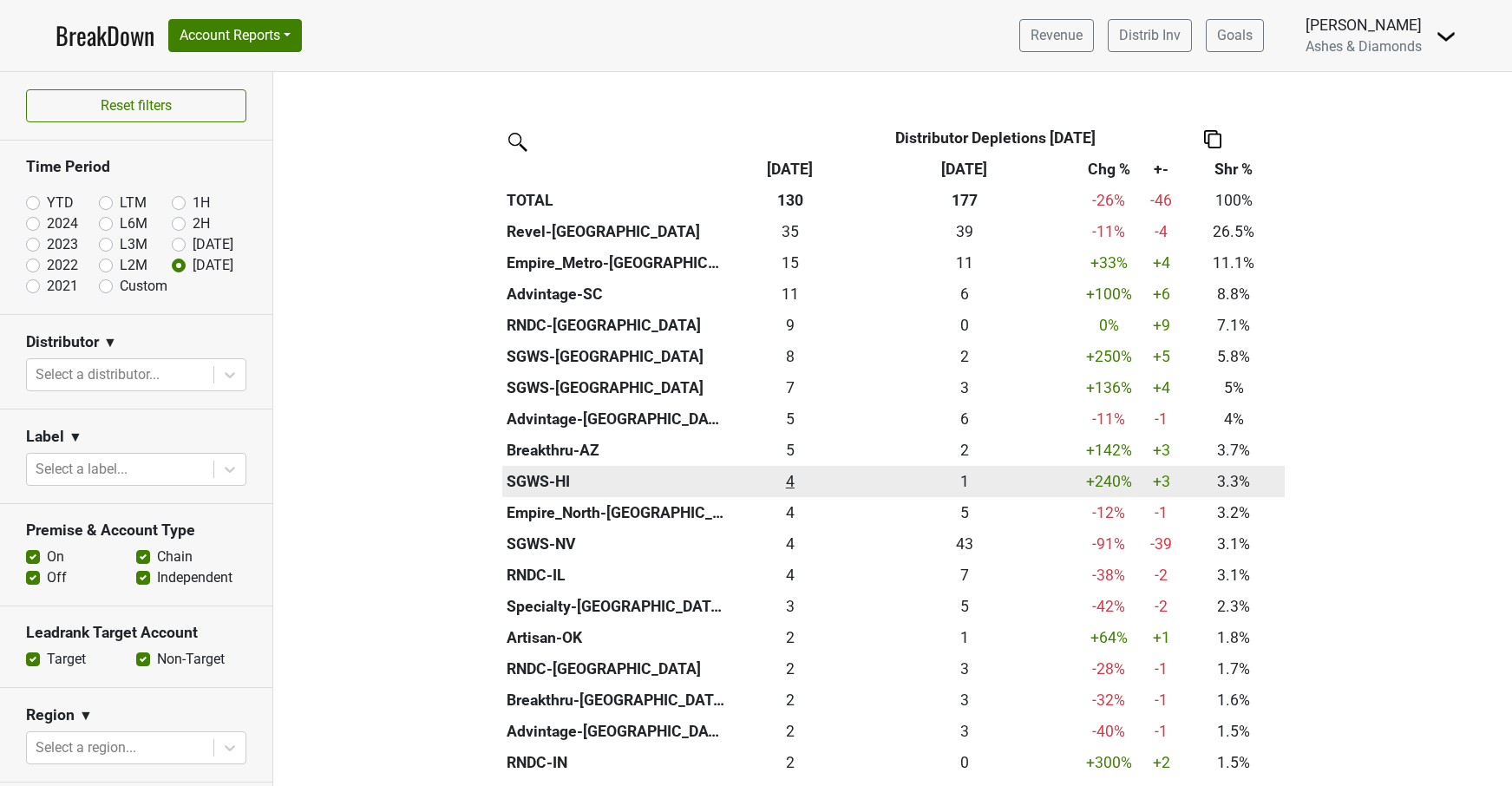
scroll to position [383, 0]
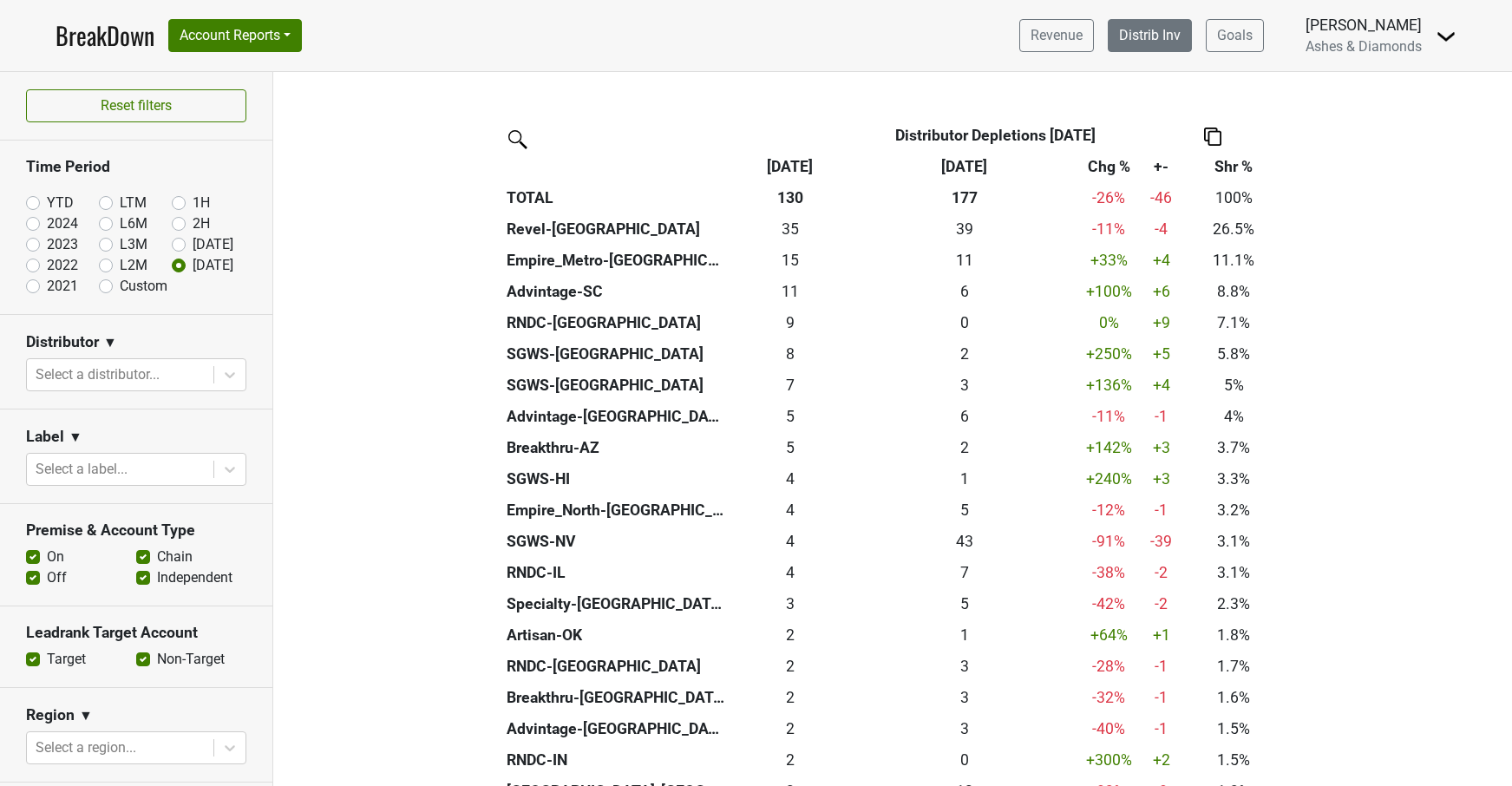
click at [1147, 37] on link "Distrib Inv" at bounding box center [1149, 35] width 84 height 33
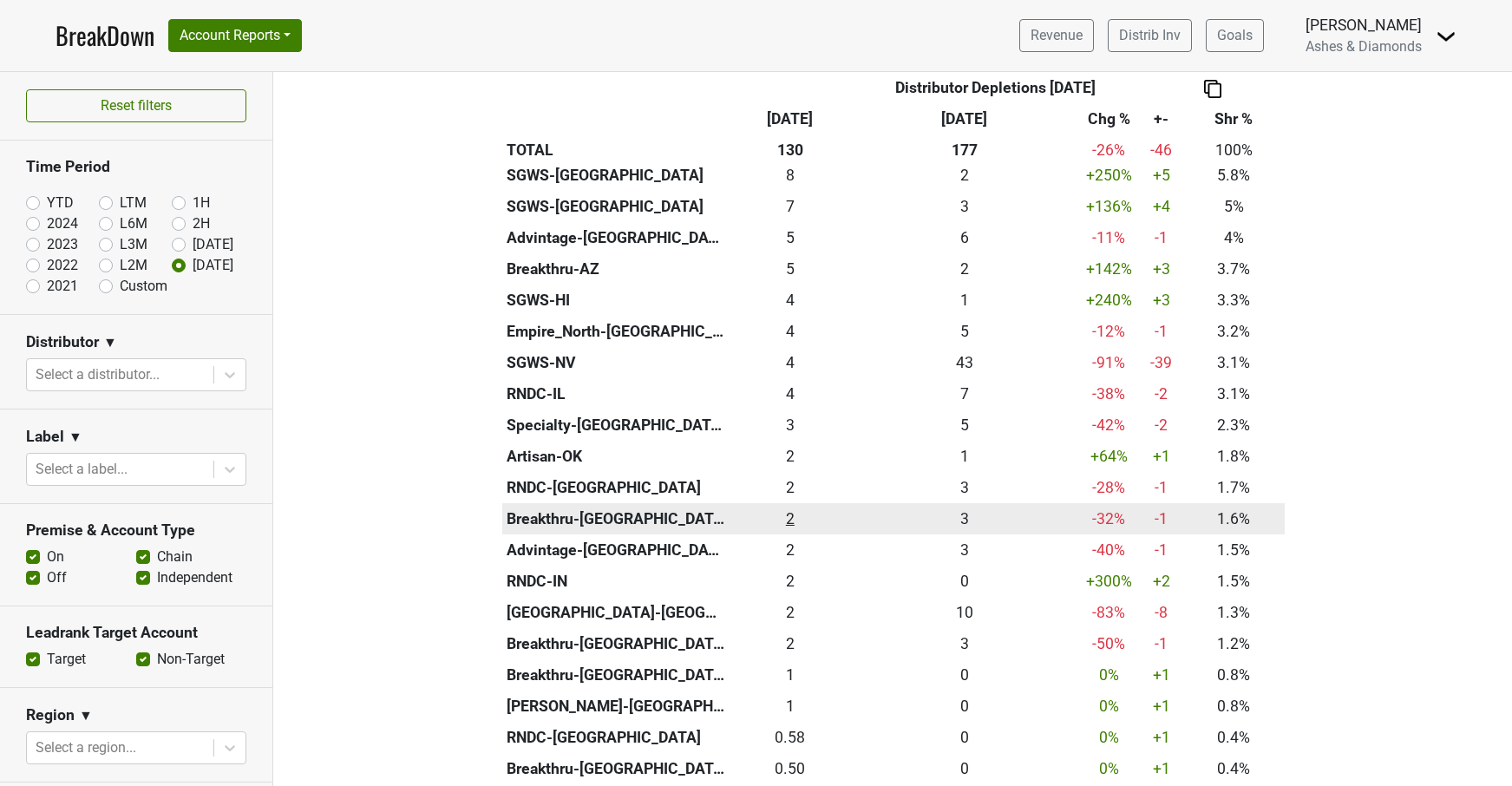
scroll to position [563, 0]
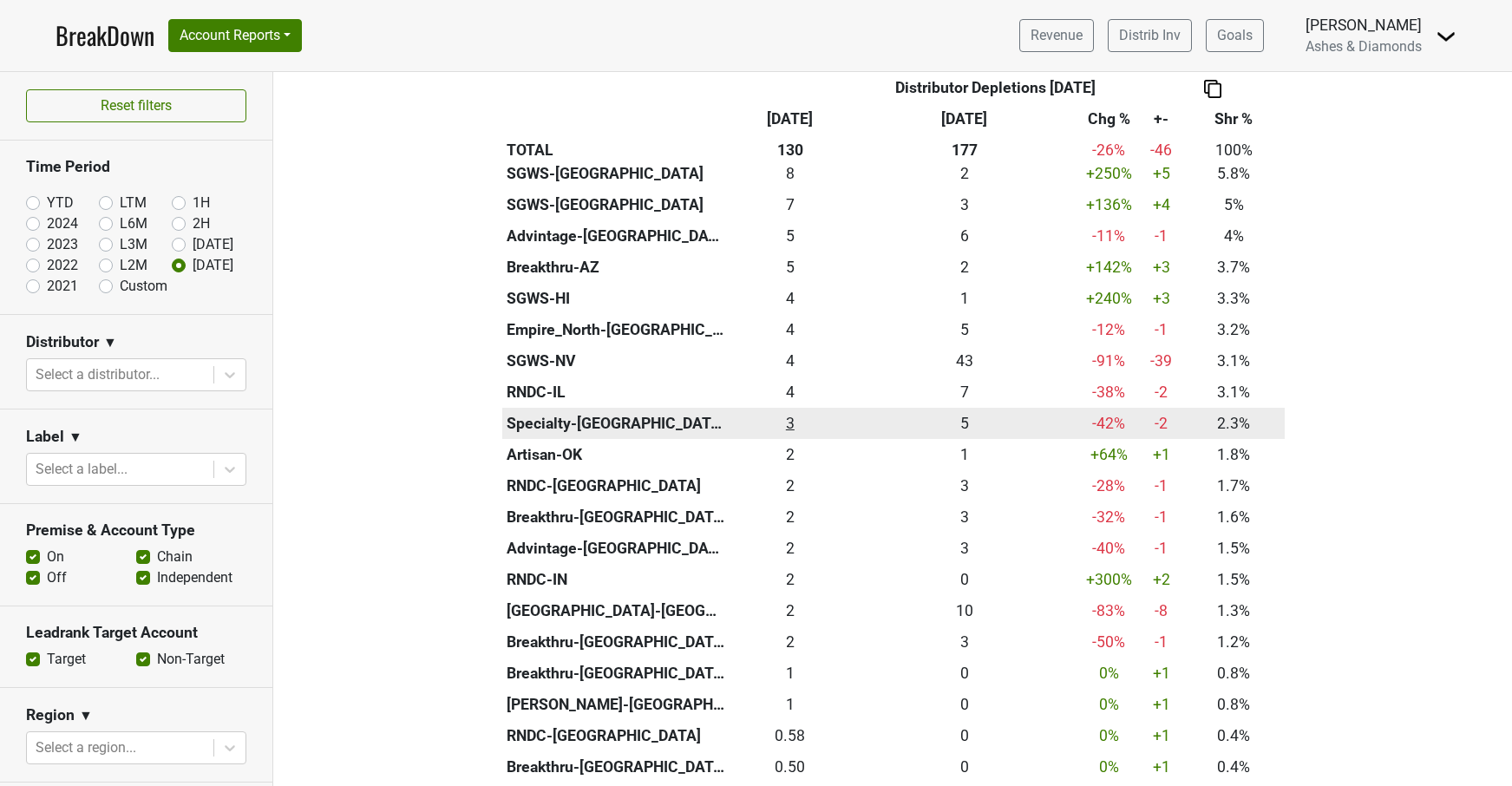
click at [793, 412] on div "2.999 3" at bounding box center [790, 423] width 115 height 23
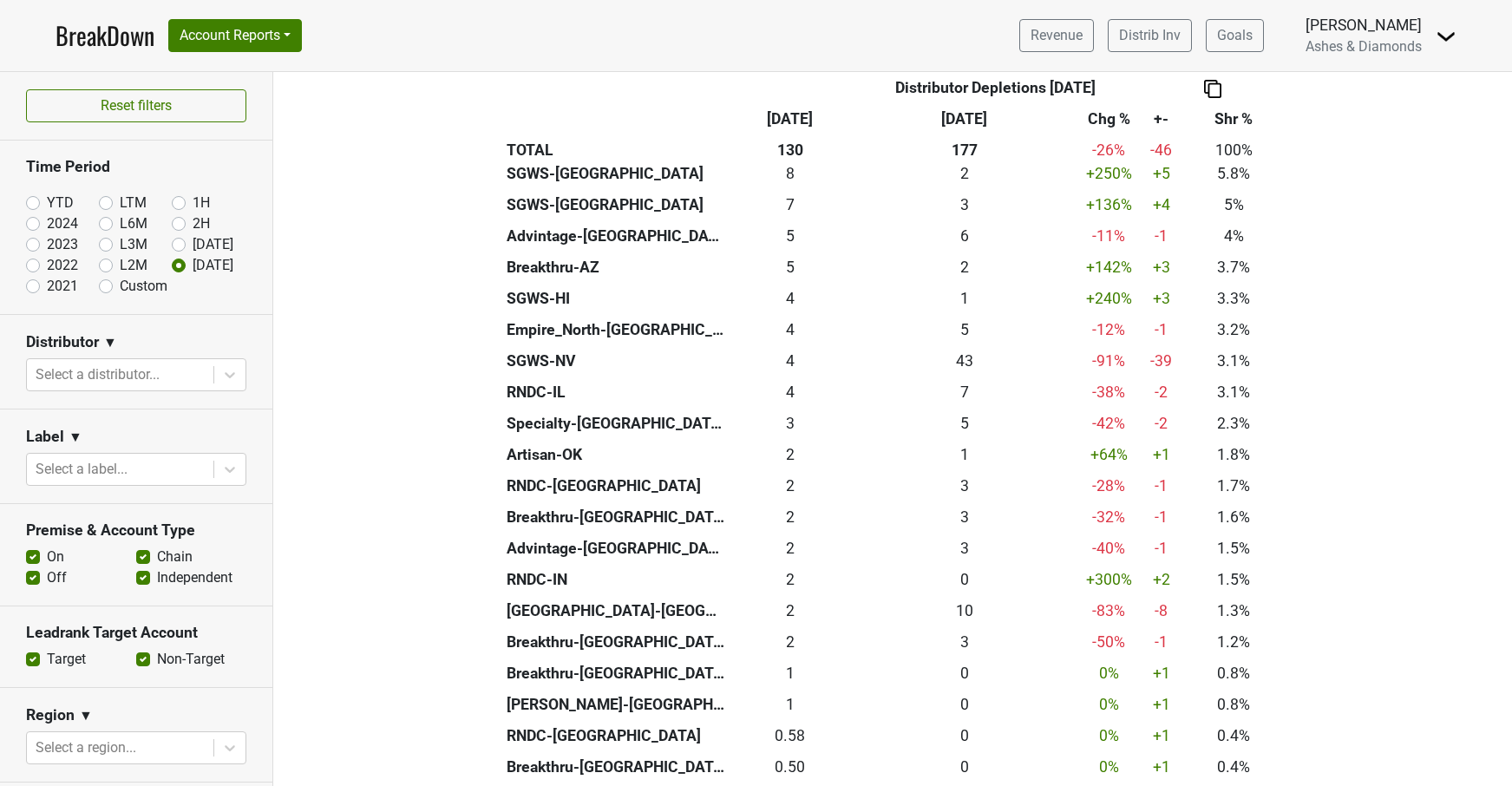
click at [47, 201] on label "YTD" at bounding box center [60, 203] width 26 height 21
click at [36, 201] on input "YTD" at bounding box center [61, 201] width 70 height 18
radio input "true"
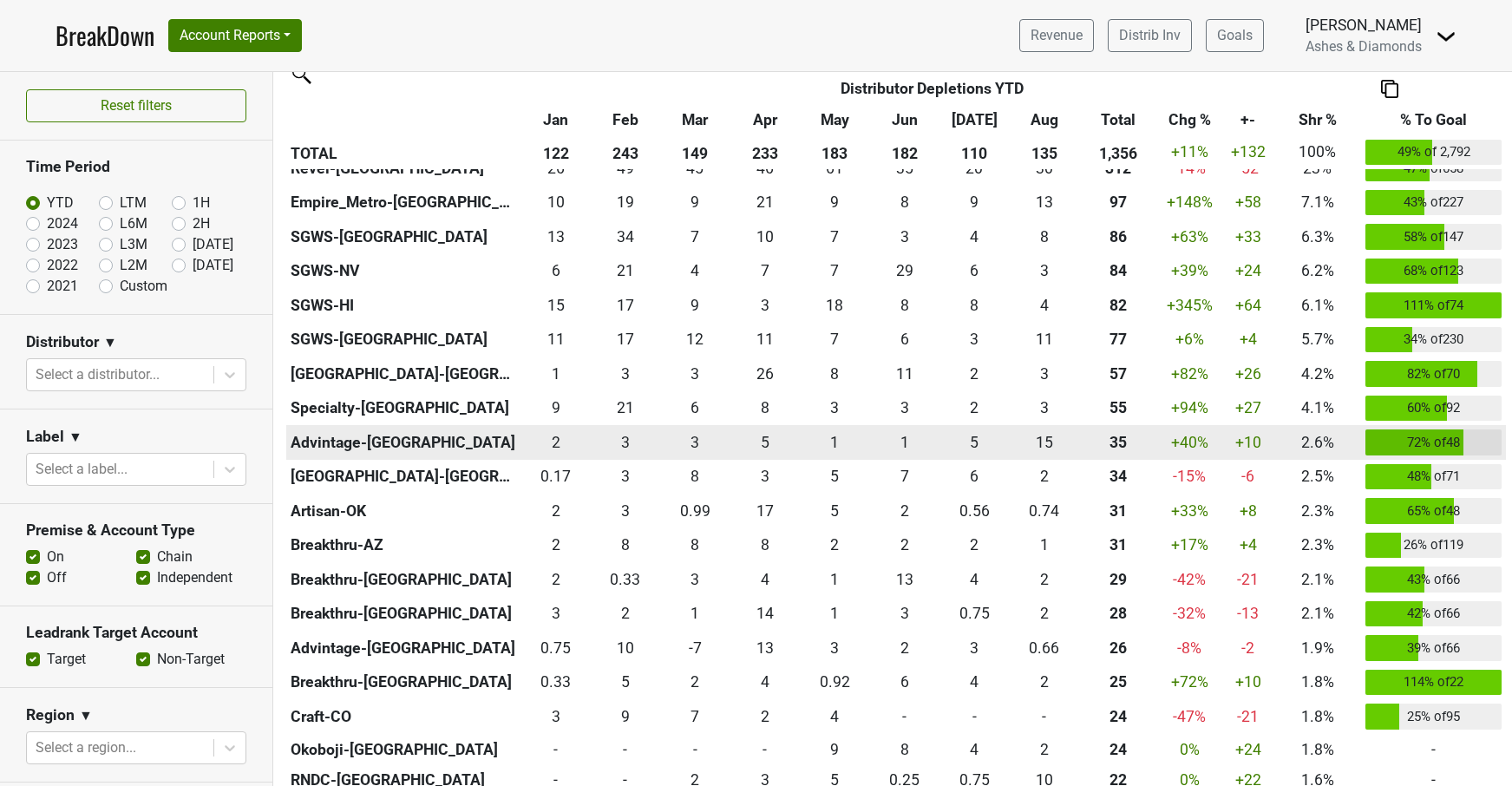
scroll to position [456, 0]
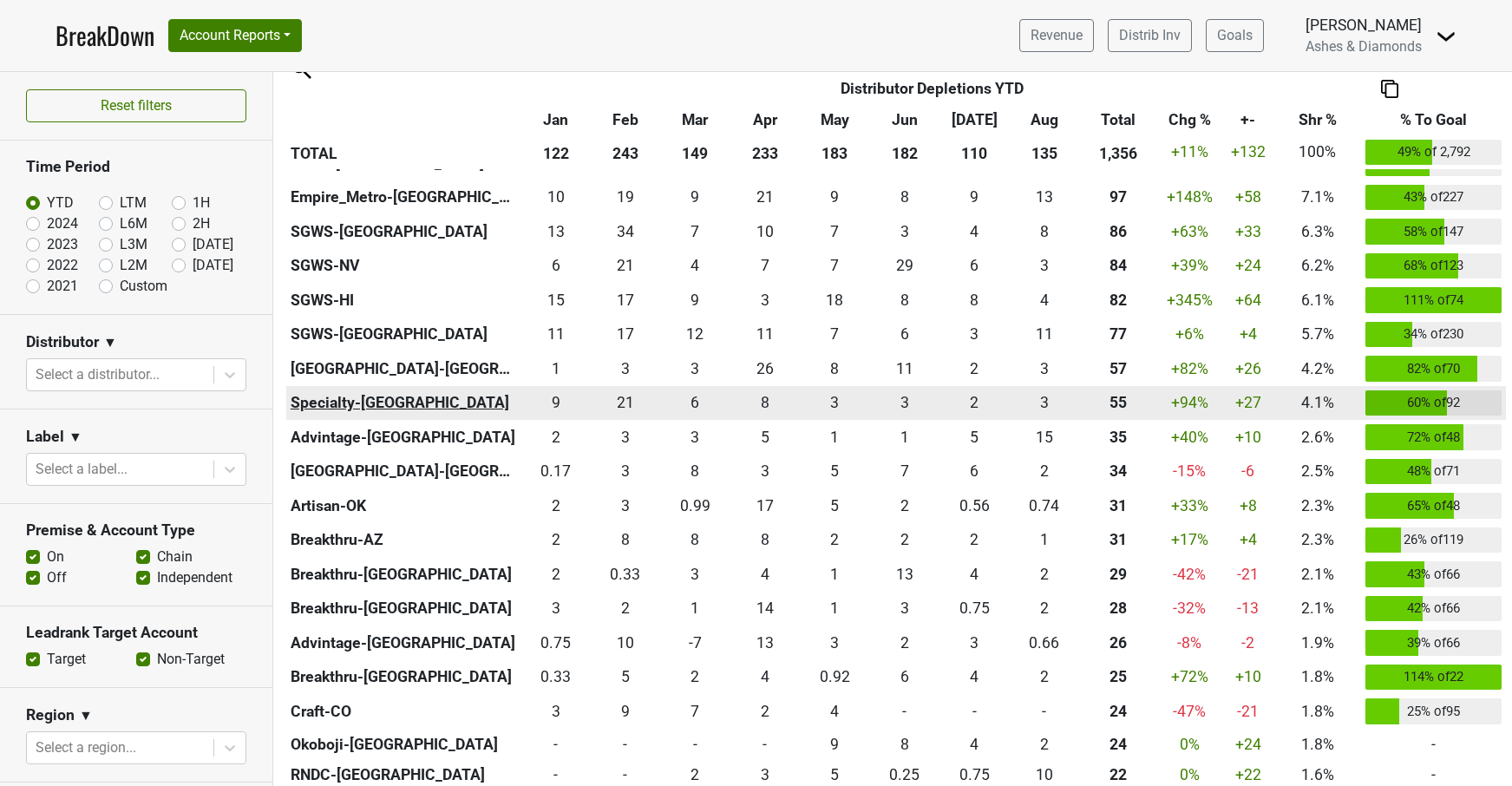
click at [340, 394] on th "Specialty-[GEOGRAPHIC_DATA]" at bounding box center [404, 403] width 235 height 34
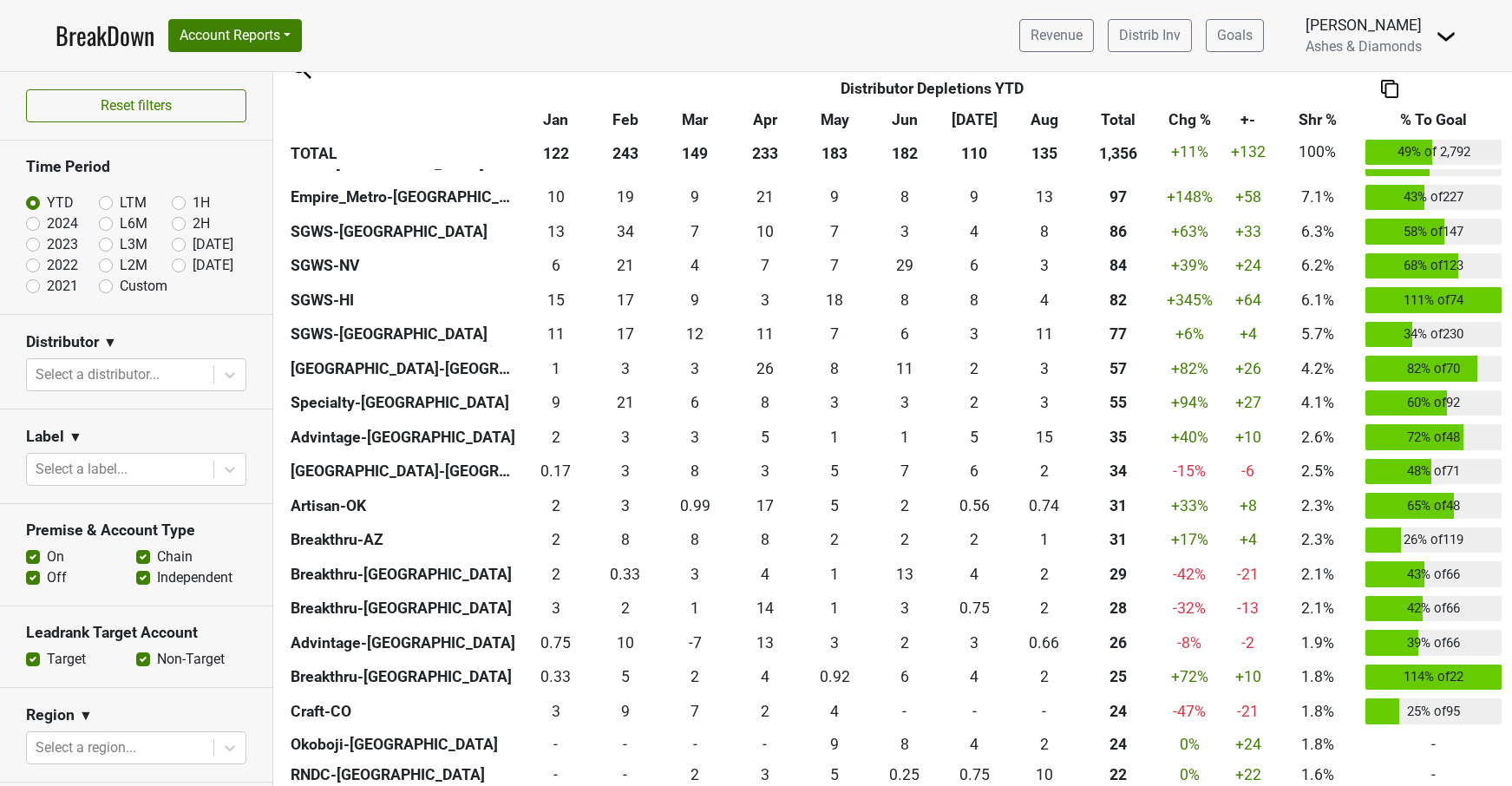
click at [192, 263] on label "Sep '25" at bounding box center [213, 266] width 41 height 21
click at [176, 263] on input "Sep '25" at bounding box center [206, 264] width 70 height 18
radio input "true"
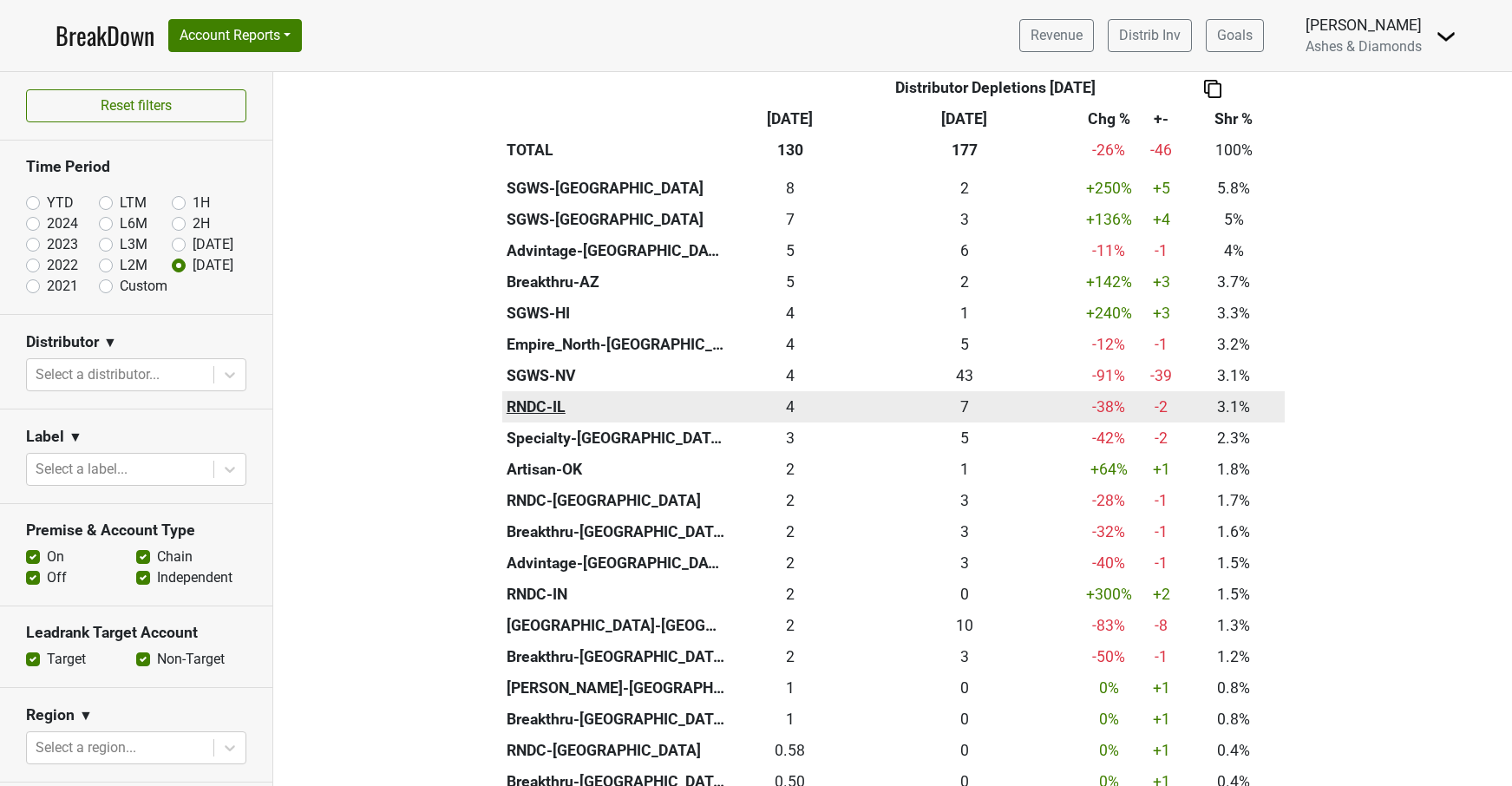
scroll to position [550, 0]
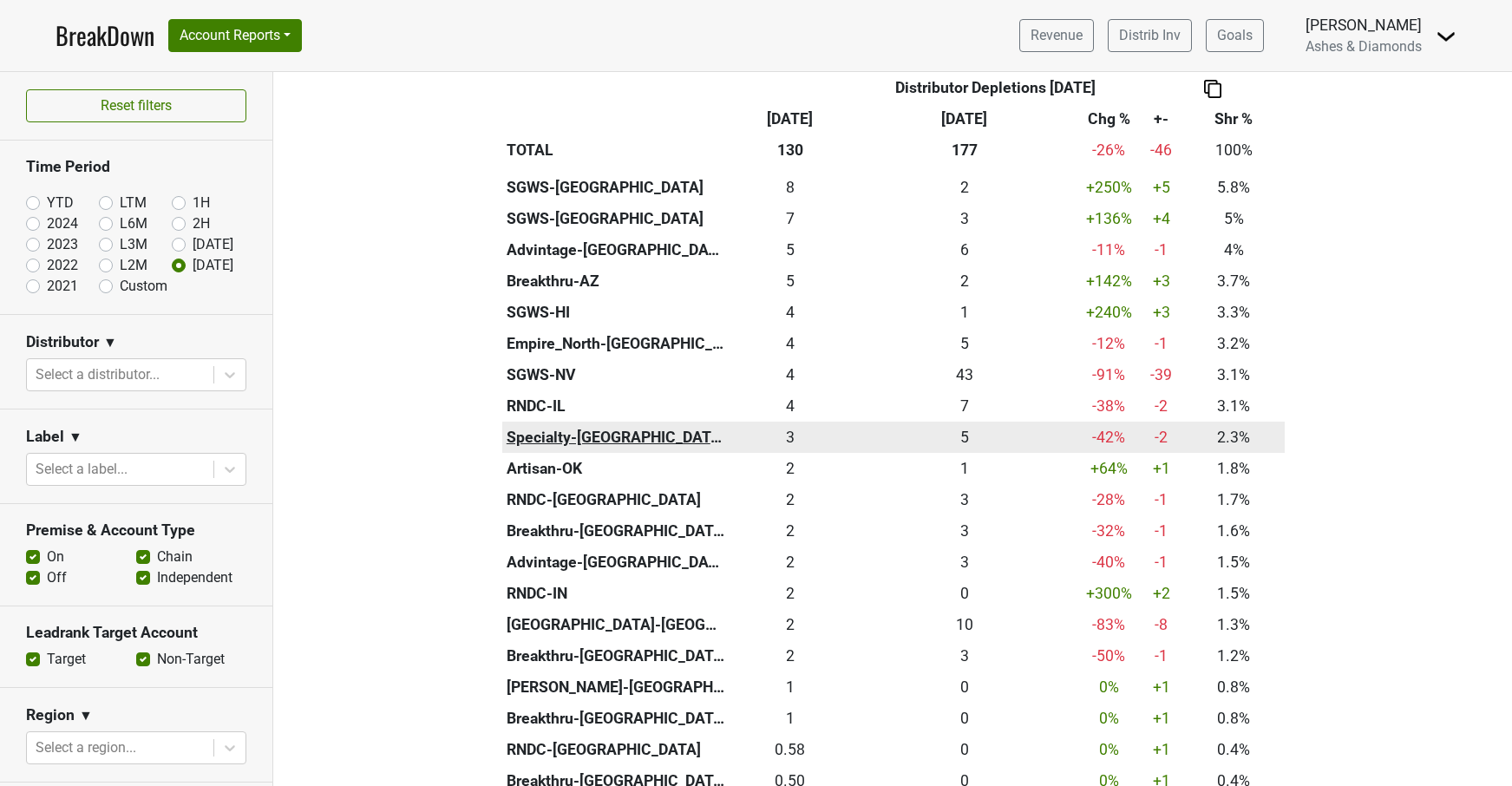
click at [585, 422] on th "Specialty-[GEOGRAPHIC_DATA]" at bounding box center [615, 437] width 227 height 31
click at [787, 424] on div "2.999 3" at bounding box center [790, 436] width 115 height 23
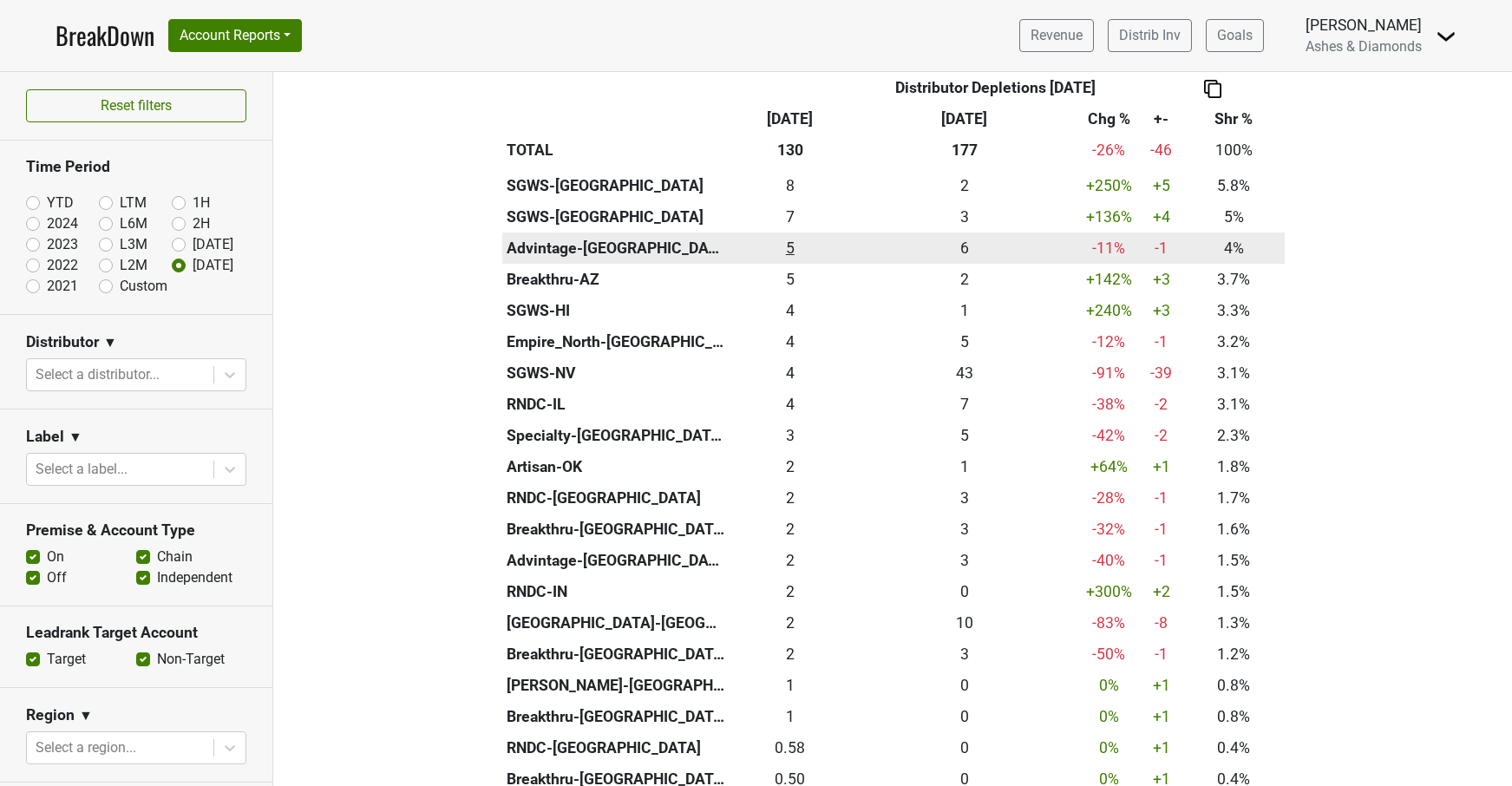
scroll to position [260, 0]
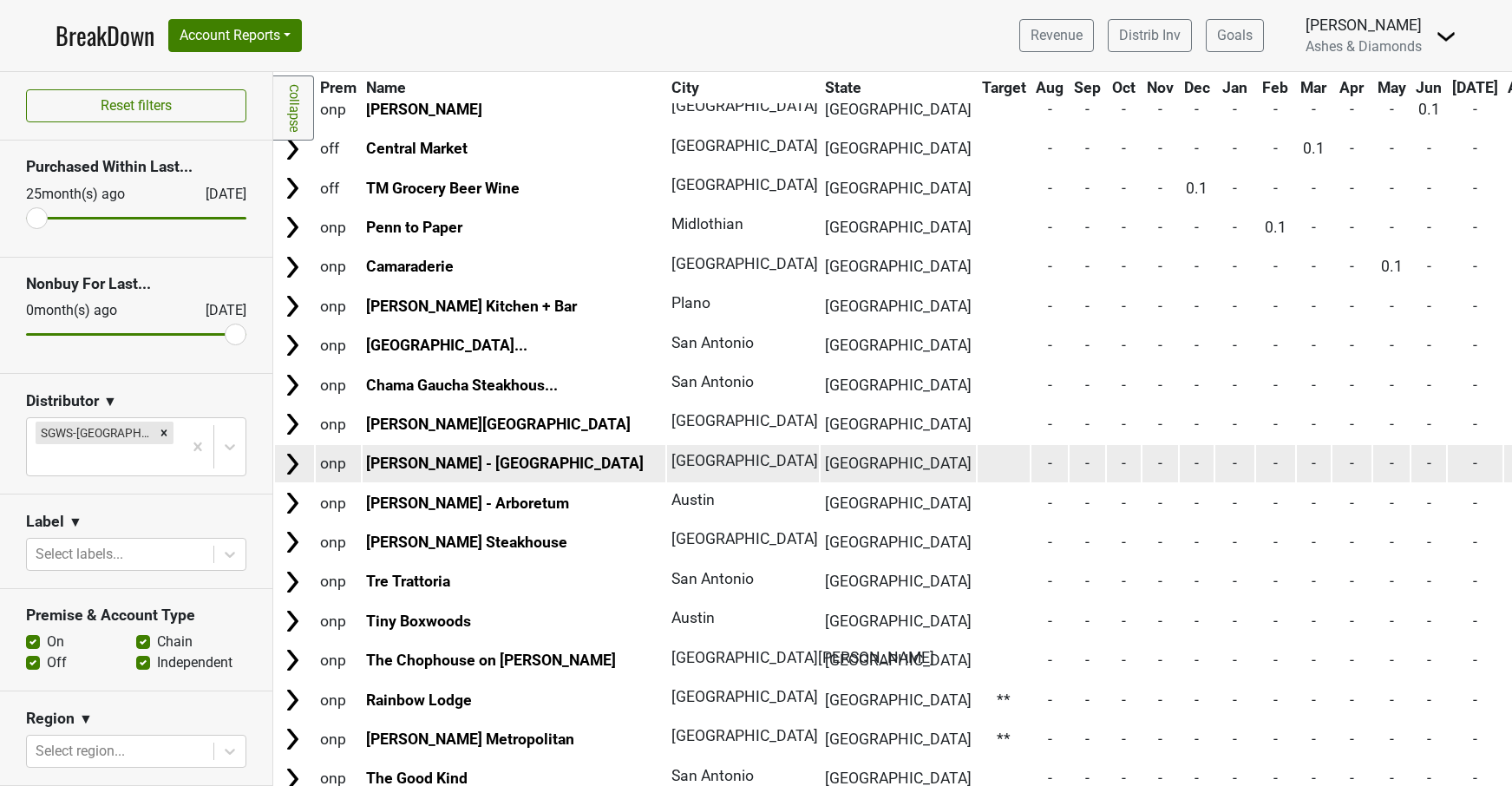
scroll to position [4990, 0]
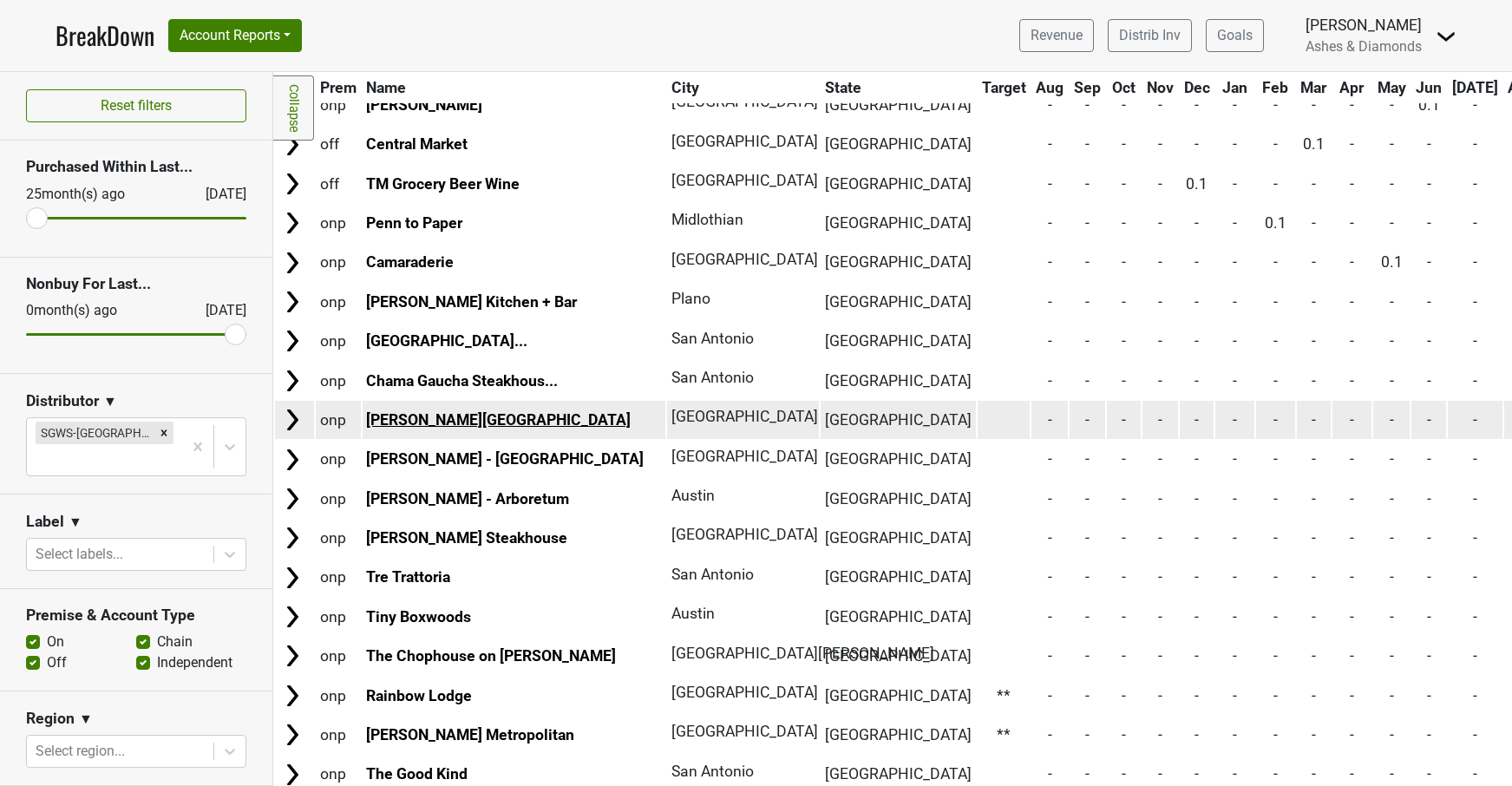
click at [416, 411] on link "[PERSON_NAME][GEOGRAPHIC_DATA]" at bounding box center [498, 420] width 265 height 18
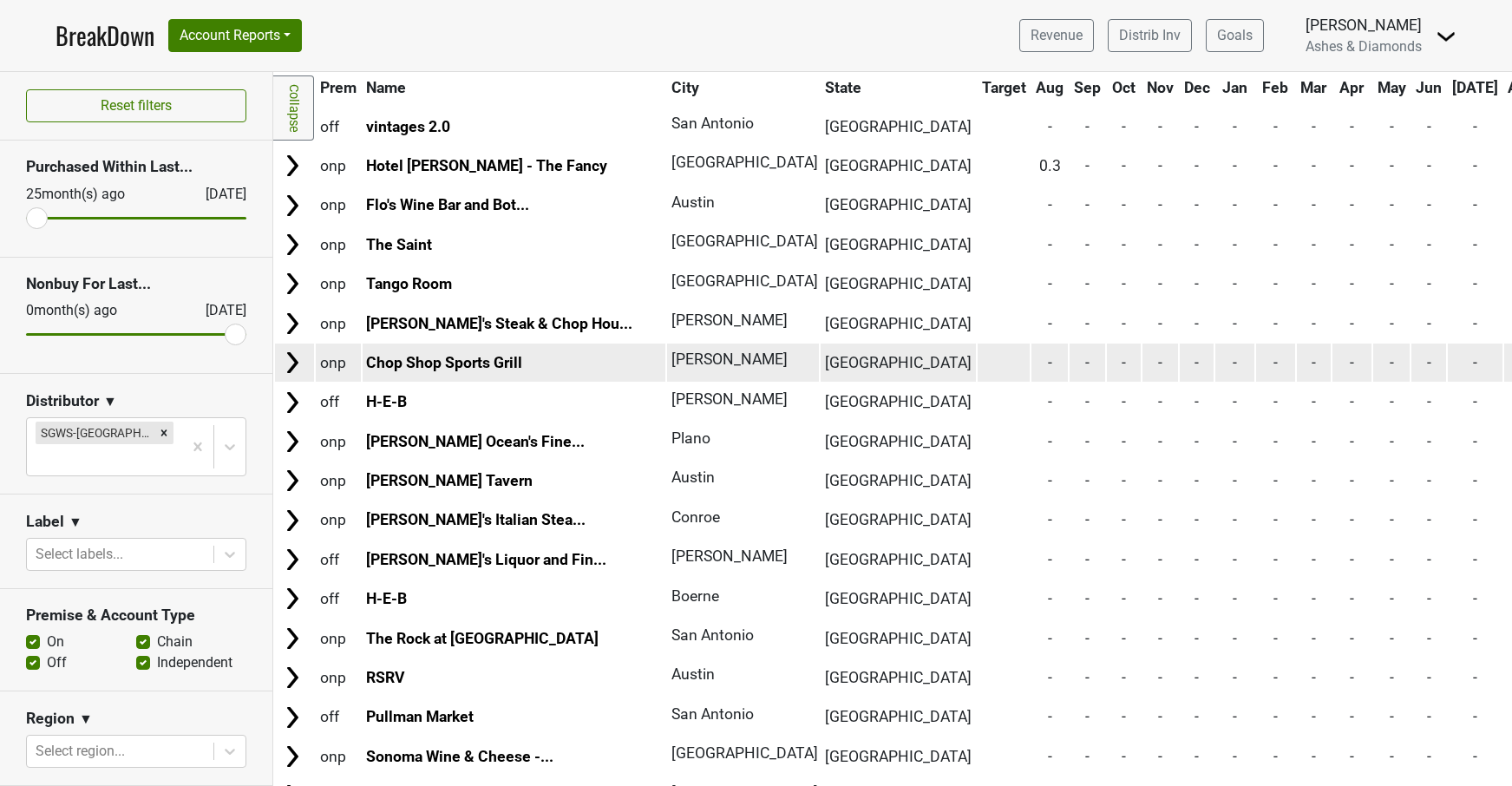
scroll to position [6621, 0]
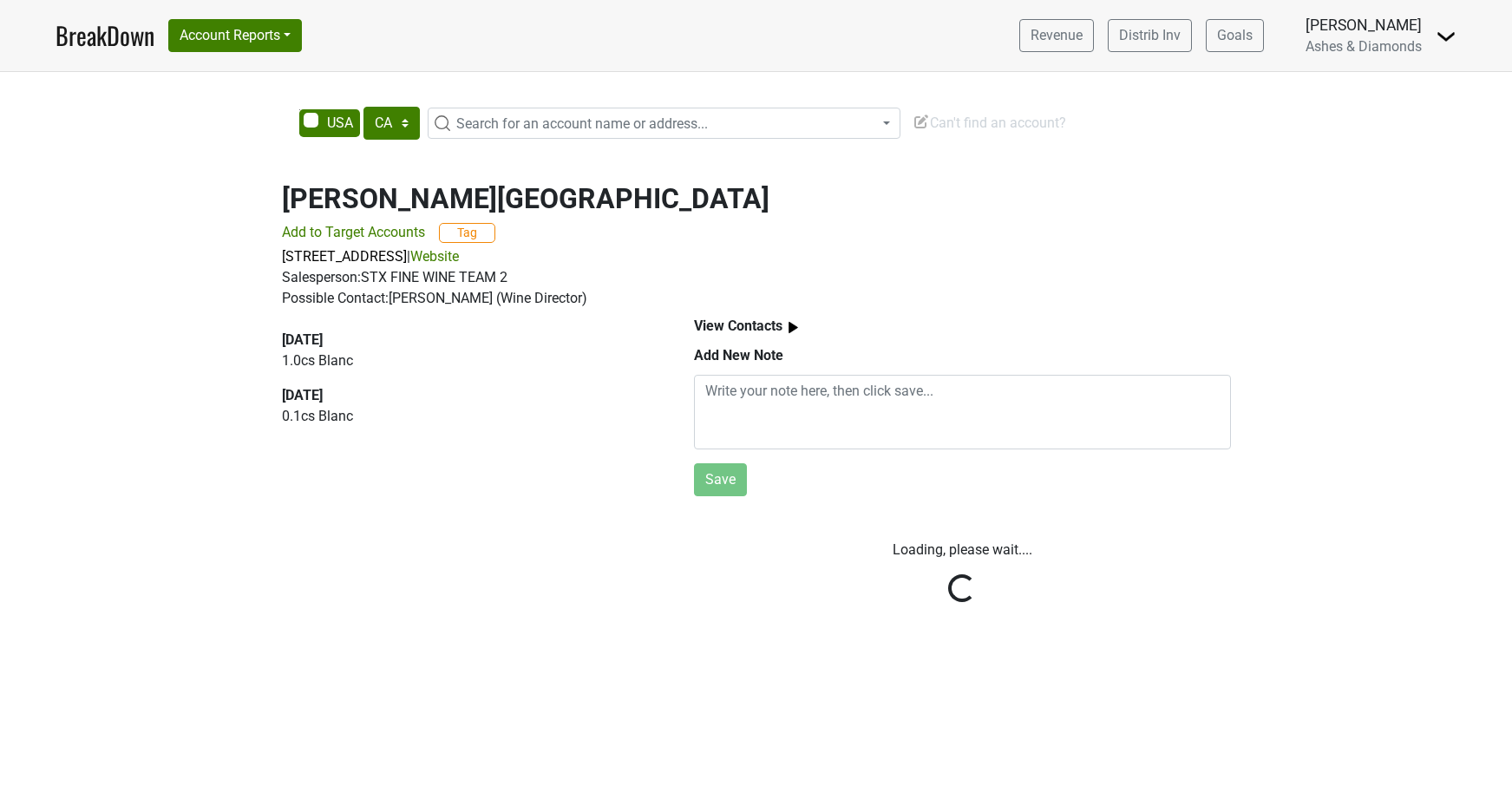
select select "CA"
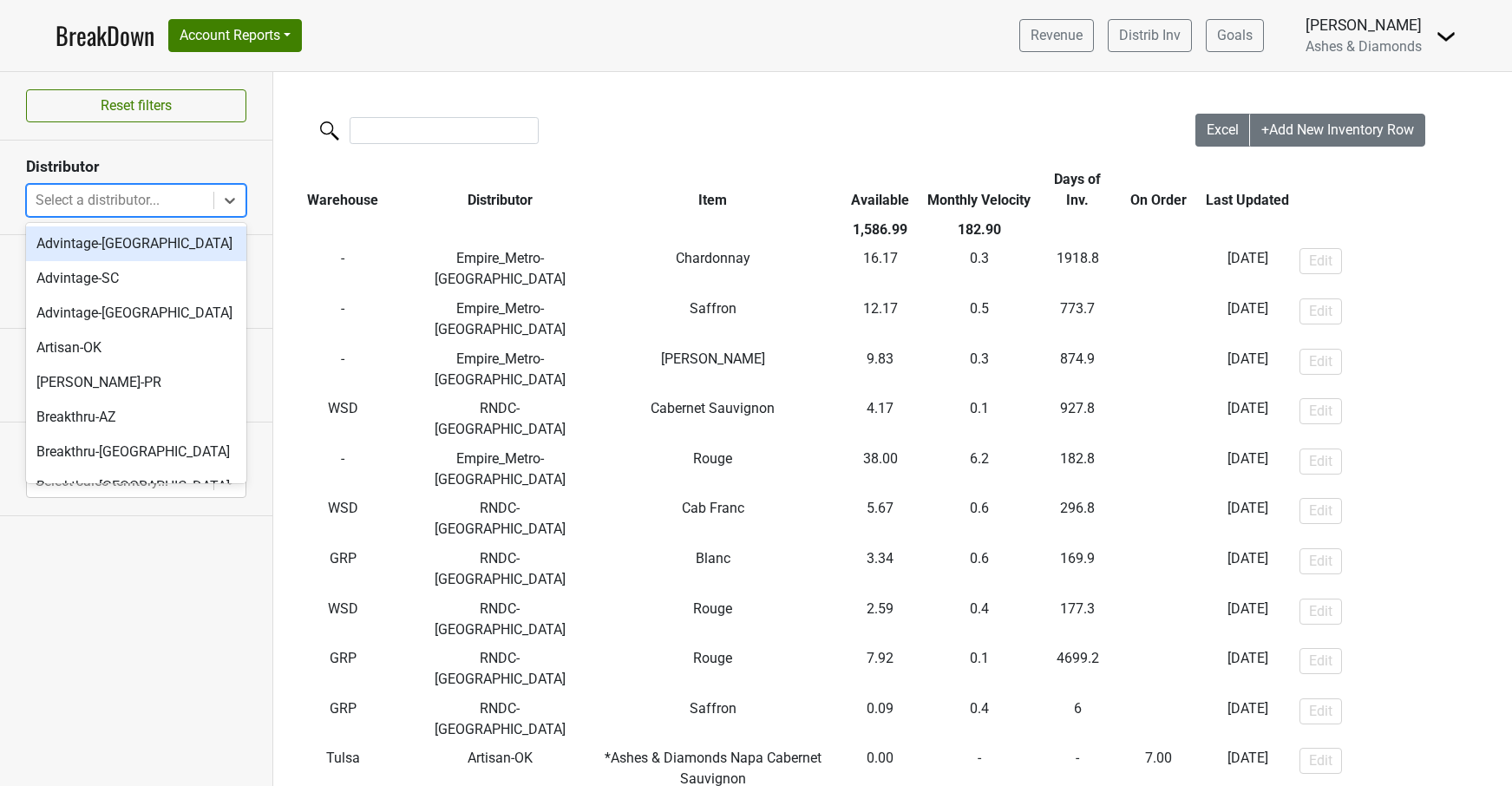
click at [144, 196] on div "Select a distributor..." at bounding box center [120, 200] width 169 height 21
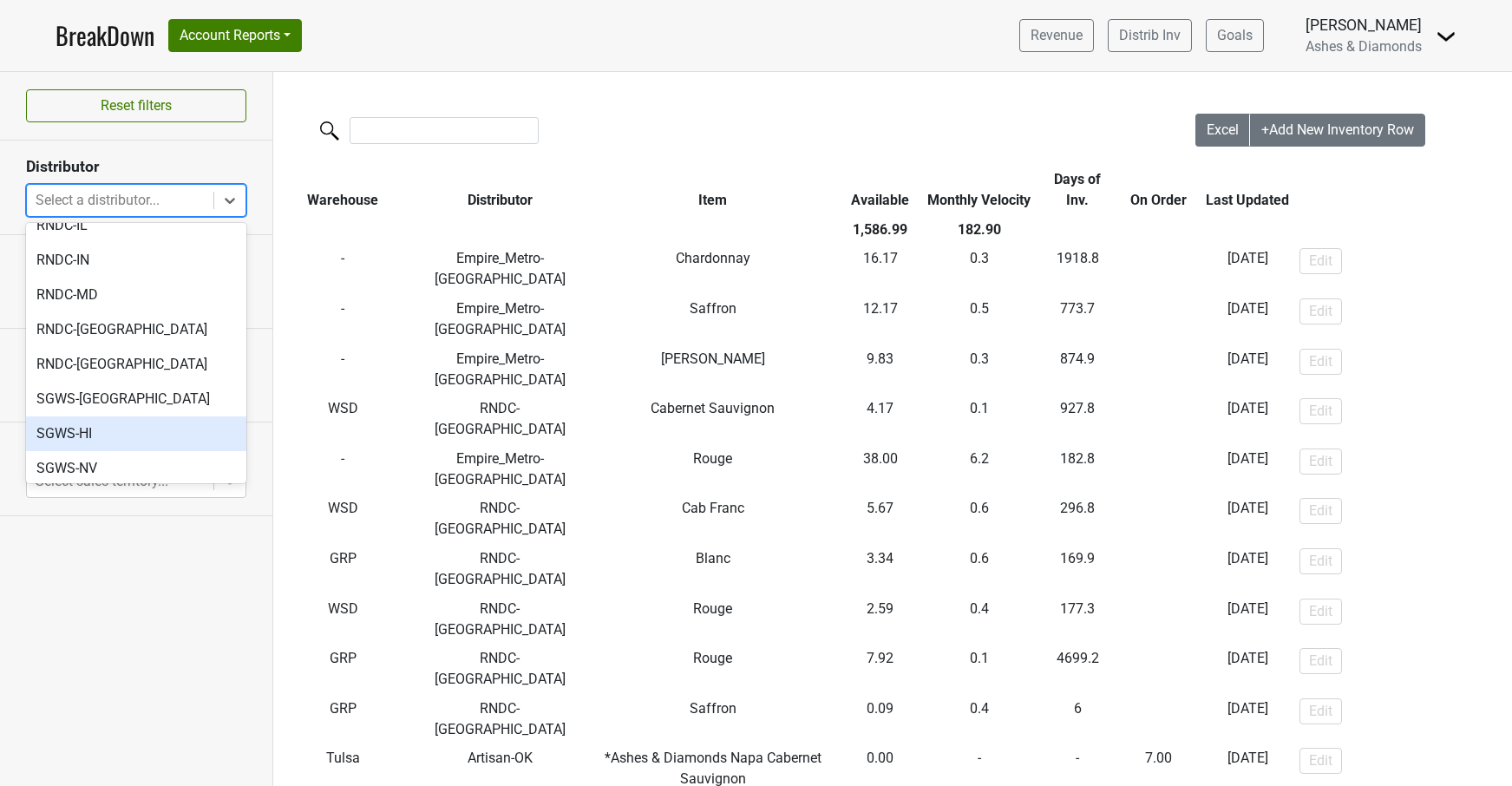
scroll to position [753, 0]
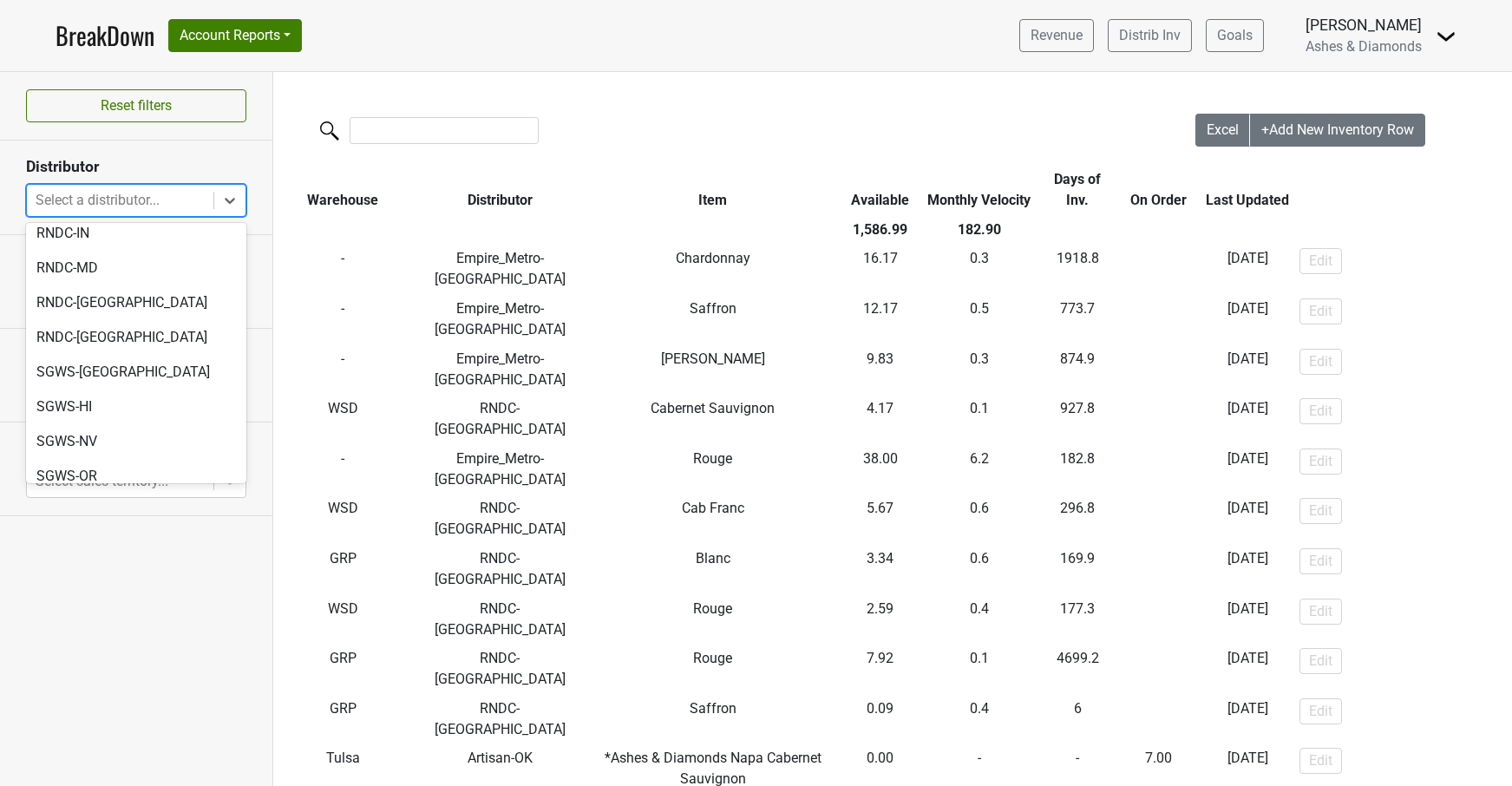
click at [168, 494] on div "SGWS-TX" at bounding box center [137, 511] width 221 height 34
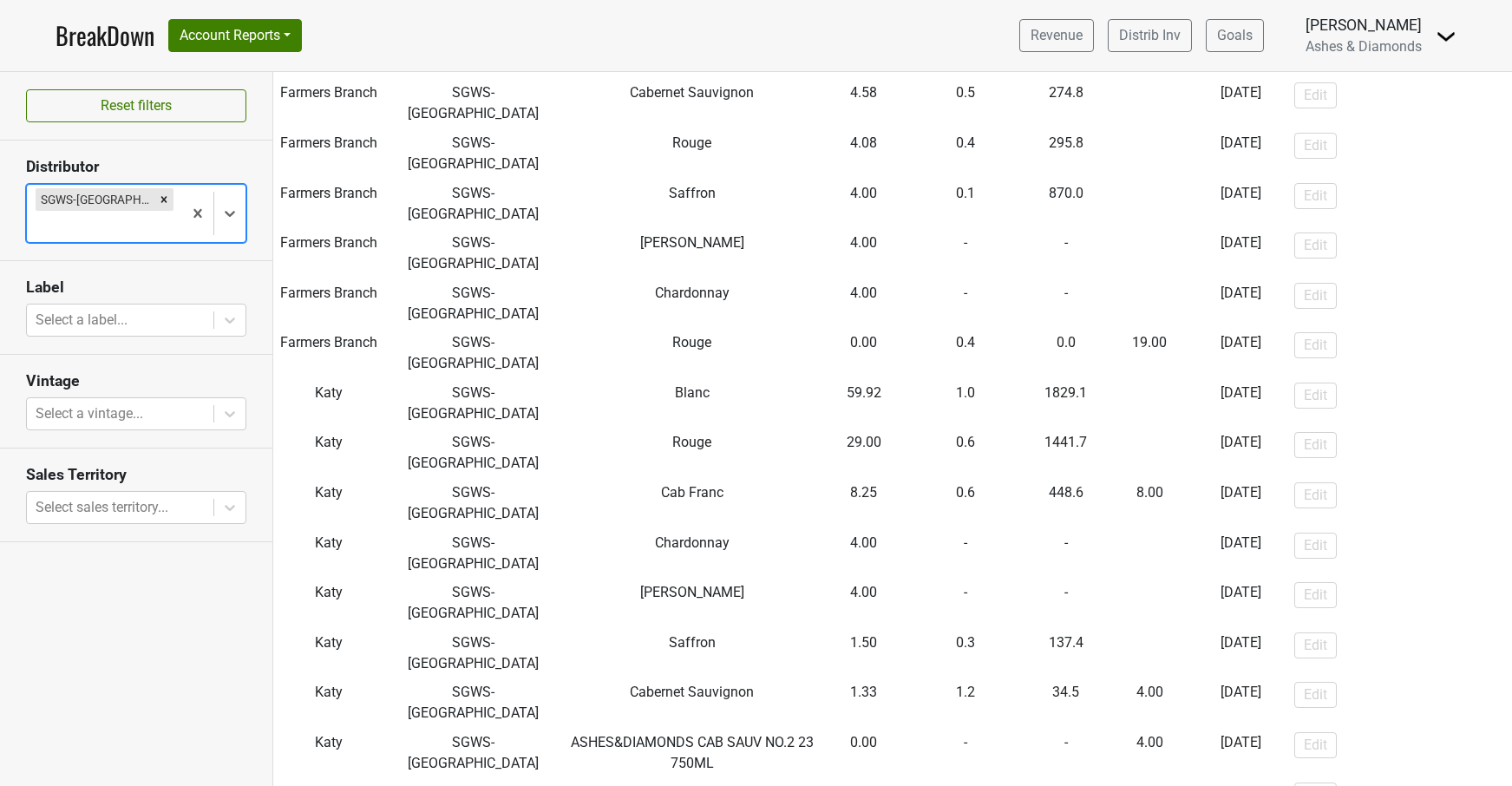
scroll to position [644, 0]
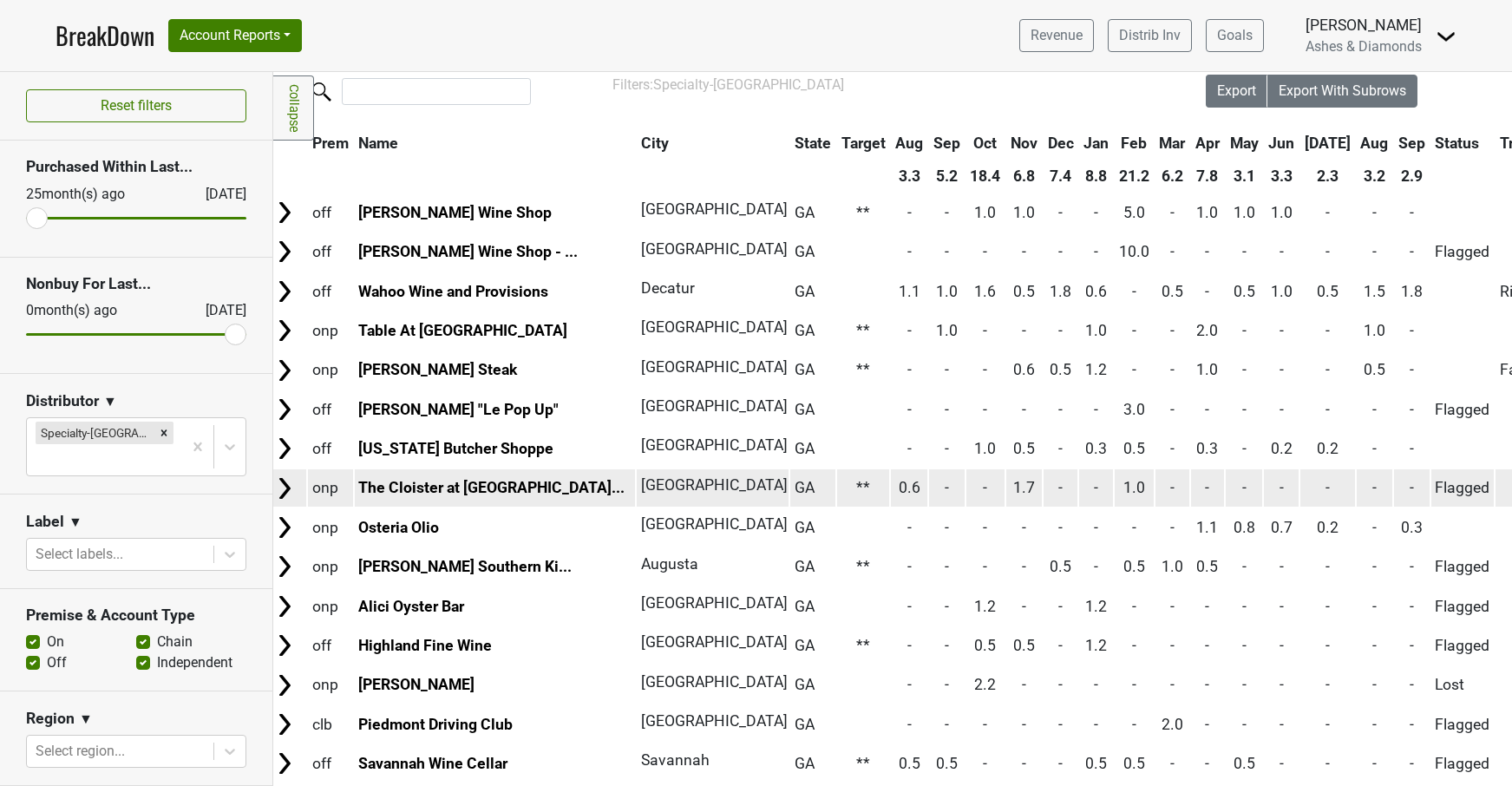
scroll to position [35, 8]
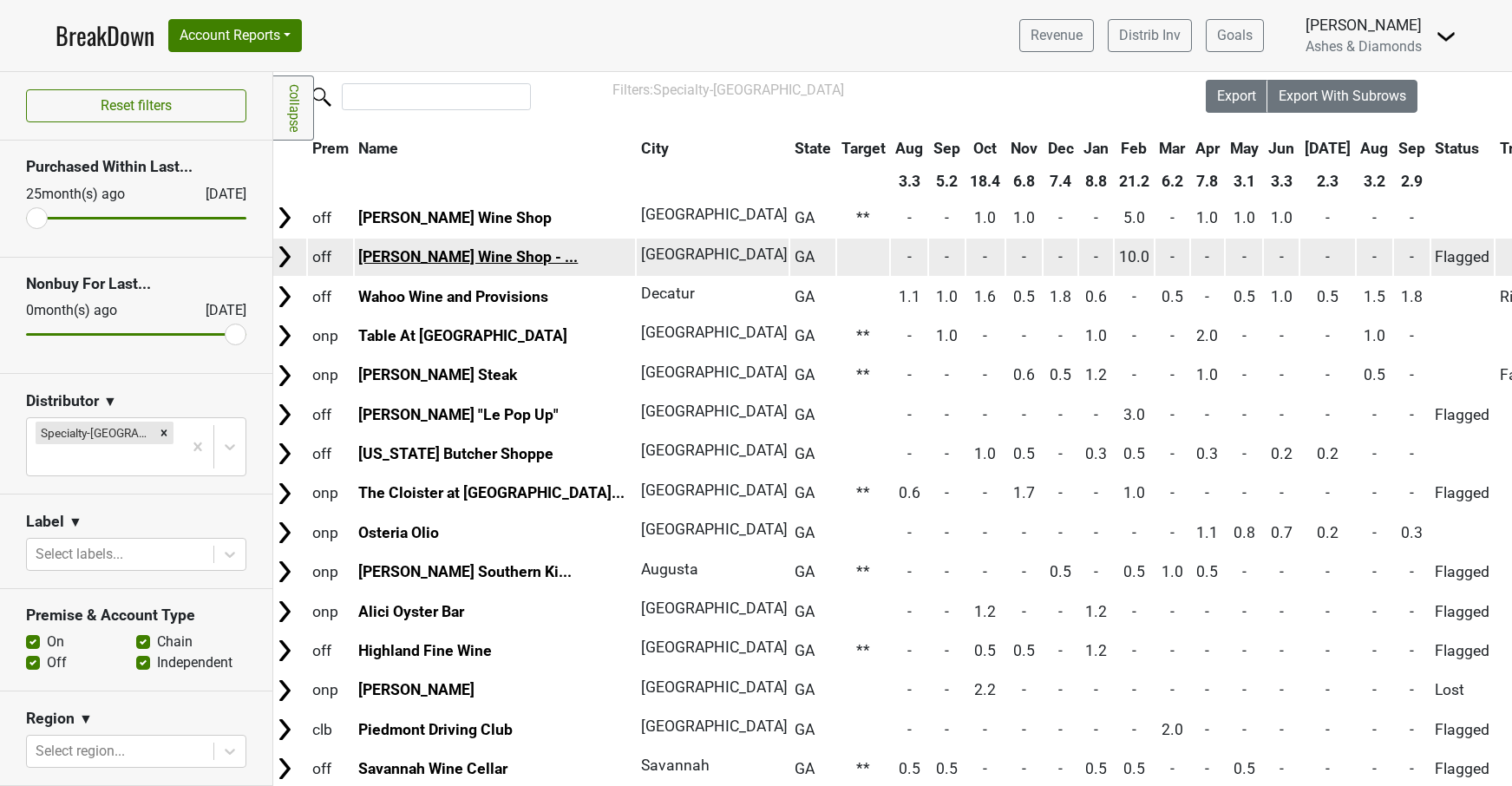
click at [446, 250] on link "Perrine's Wine Shop - ..." at bounding box center [468, 257] width 220 height 18
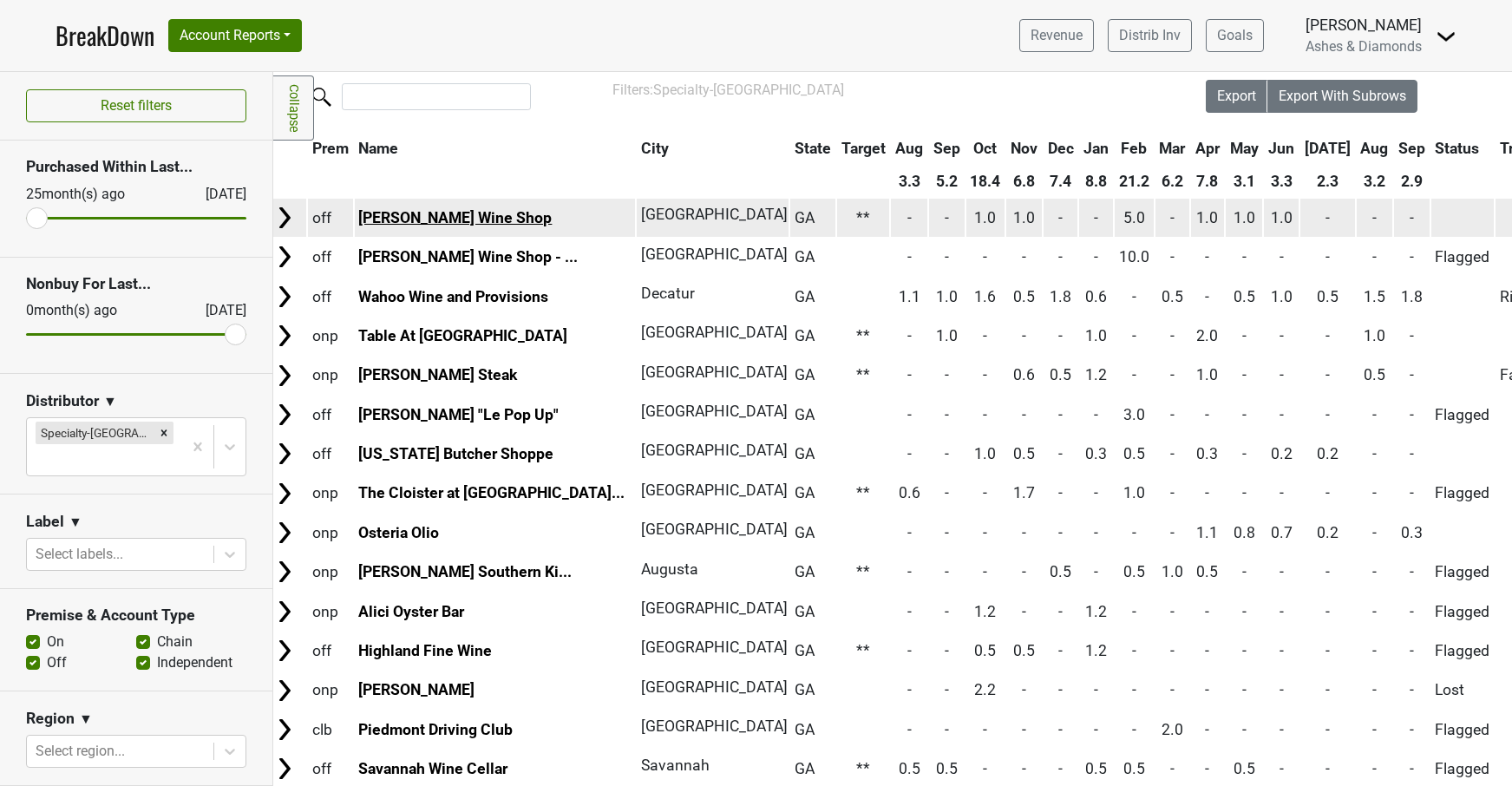
click at [463, 212] on link "Perrine's Wine Shop" at bounding box center [454, 218] width 193 height 18
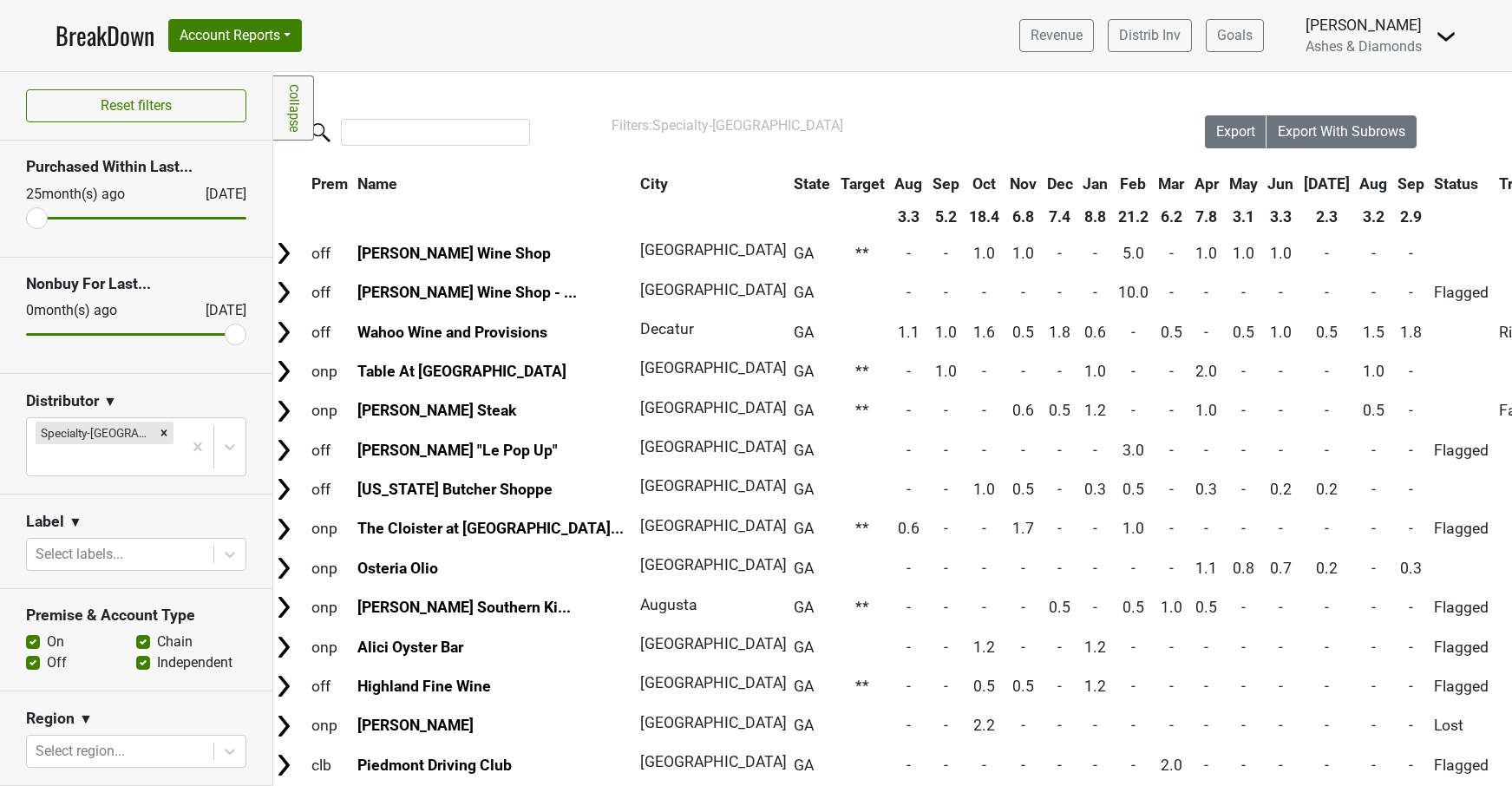
scroll to position [0, 9]
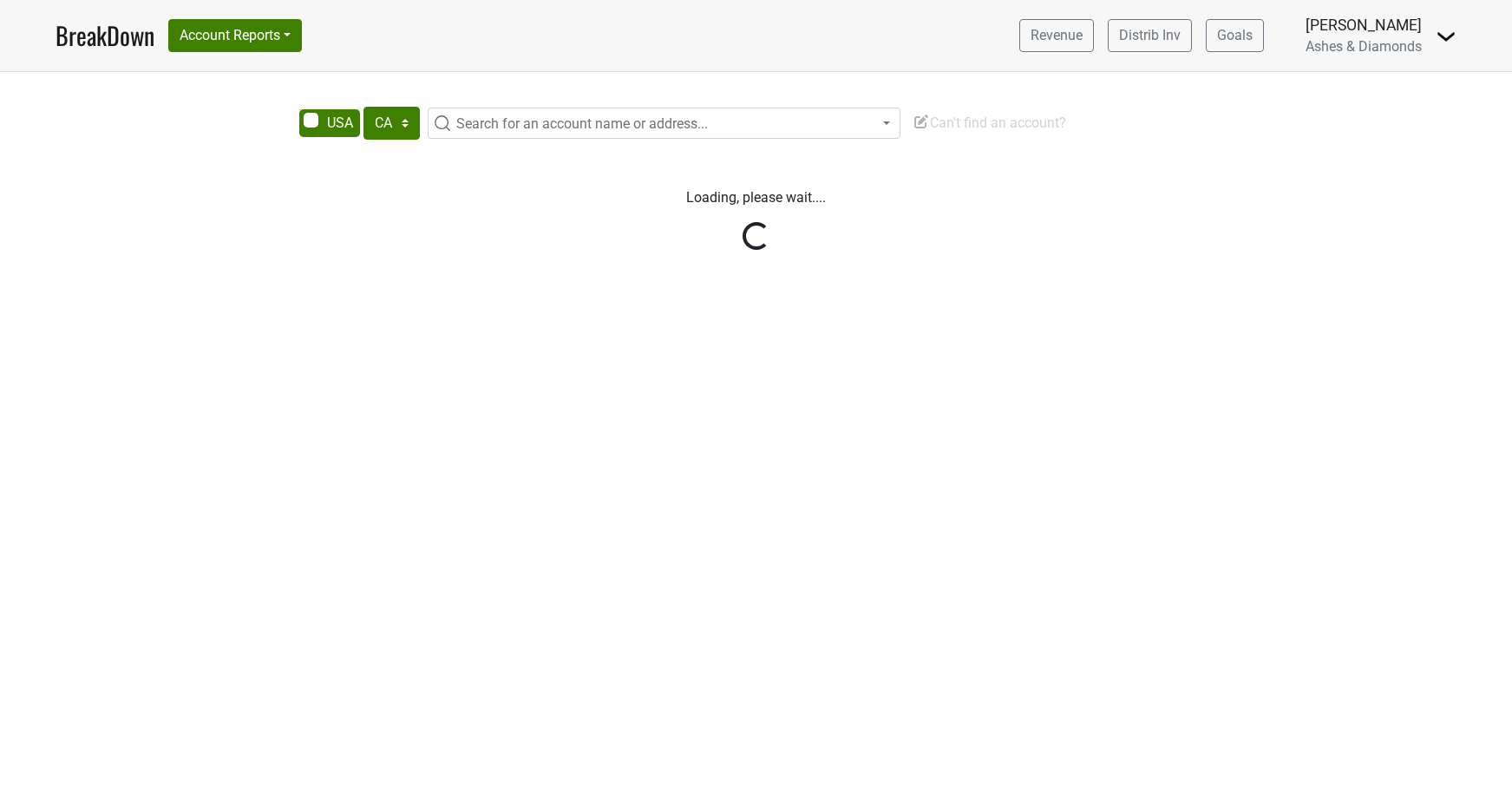
select select "CA"
